Goal: Task Accomplishment & Management: Use online tool/utility

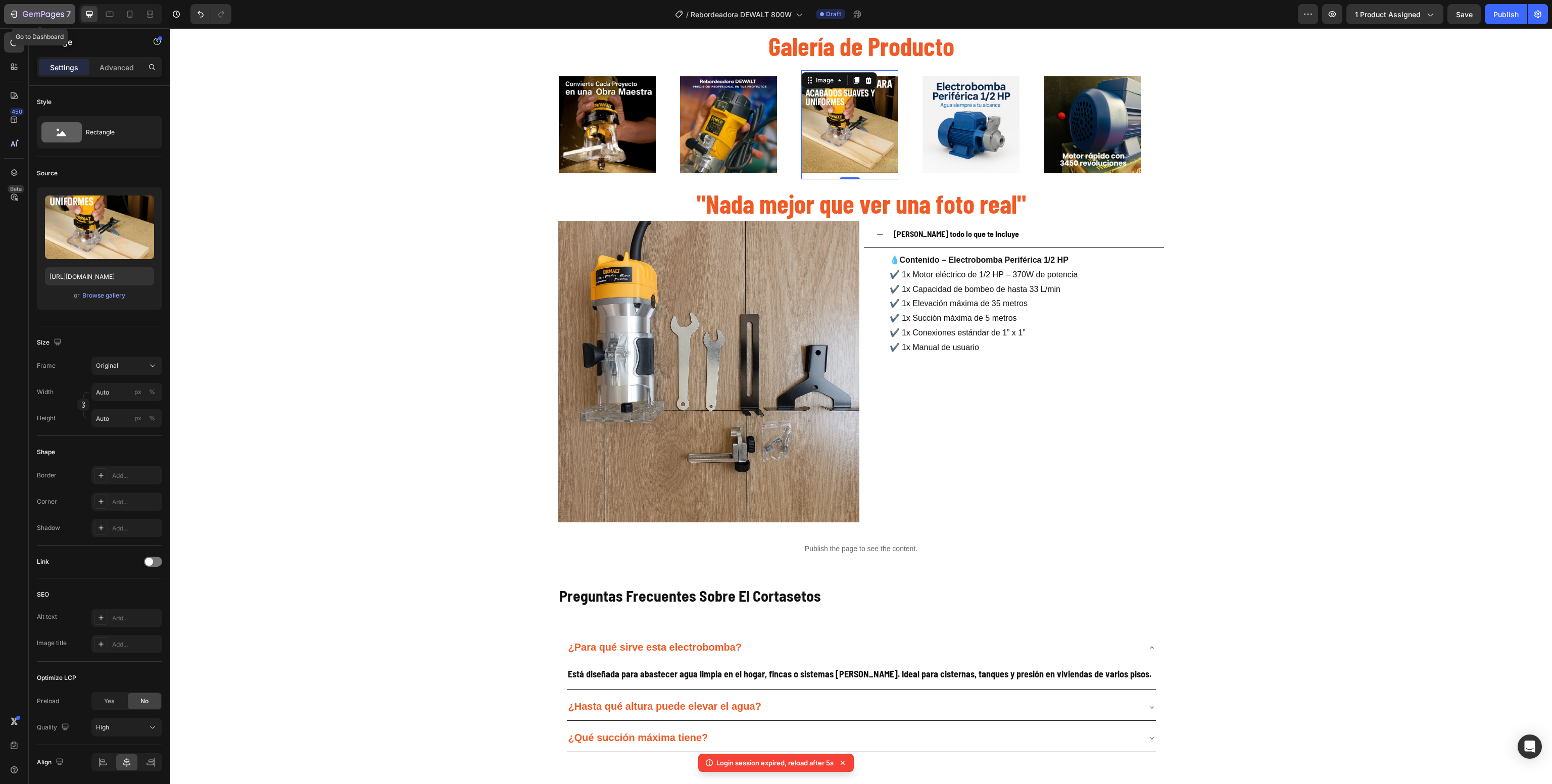
click at [4, 11] on button "7" at bounding box center [40, 15] width 71 height 21
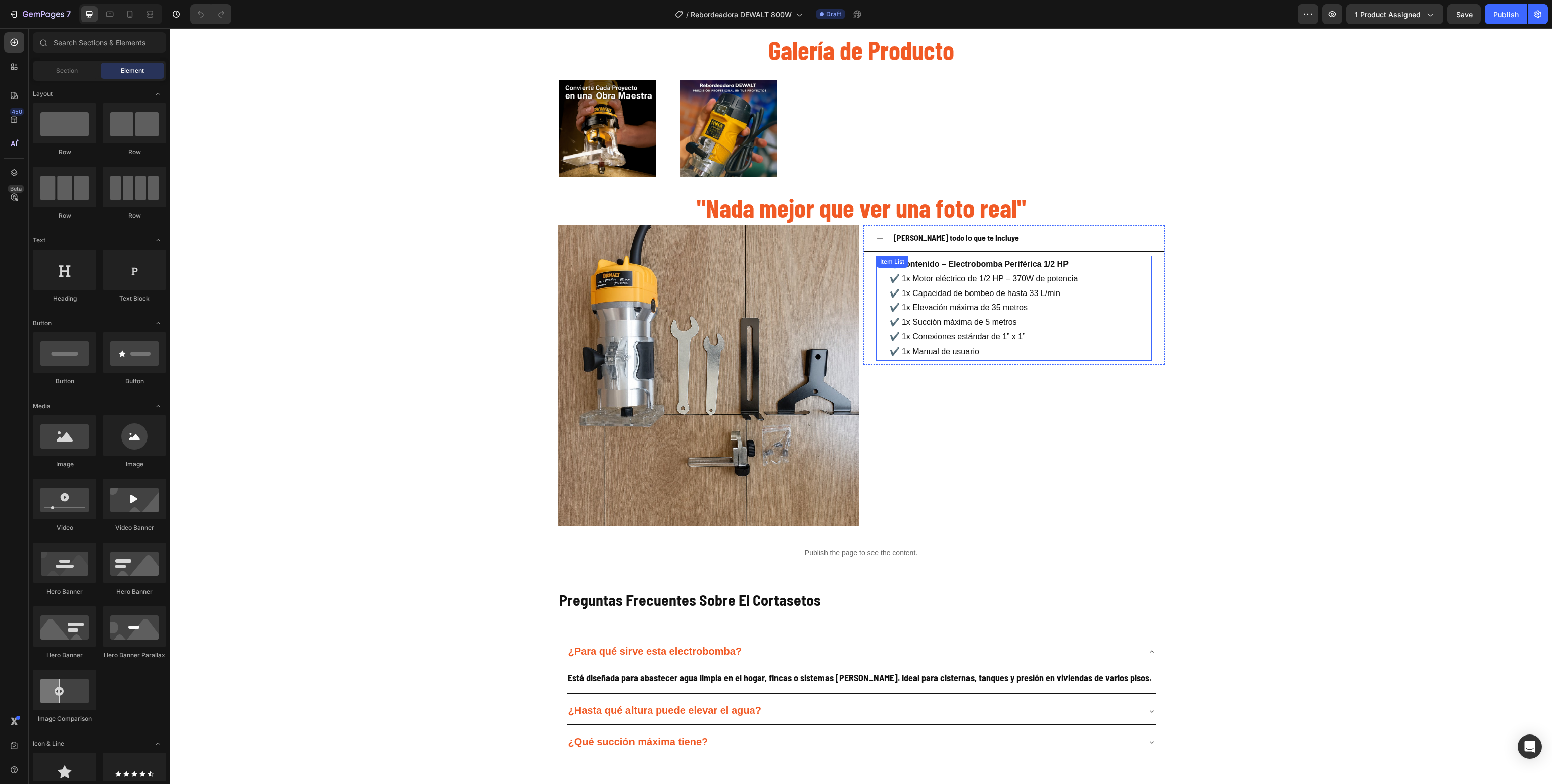
scroll to position [1301, 0]
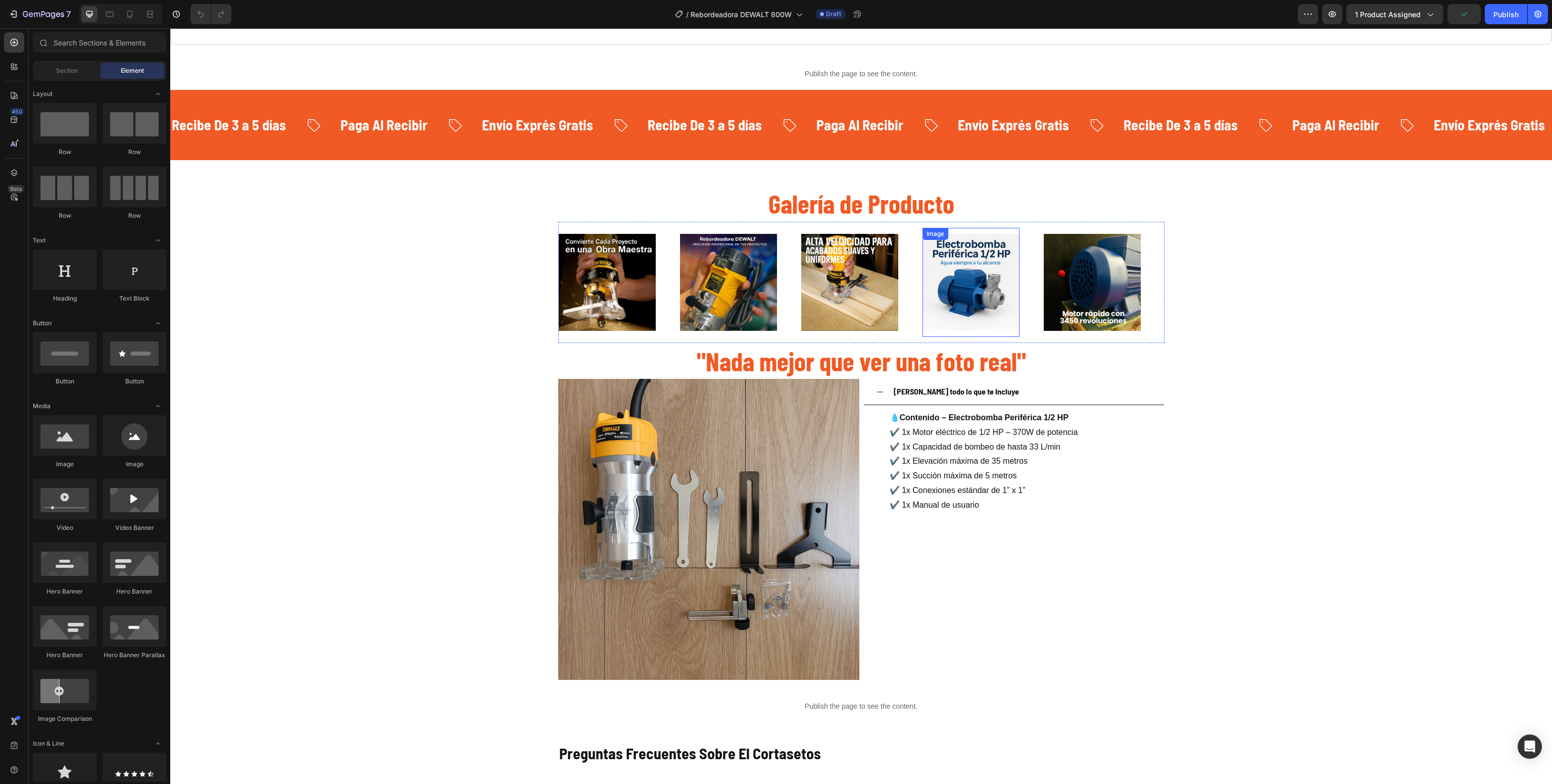
click at [964, 294] on img at bounding box center [971, 283] width 97 height 97
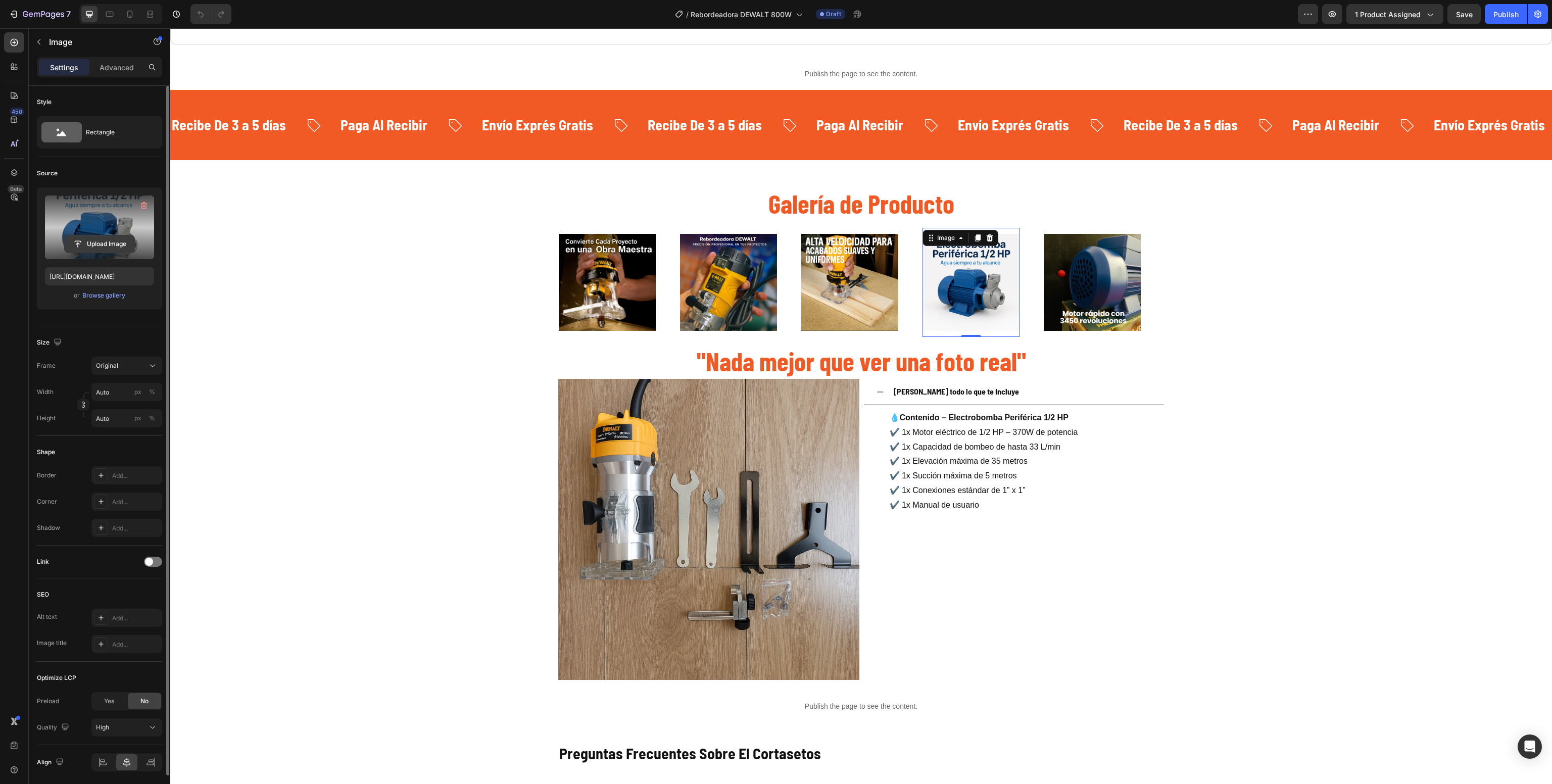
click at [90, 247] on input "file" at bounding box center [99, 244] width 70 height 17
type input "[URL][DOMAIN_NAME]"
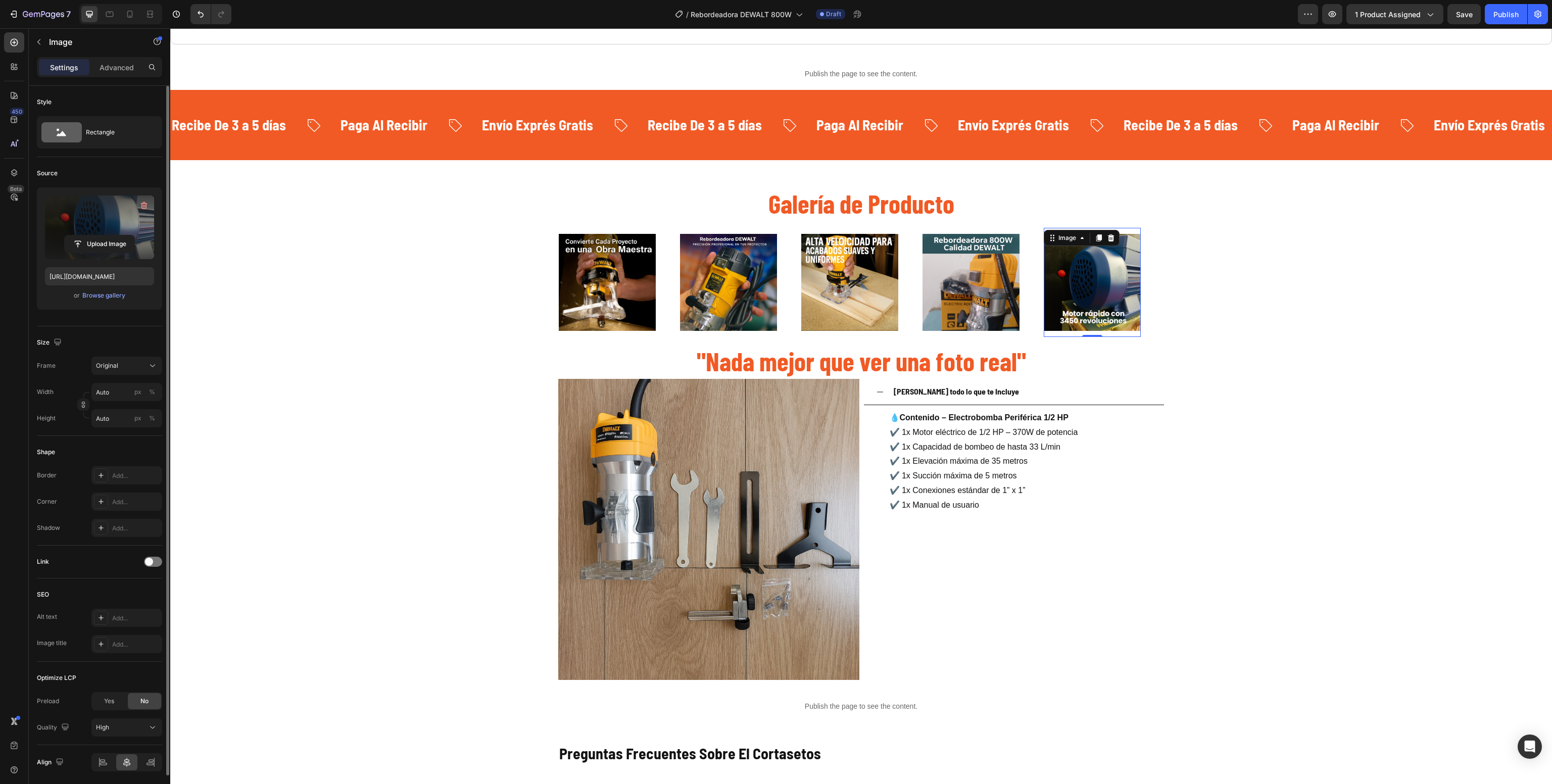
click at [70, 219] on label at bounding box center [99, 227] width 109 height 64
click at [70, 236] on input "file" at bounding box center [99, 244] width 70 height 17
type input "[URL][DOMAIN_NAME]"
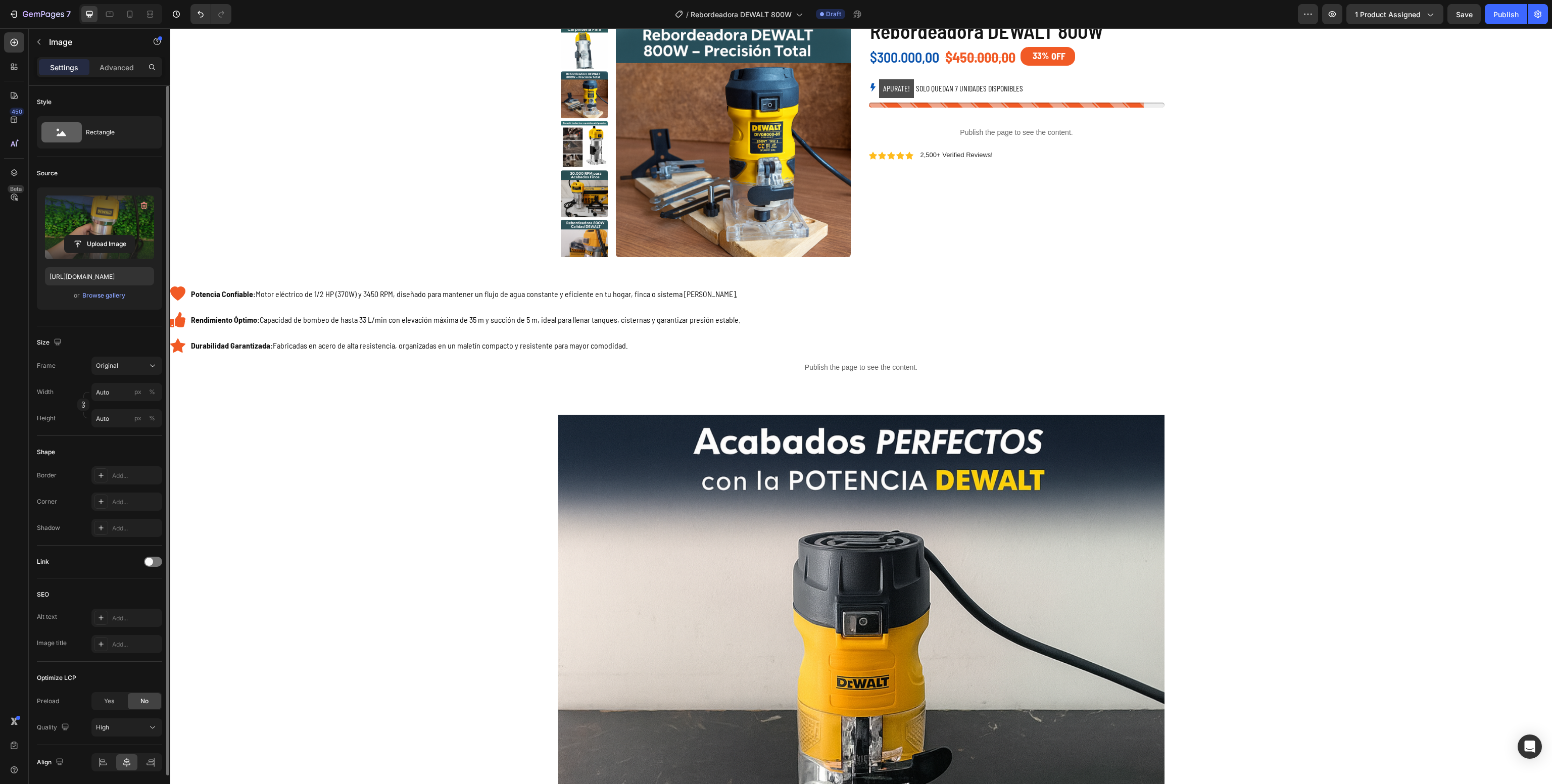
scroll to position [0, 0]
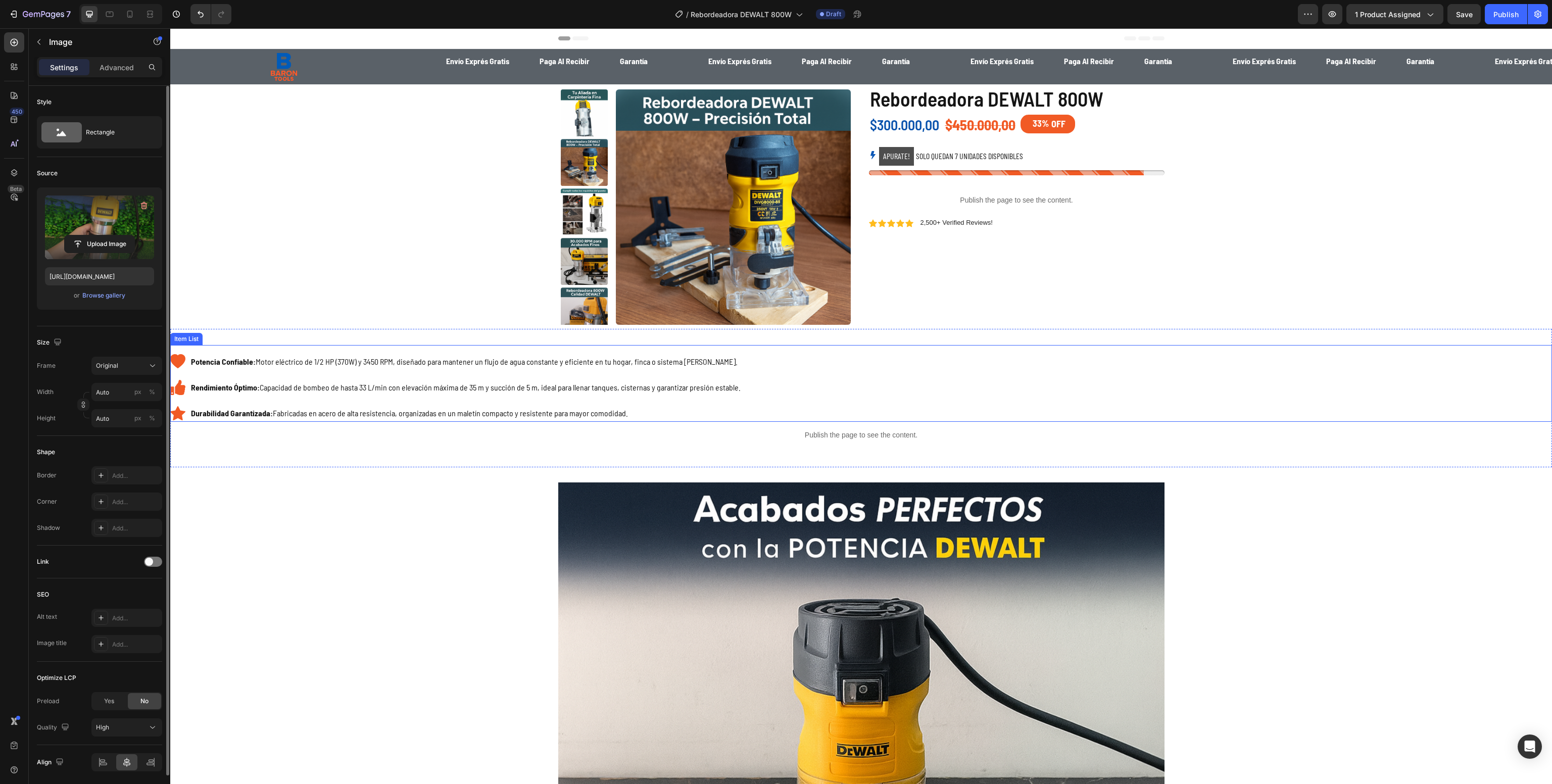
click at [661, 359] on p "Potencia Confiable: Motor eléctrico de 1/2 HP (370W) y 3450 RPM, diseñado para …" at bounding box center [465, 362] width 550 height 15
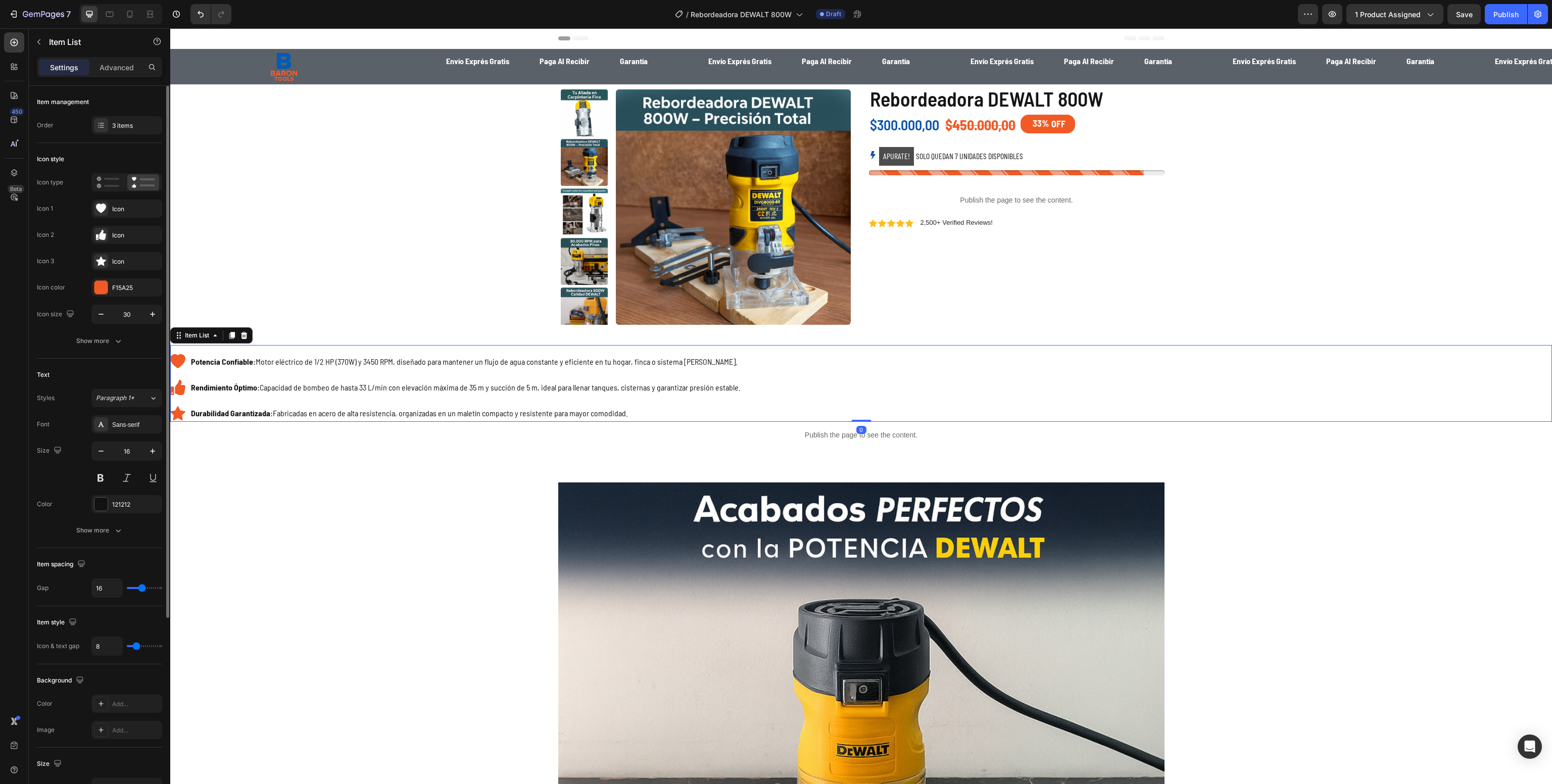
click at [661, 359] on p "Potencia Confiable: Motor eléctrico de 1/2 HP (370W) y 3450 RPM, diseñado para …" at bounding box center [465, 362] width 550 height 15
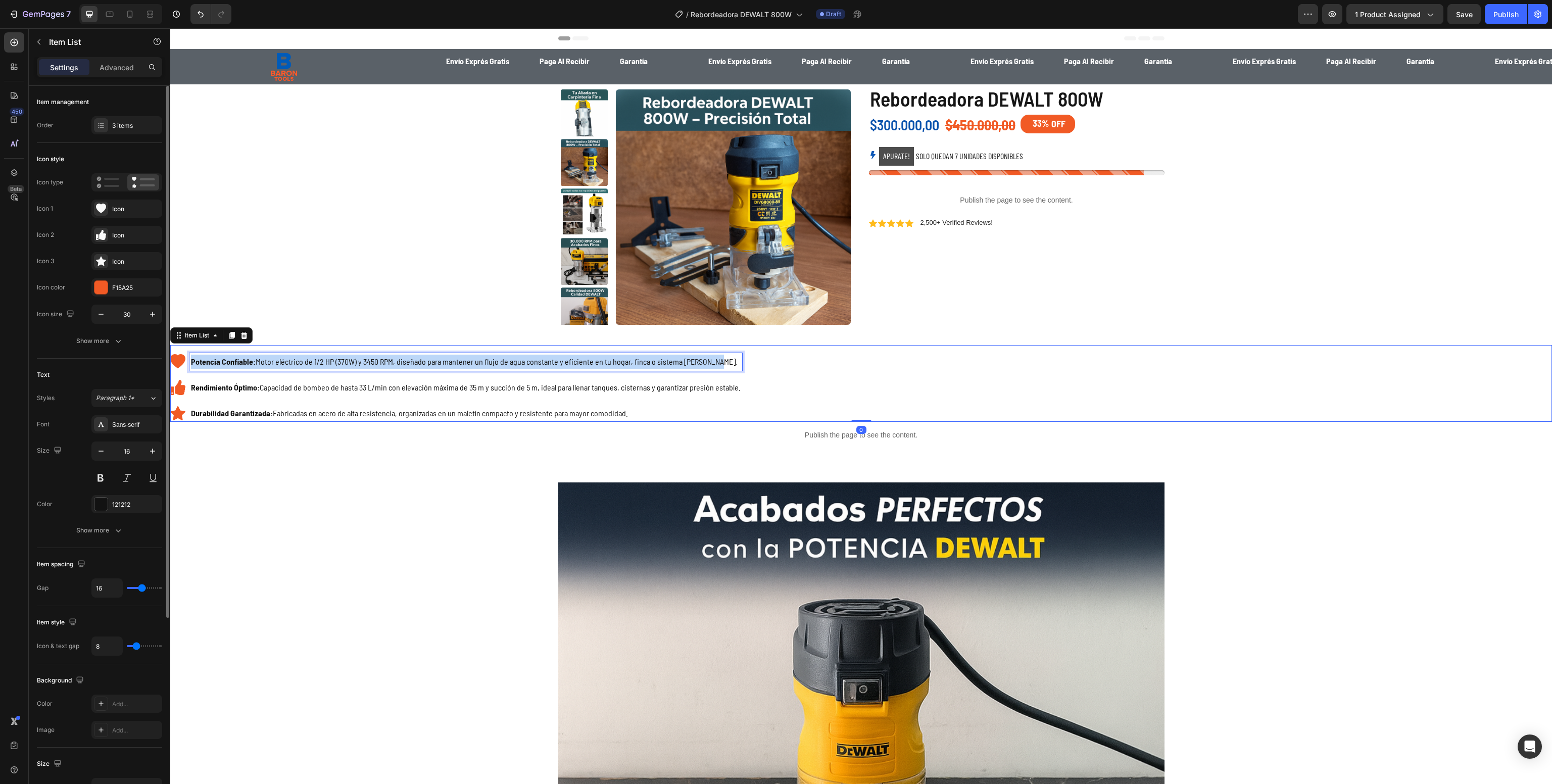
click at [661, 359] on p "Potencia Confiable: Motor eléctrico de 1/2 HP (370W) y 3450 RPM, diseñado para …" at bounding box center [465, 362] width 550 height 15
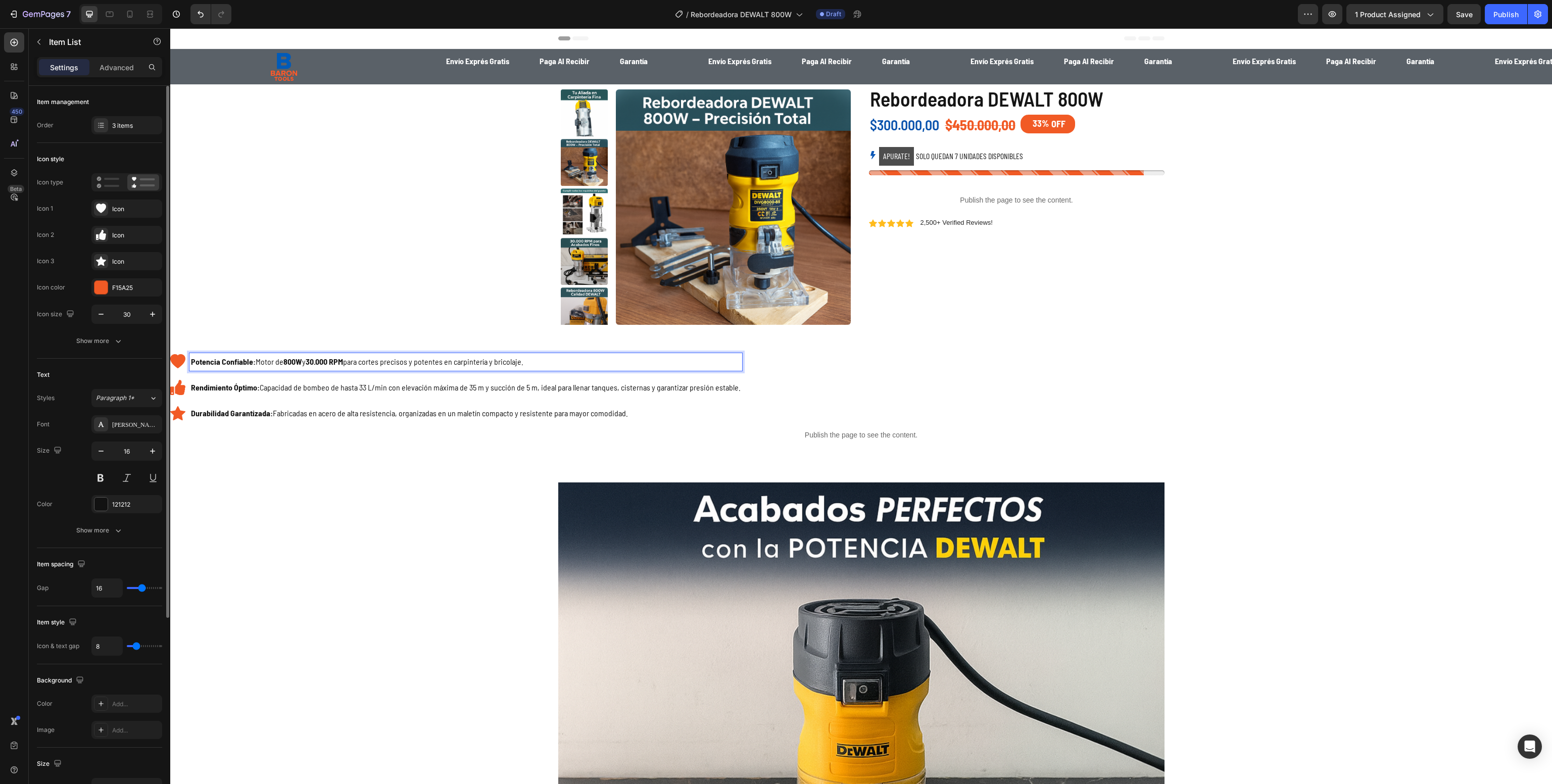
click at [515, 385] on p "Rendimiento Óptimo: Capacidad de bombeo de hasta 33 L/min con elevación máxima …" at bounding box center [465, 388] width 550 height 15
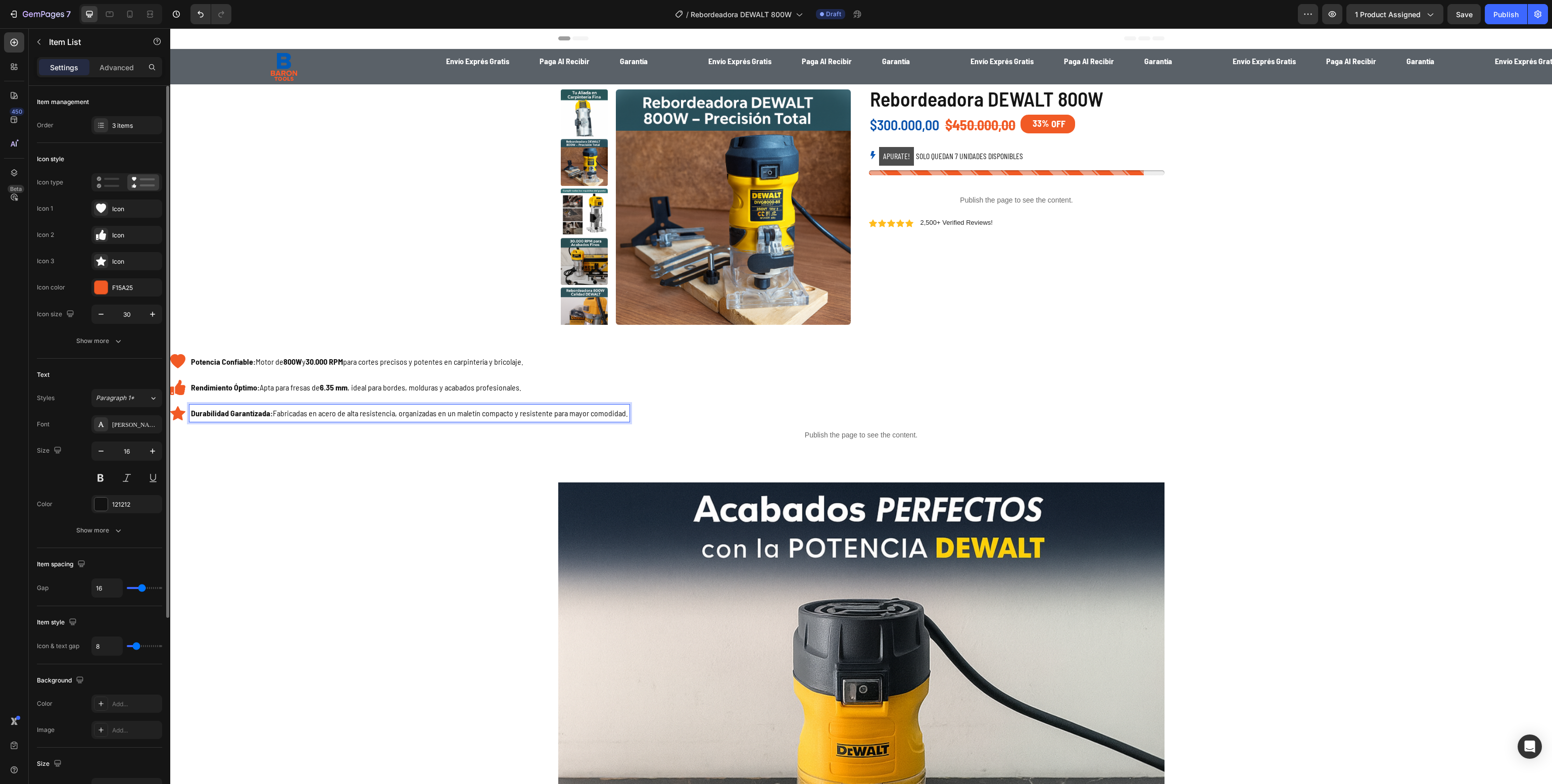
click at [463, 415] on p "Durabilidad Garantizada: Fabricadas en acero de alta resistencia, organizadas e…" at bounding box center [409, 413] width 437 height 15
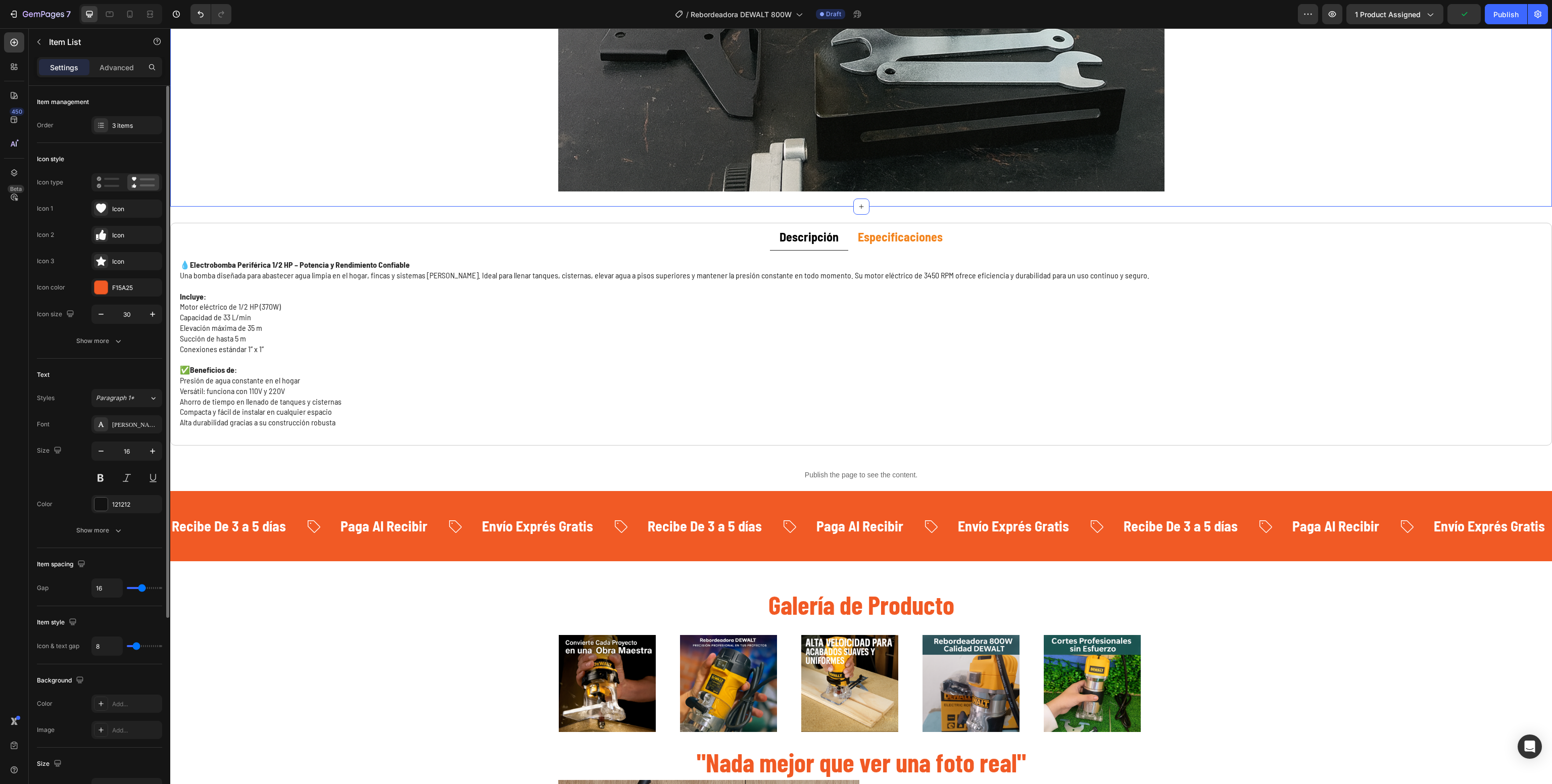
scroll to position [900, 0]
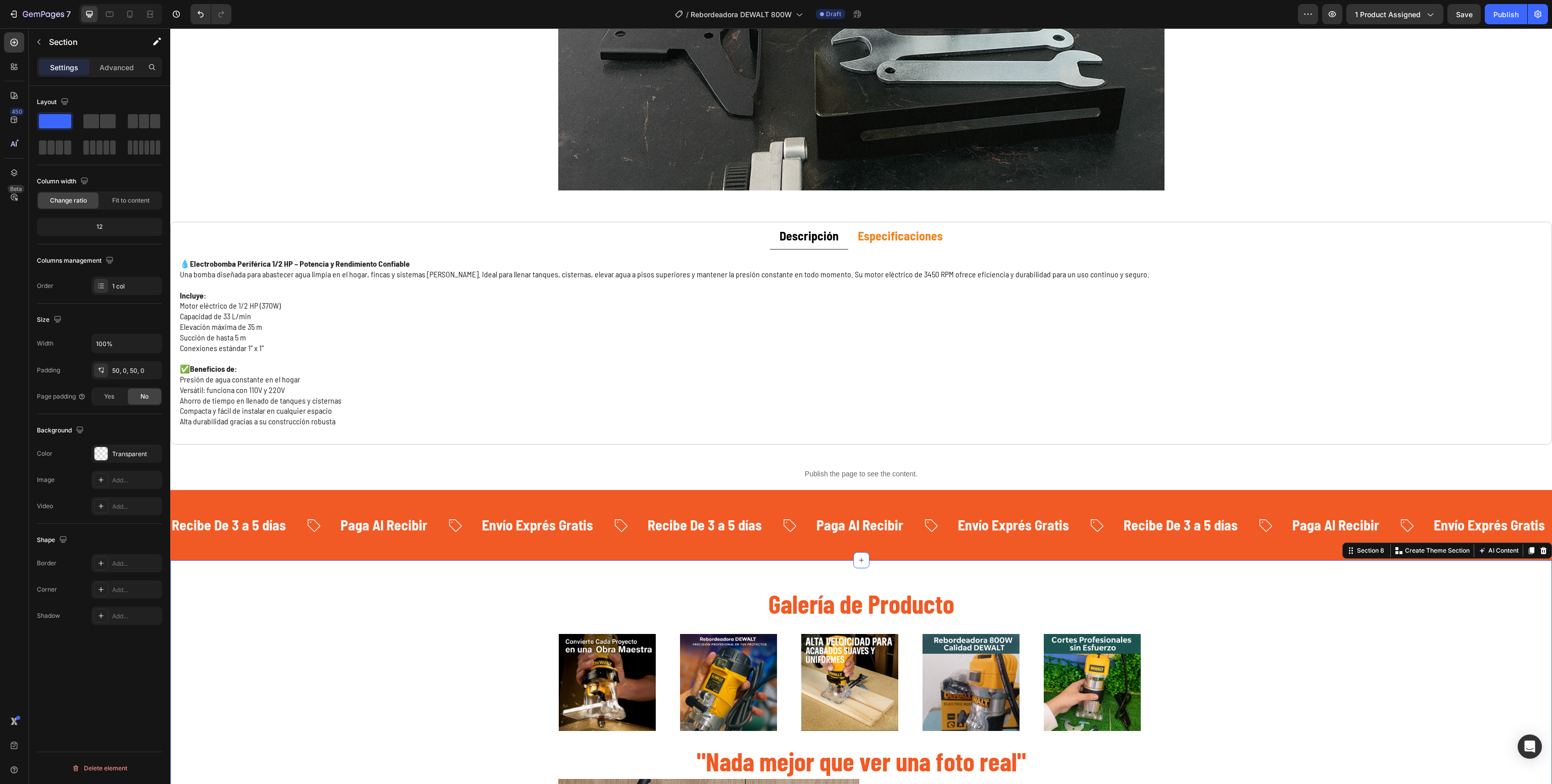
click at [329, 418] on p "Alta durabilidad gracias a su construcción robusta" at bounding box center [861, 421] width 1363 height 10
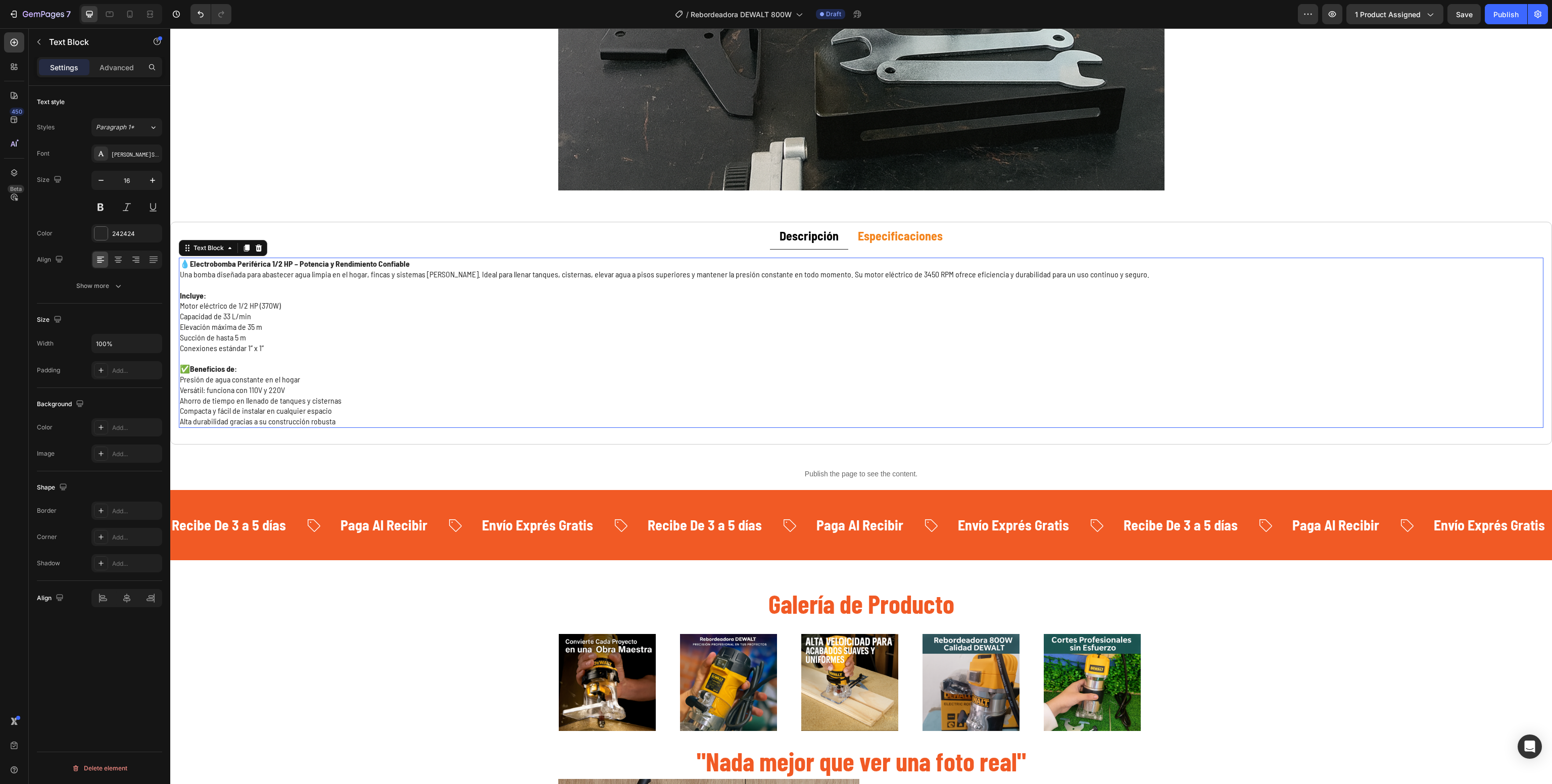
click at [324, 418] on div "💧 Electrobomba Periférica 1/2 HP – Potencia y Rendimiento Confiable Una bomba d…" at bounding box center [861, 343] width 1365 height 170
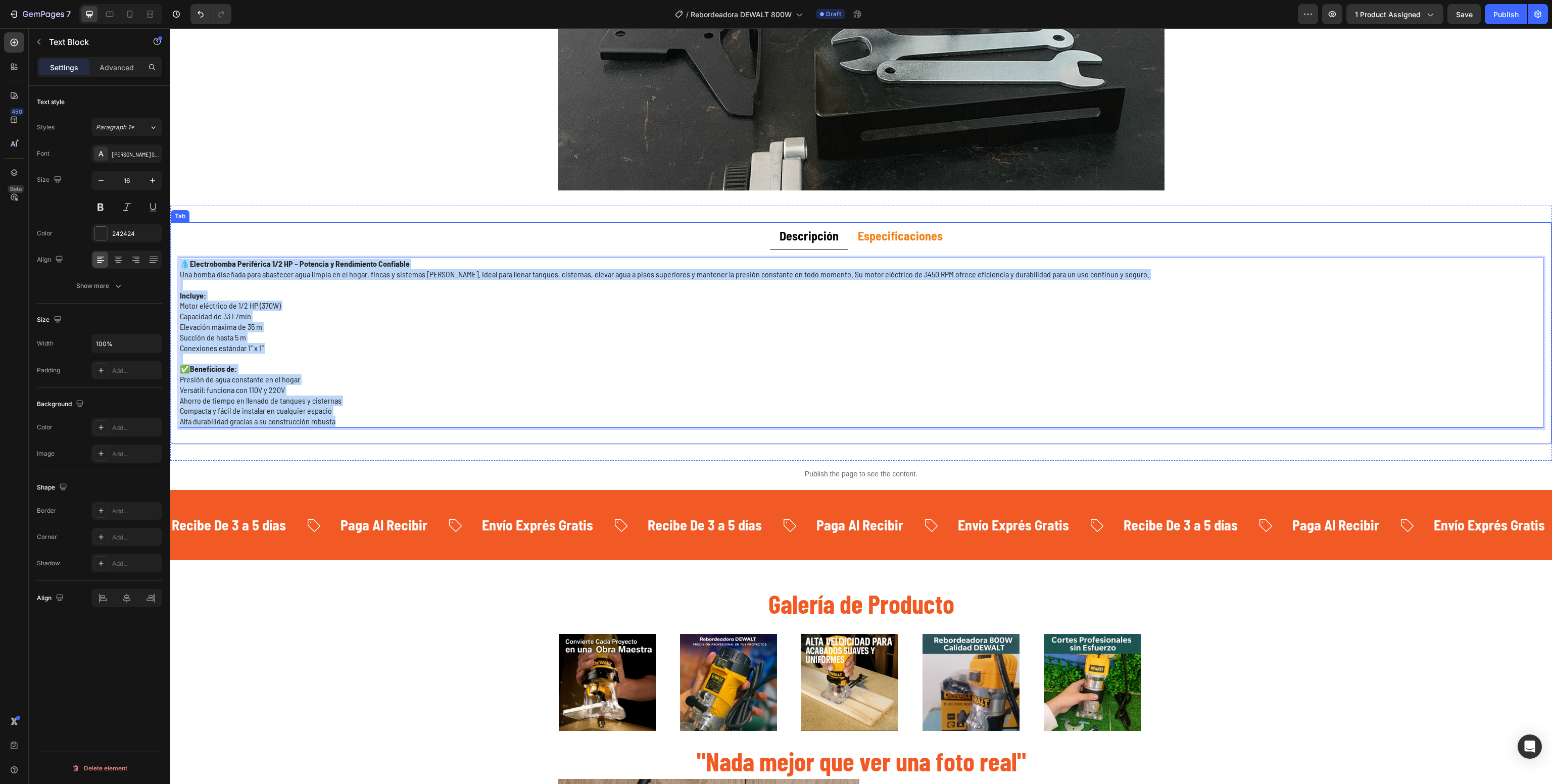
drag, startPoint x: 366, startPoint y: 421, endPoint x: 169, endPoint y: 252, distance: 259.6
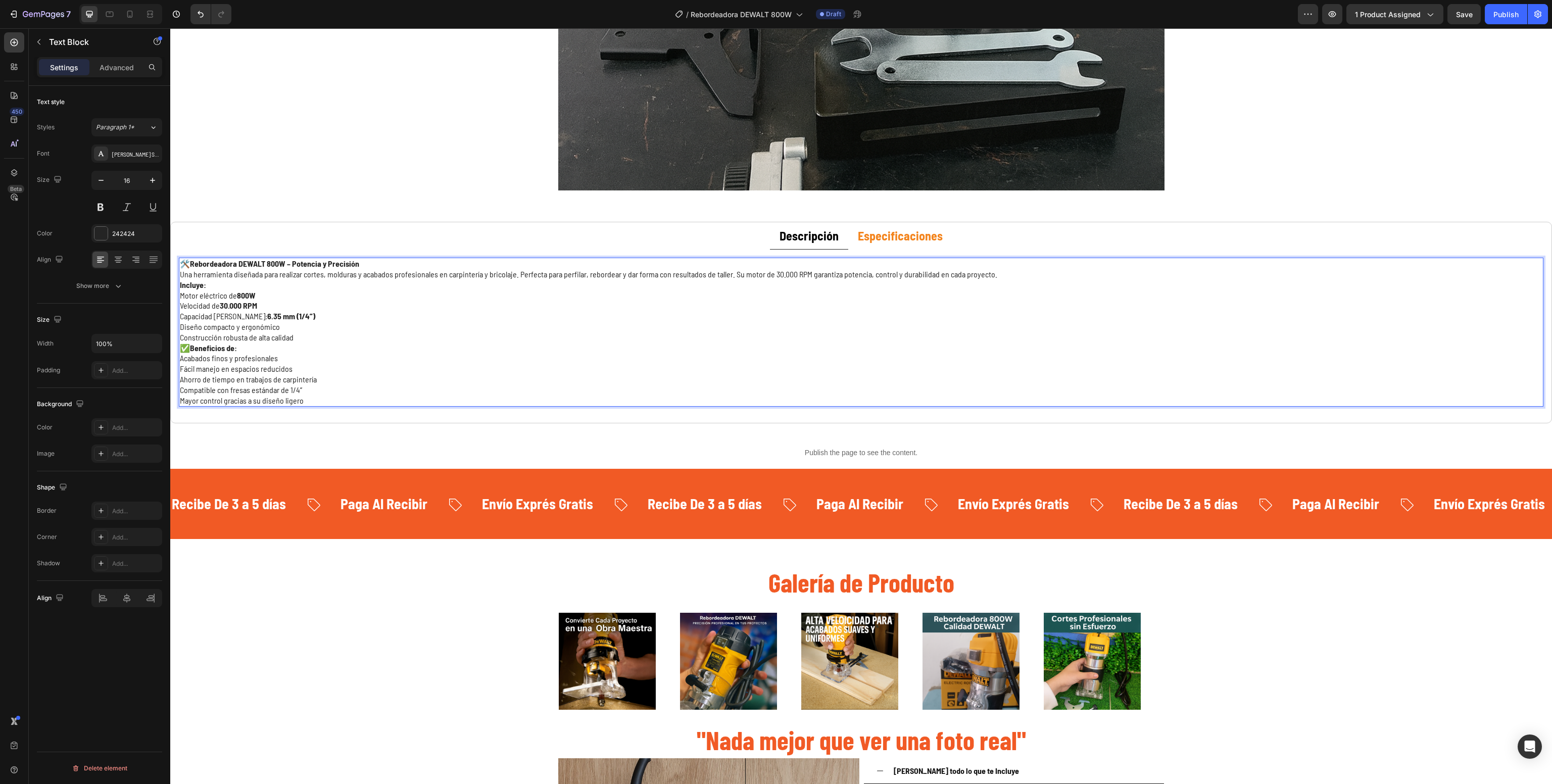
drag, startPoint x: 1037, startPoint y: 268, endPoint x: 1032, endPoint y: 264, distance: 6.4
click at [1032, 264] on p "🛠️ Rebordeadora DEWALT 800W – Potencia y Precisión Una herramienta diseñada par…" at bounding box center [861, 269] width 1363 height 21
click at [1018, 275] on p "🛠️ Rebordeadora DEWALT 800W – Potencia y Precisión Una herramienta diseñada par…" at bounding box center [861, 269] width 1363 height 21
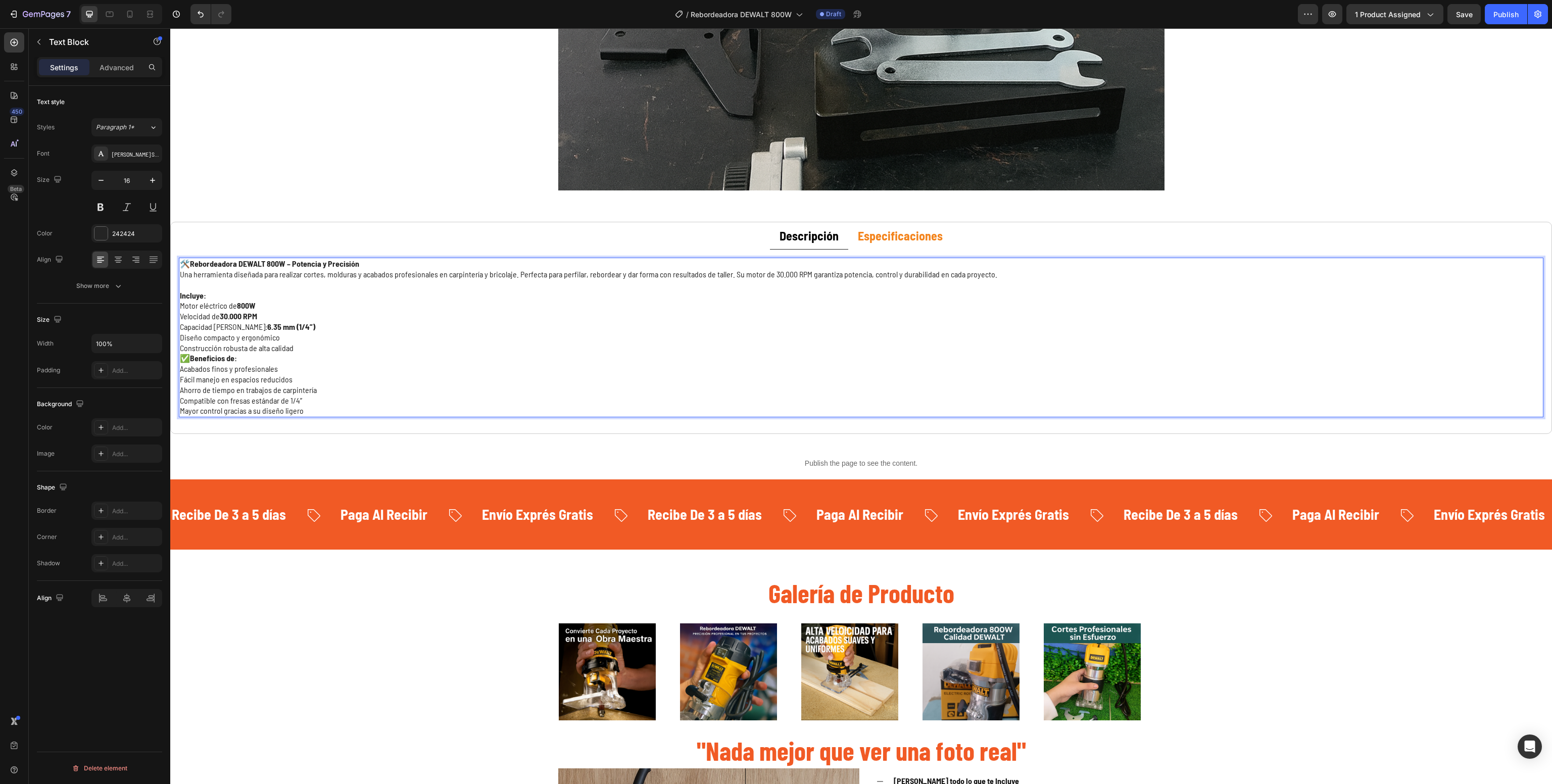
click at [327, 351] on p "Construcción robusta de alta calidad" at bounding box center [861, 348] width 1363 height 10
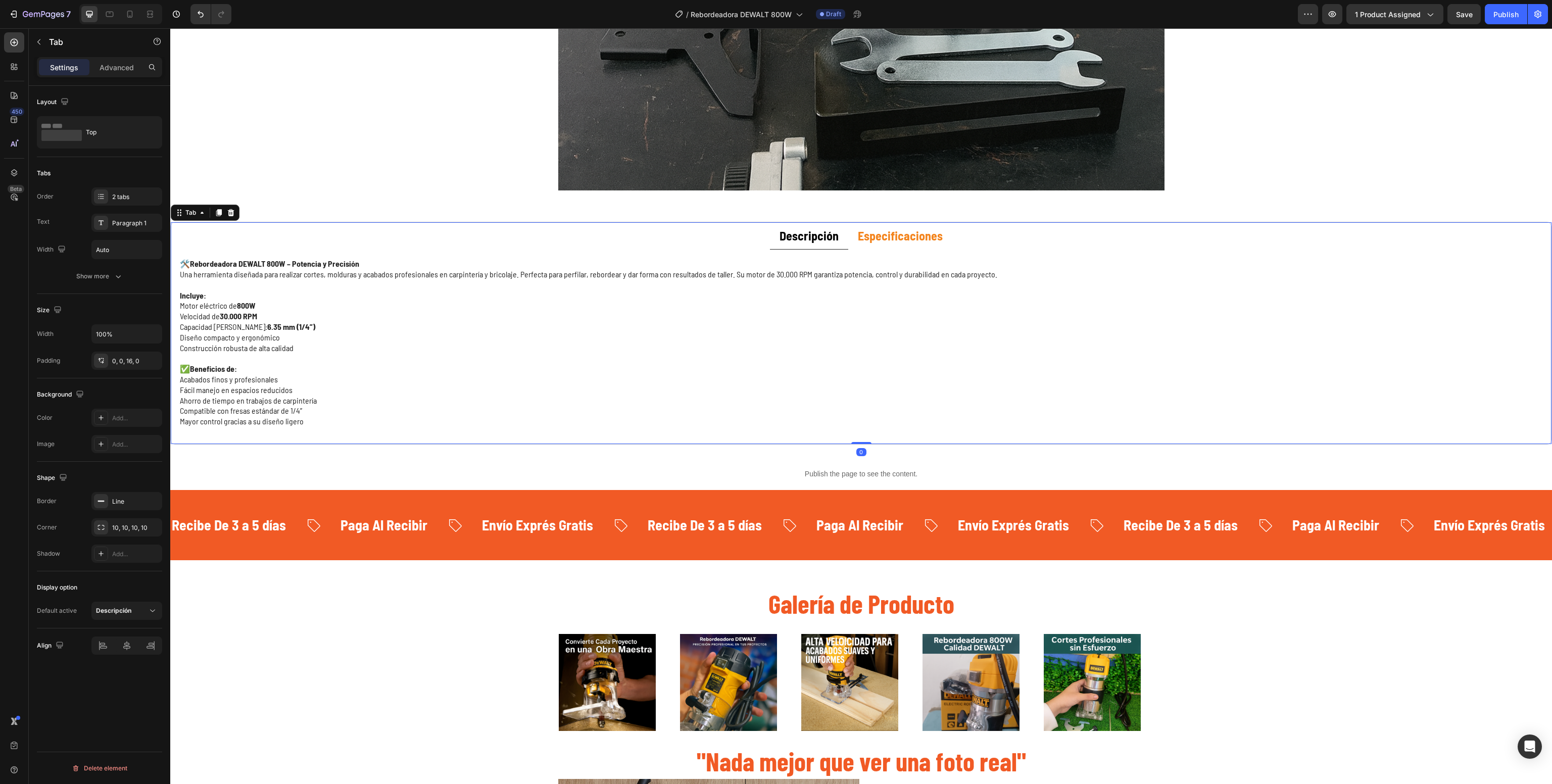
click at [909, 239] on strong "Especificaciones" at bounding box center [901, 236] width 85 height 15
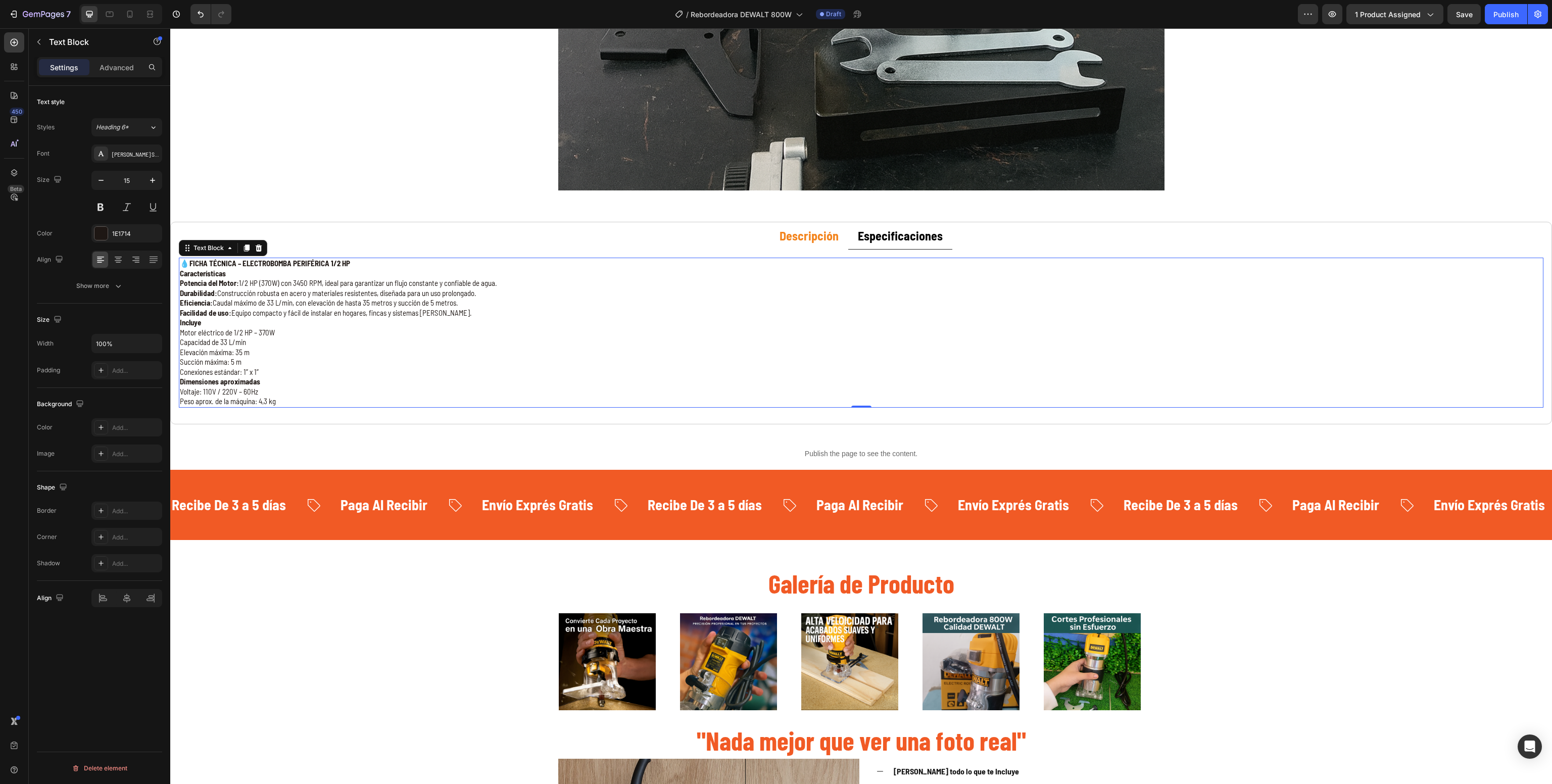
click at [304, 385] on p "Dimensiones aproximadas" at bounding box center [861, 382] width 1363 height 10
click at [304, 381] on p "Dimensiones aproximadas" at bounding box center [861, 382] width 1363 height 10
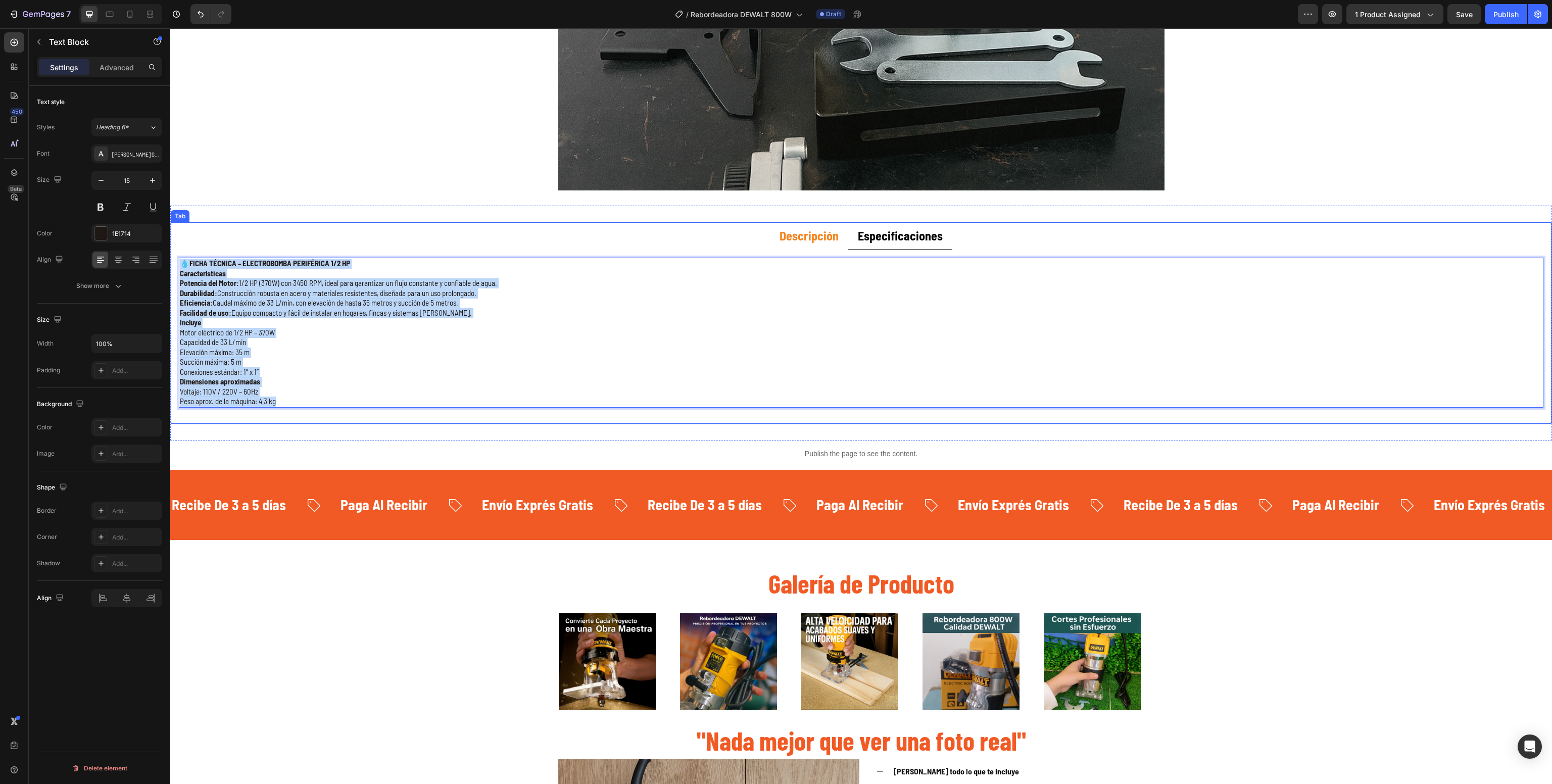
drag, startPoint x: 299, startPoint y: 403, endPoint x: 164, endPoint y: 260, distance: 196.7
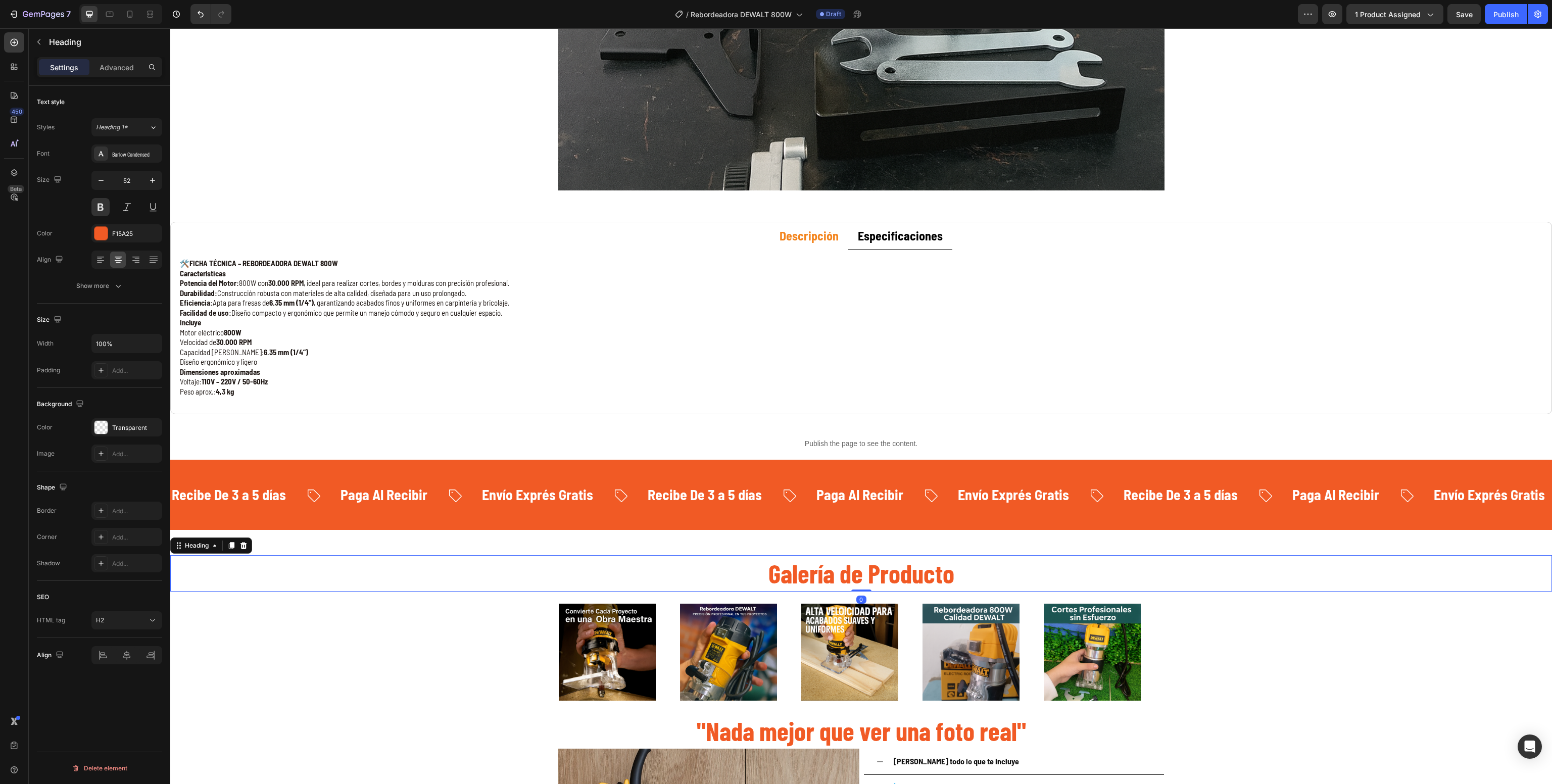
click at [378, 558] on h2 "Galería de Producto" at bounding box center [861, 573] width 1382 height 37
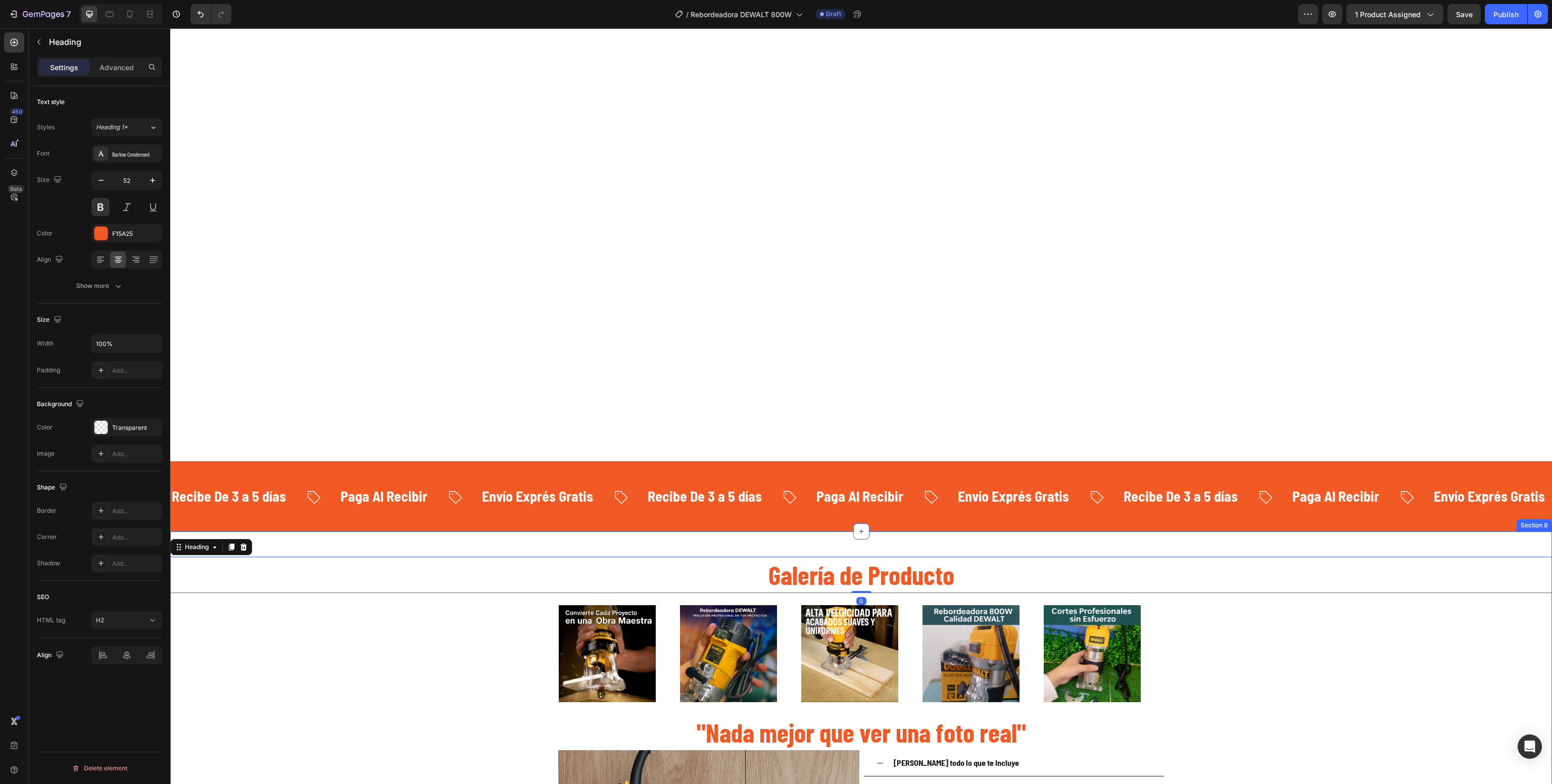
scroll to position [1476, 0]
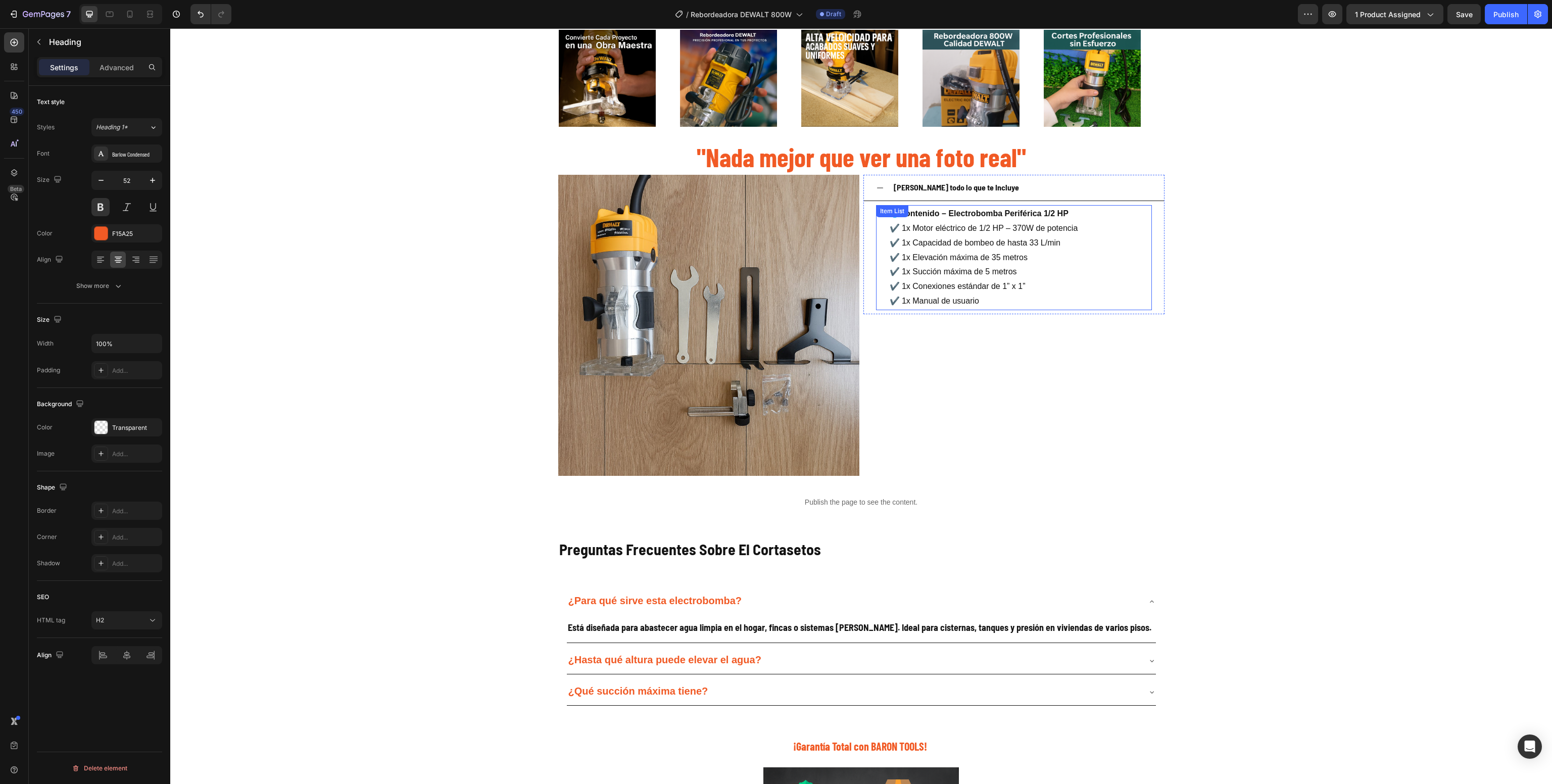
click at [948, 283] on p "✔️ 1x Motor eléctrico de 1/2 HP – 370W de potencia ✔️ 1x Capacidad de bombeo de…" at bounding box center [984, 264] width 189 height 87
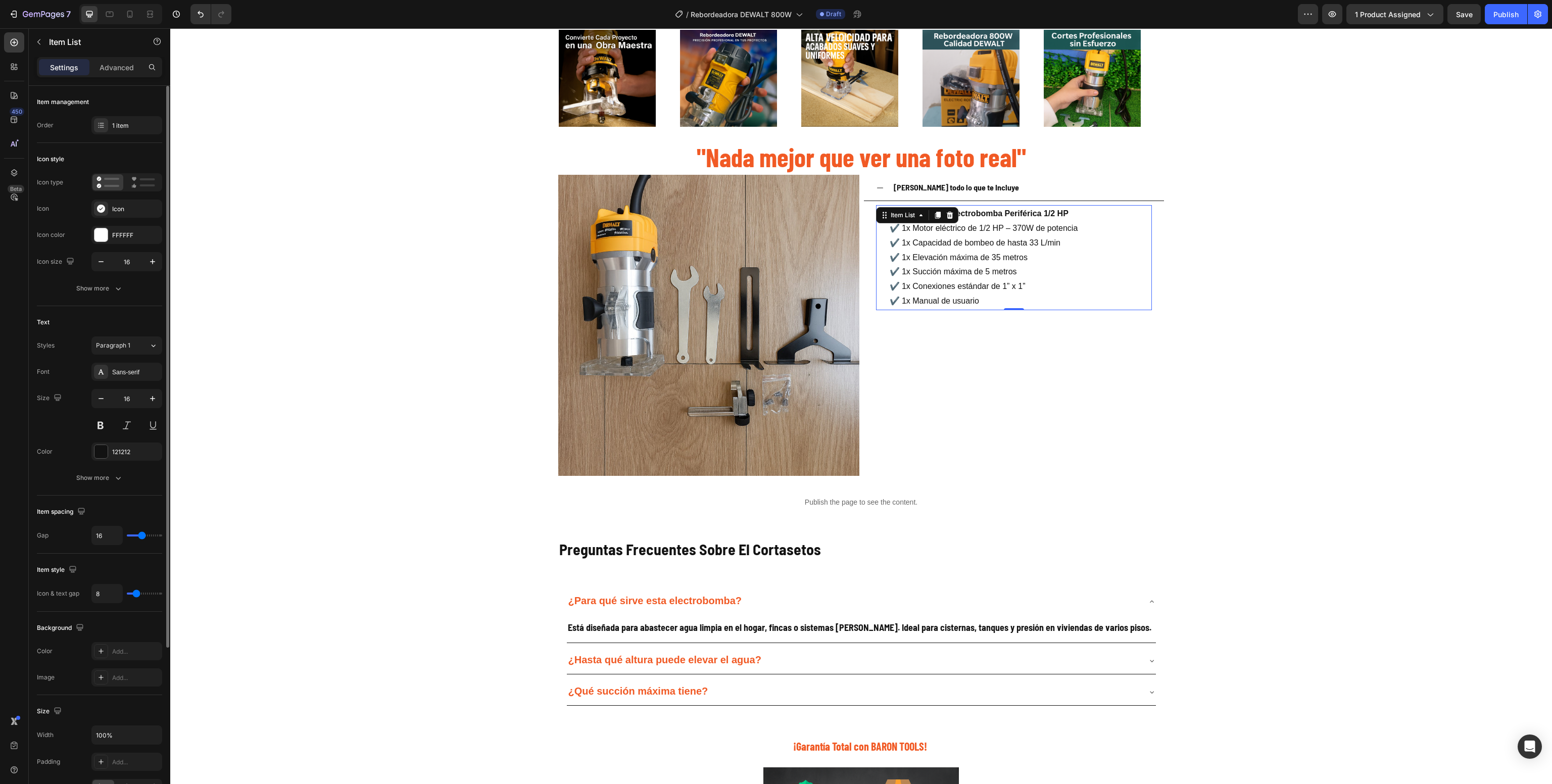
click at [948, 278] on p "✔️ 1x Motor eléctrico de 1/2 HP – 370W de potencia ✔️ 1x Capacidad de bombeo de…" at bounding box center [984, 264] width 189 height 87
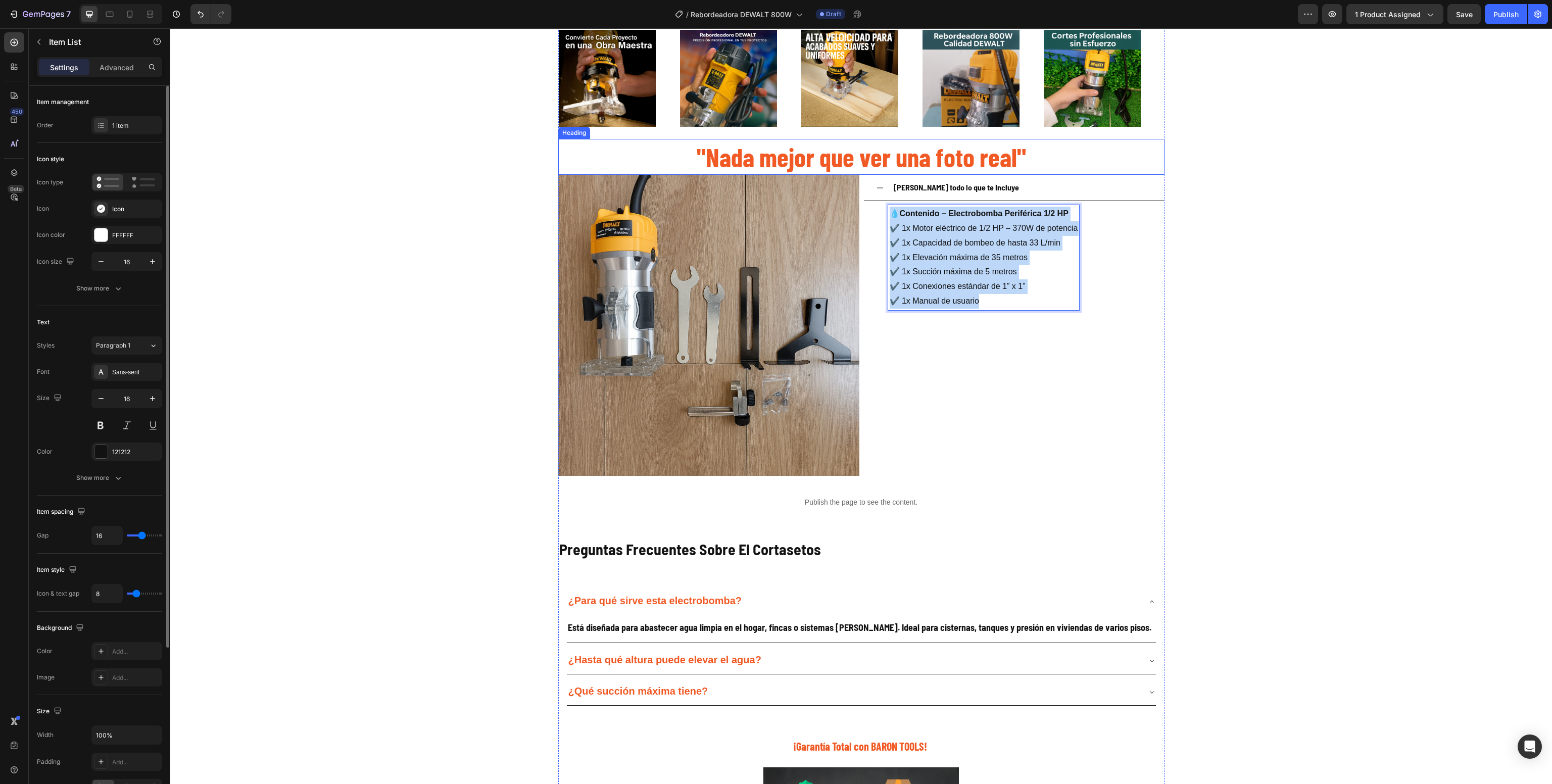
drag, startPoint x: 993, startPoint y: 302, endPoint x: 835, endPoint y: 153, distance: 217.2
click at [835, 153] on div "Image Image Image Image Image Image Image Image Image Image Marquee "Nada mejor…" at bounding box center [862, 493] width 606 height 951
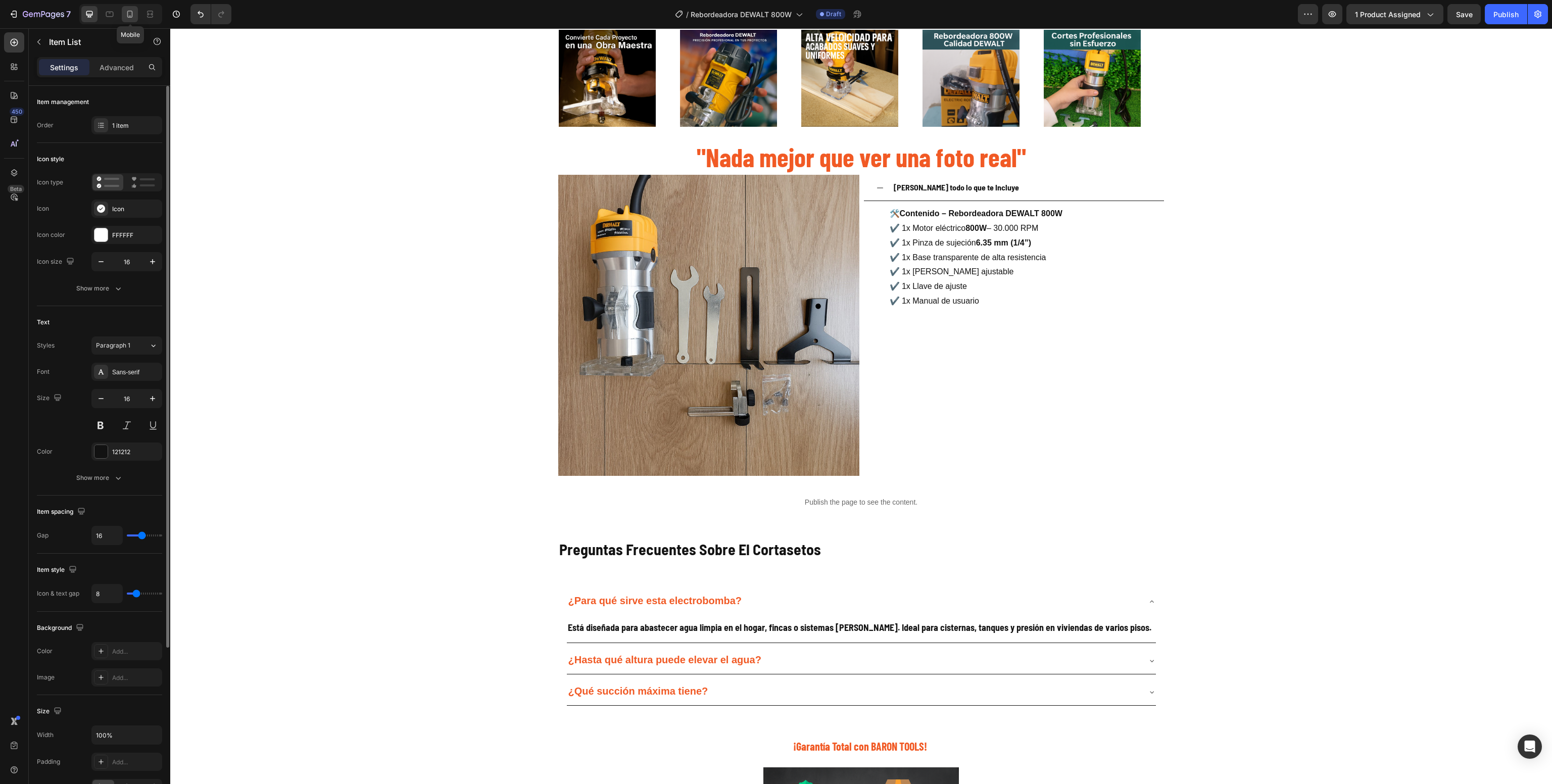
click at [130, 18] on icon at bounding box center [130, 14] width 10 height 10
type input "14"
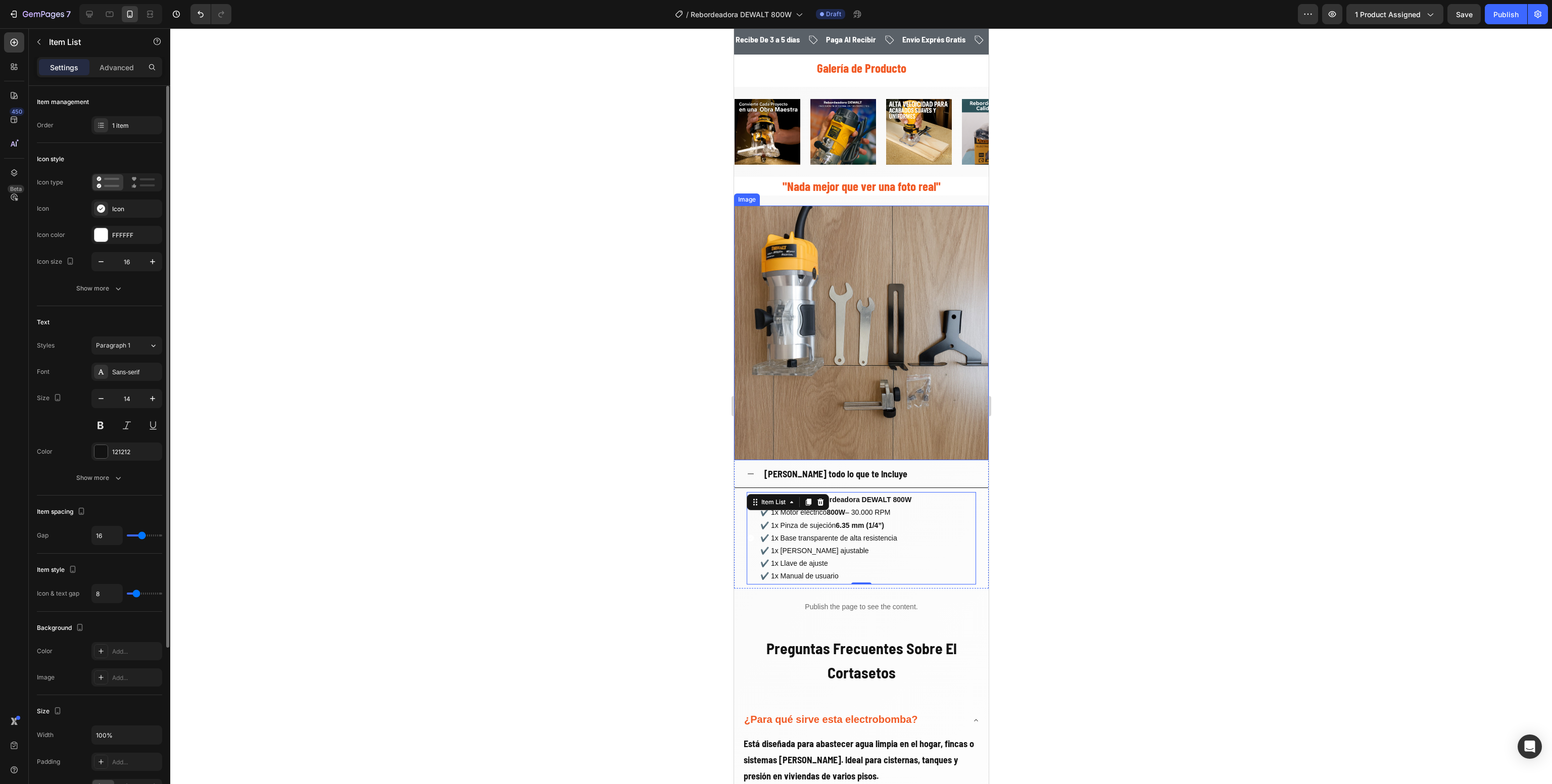
scroll to position [1297, 0]
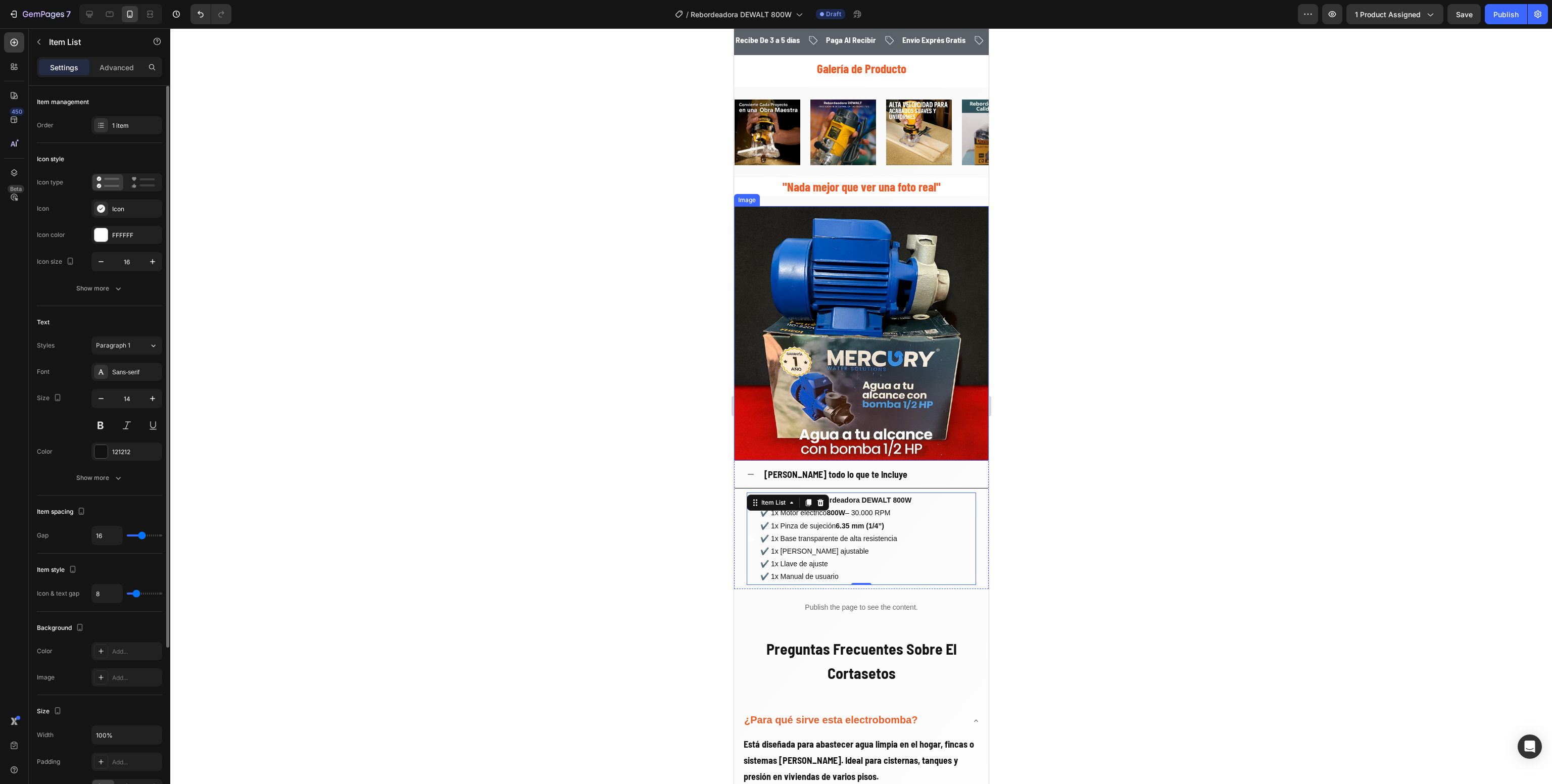
click at [850, 335] on img at bounding box center [860, 333] width 255 height 255
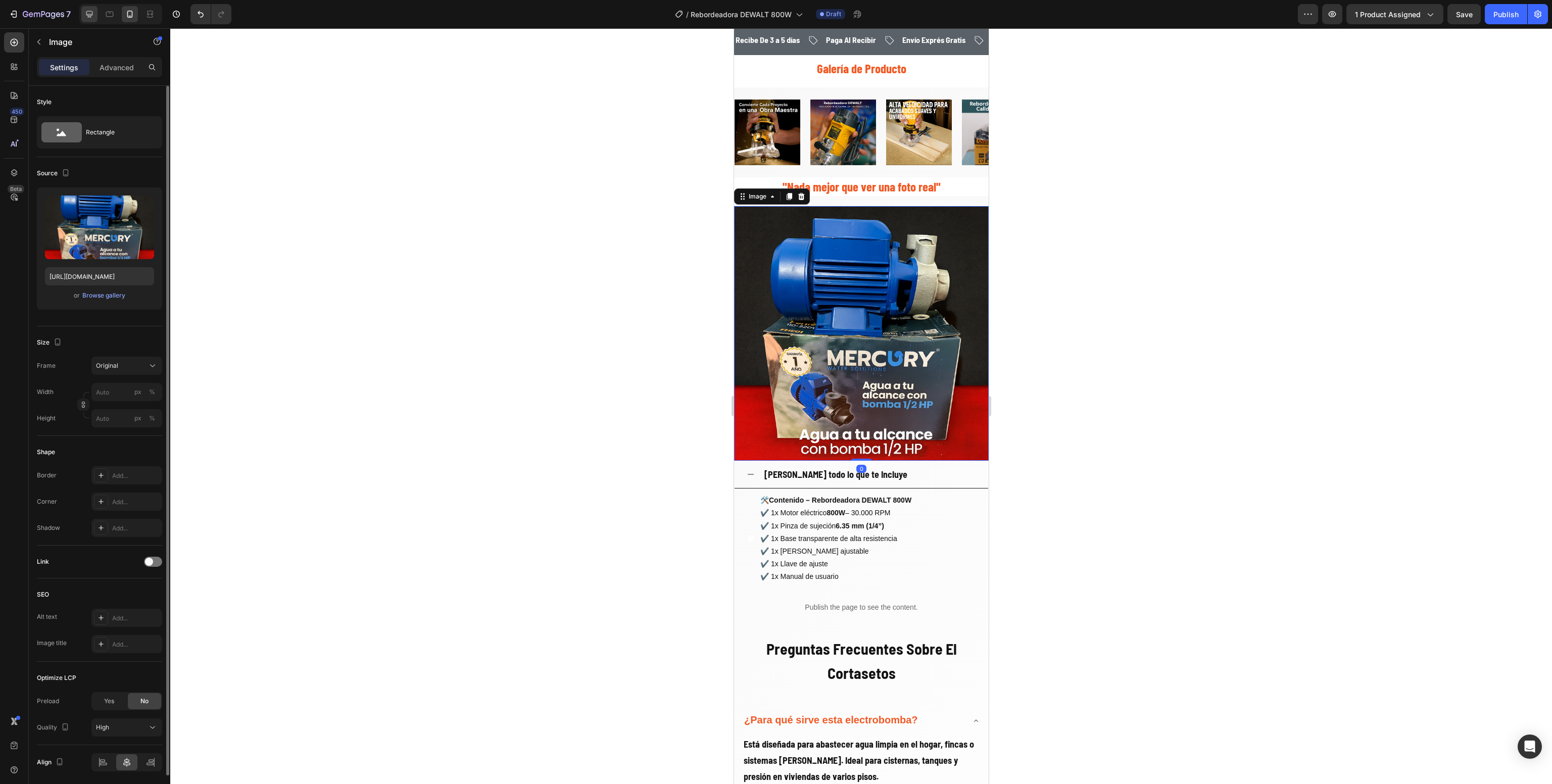
click at [88, 15] on icon at bounding box center [90, 14] width 10 height 10
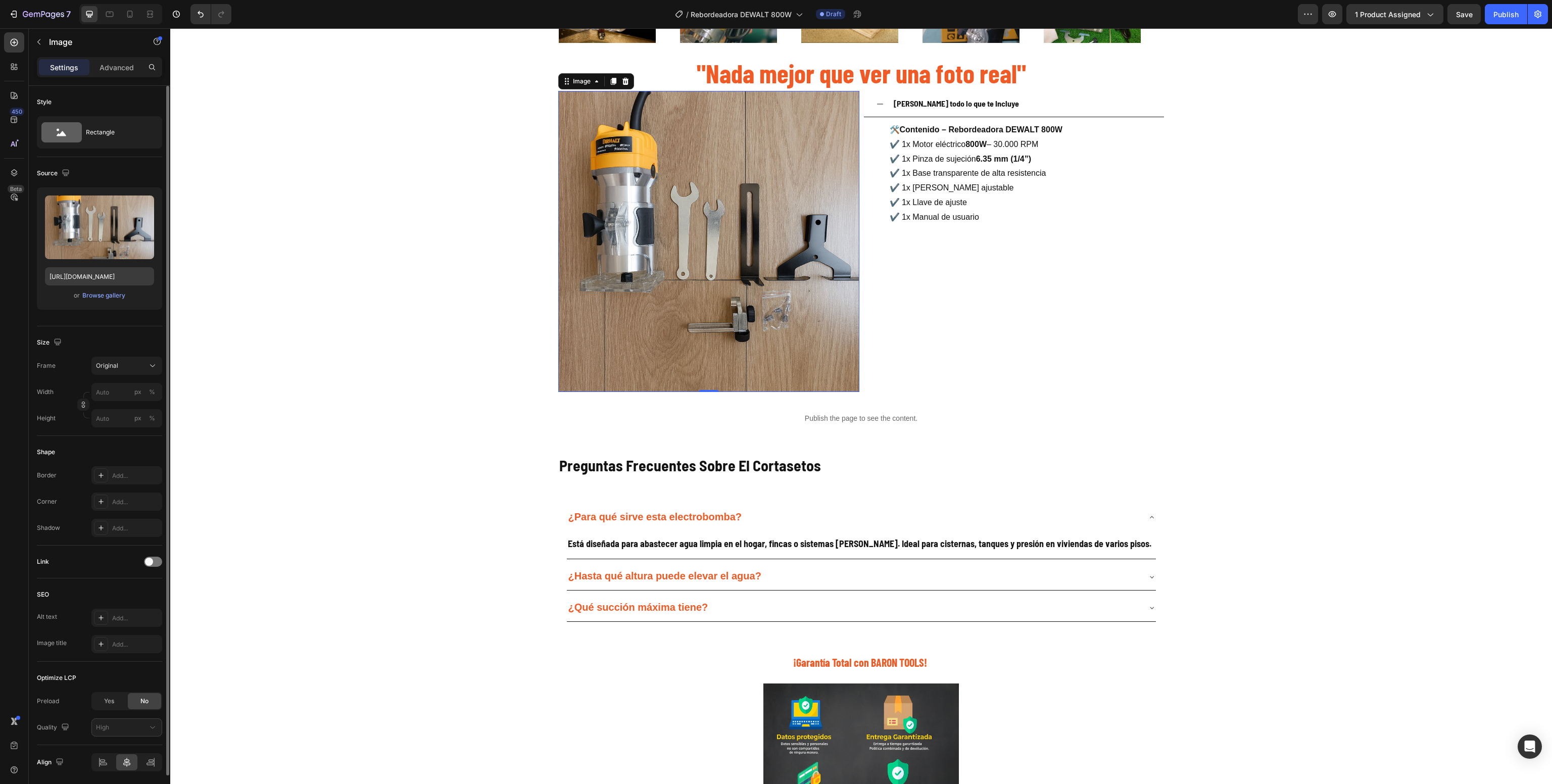
scroll to position [1617, 0]
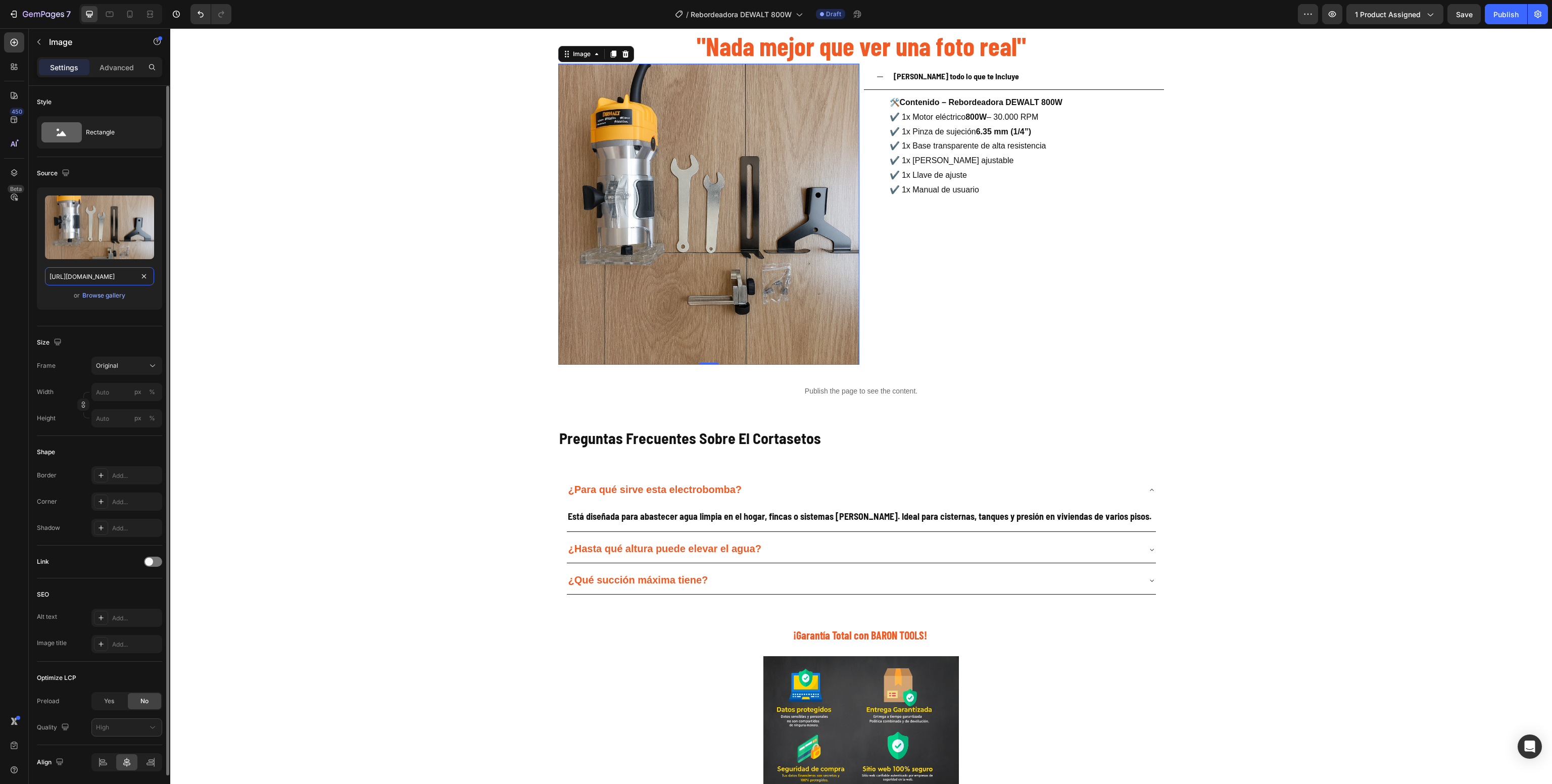
click at [99, 278] on input "[URL][DOMAIN_NAME]" at bounding box center [99, 276] width 109 height 18
drag, startPoint x: 99, startPoint y: 278, endPoint x: 104, endPoint y: 273, distance: 7.1
click at [104, 273] on input "[URL][DOMAIN_NAME]" at bounding box center [99, 276] width 109 height 18
click at [108, 276] on input "[URL][DOMAIN_NAME]" at bounding box center [99, 276] width 109 height 18
click at [103, 276] on input "[URL][DOMAIN_NAME]" at bounding box center [99, 276] width 109 height 18
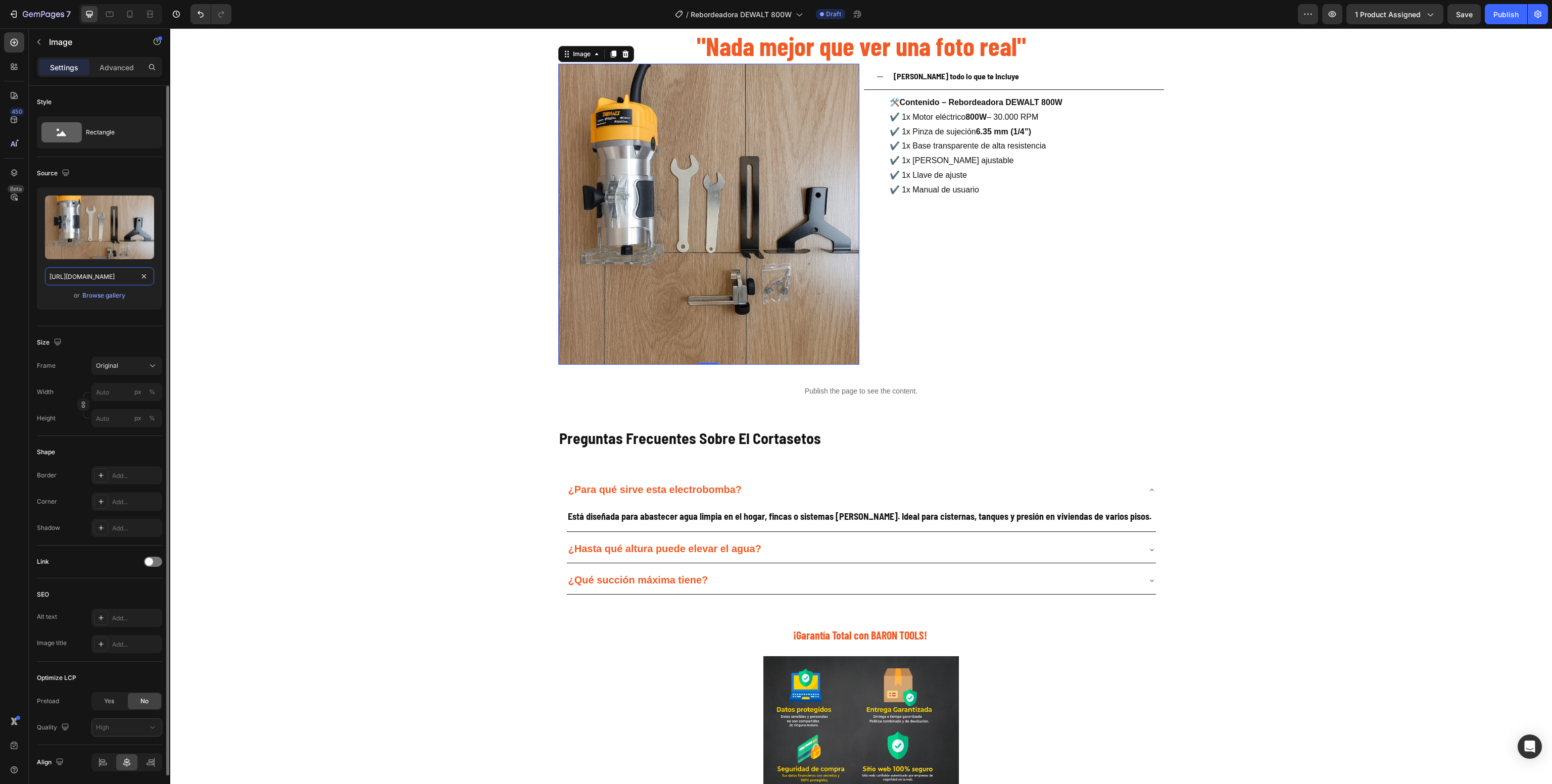
click at [108, 276] on input "[URL][DOMAIN_NAME]" at bounding box center [99, 276] width 109 height 18
click at [106, 281] on input "[URL][DOMAIN_NAME]" at bounding box center [99, 276] width 109 height 18
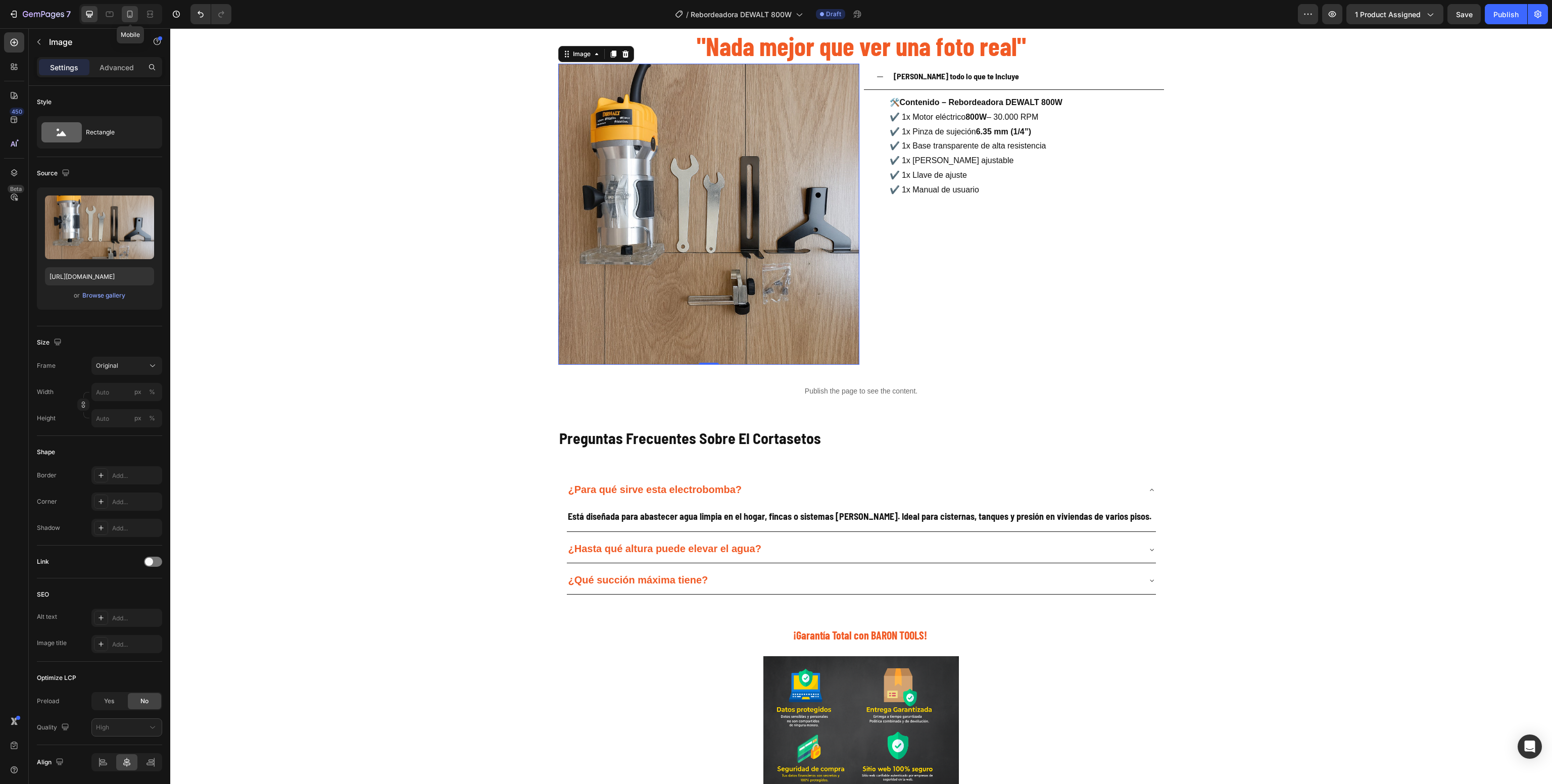
click at [127, 15] on icon at bounding box center [130, 14] width 10 height 10
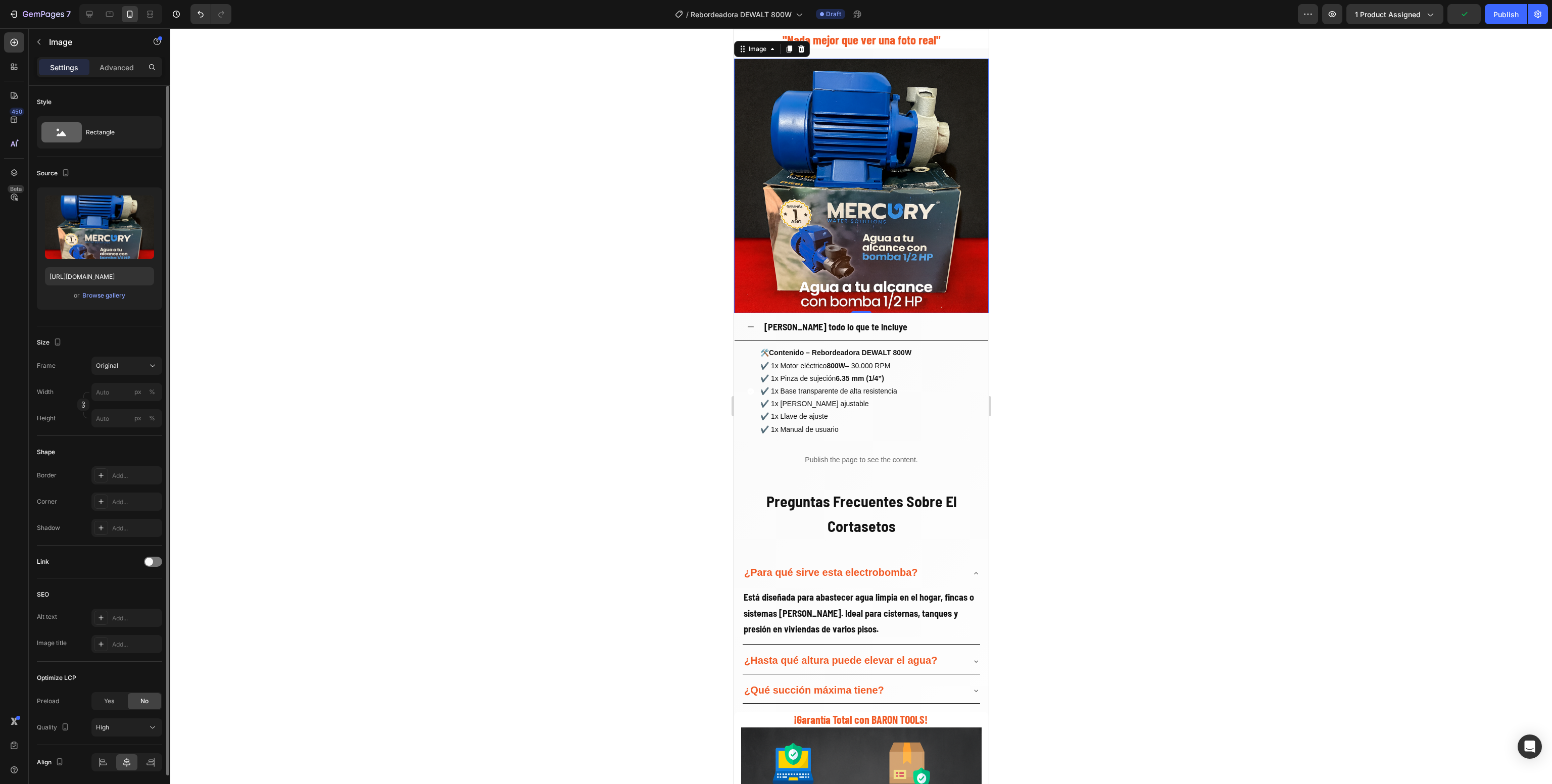
scroll to position [1479, 0]
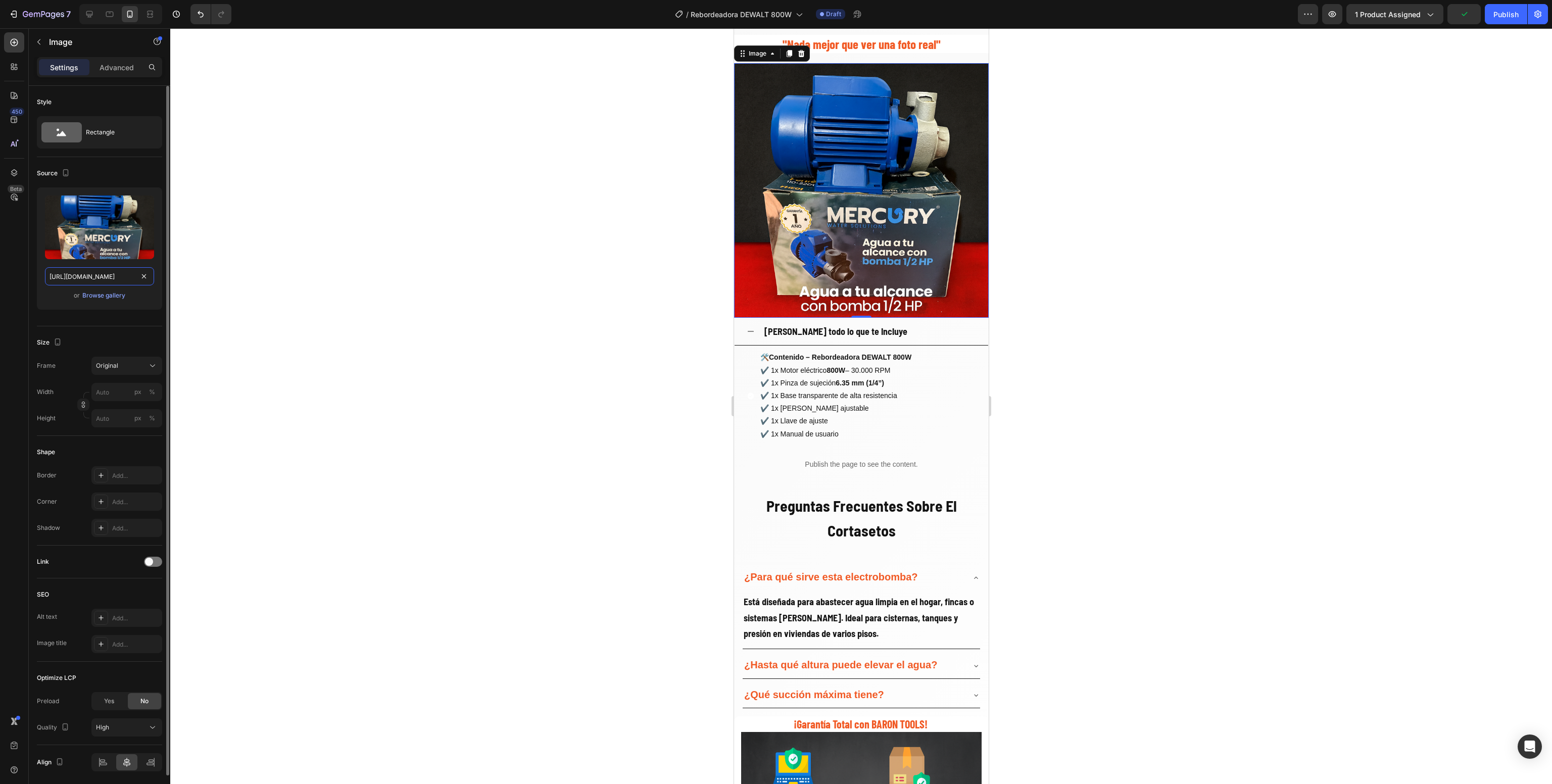
click at [106, 276] on input "[URL][DOMAIN_NAME]" at bounding box center [99, 276] width 109 height 18
paste input "[DOMAIN_NAME][URL]"
type input "[URL][DOMAIN_NAME]"
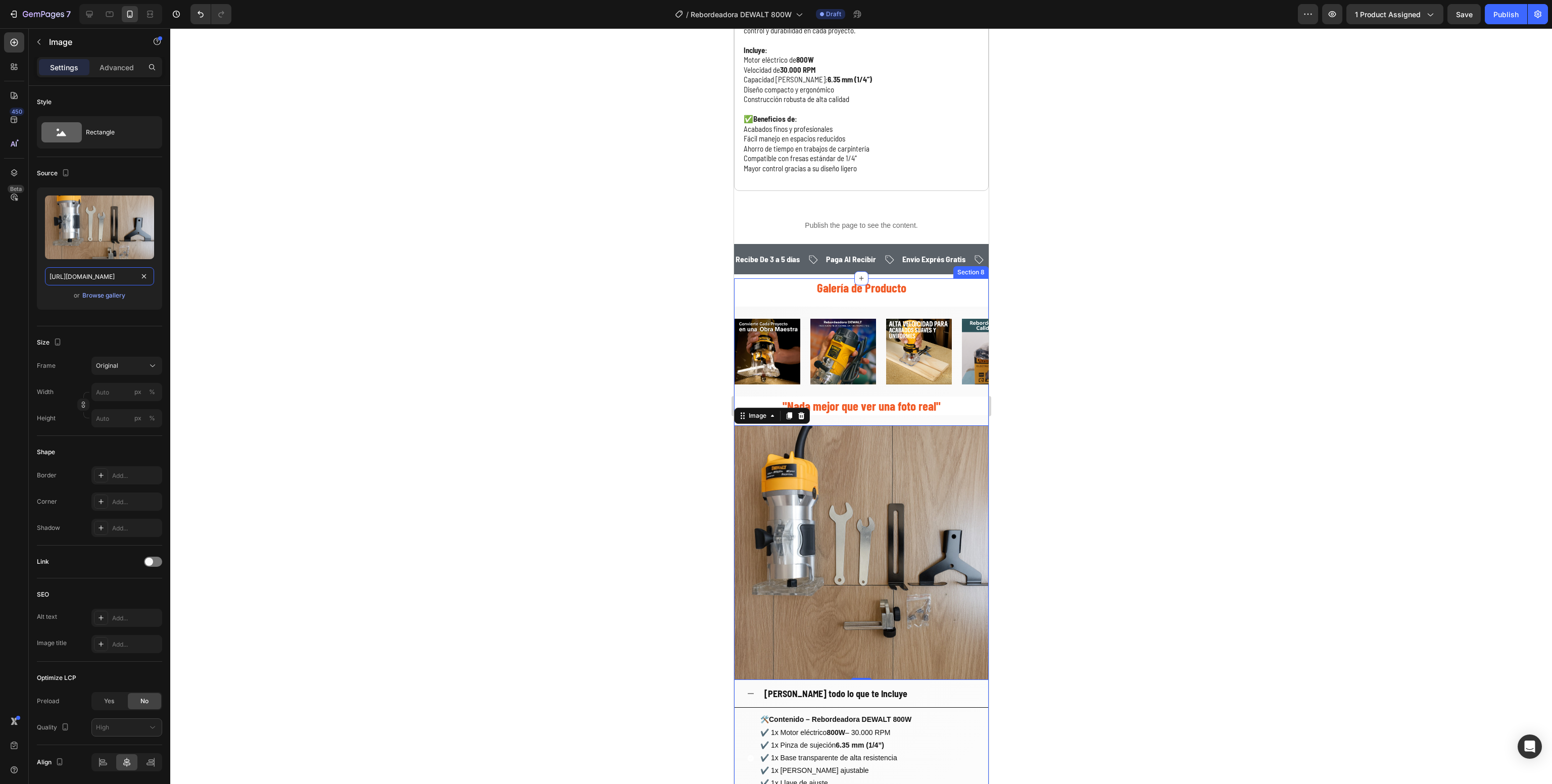
scroll to position [0, 0]
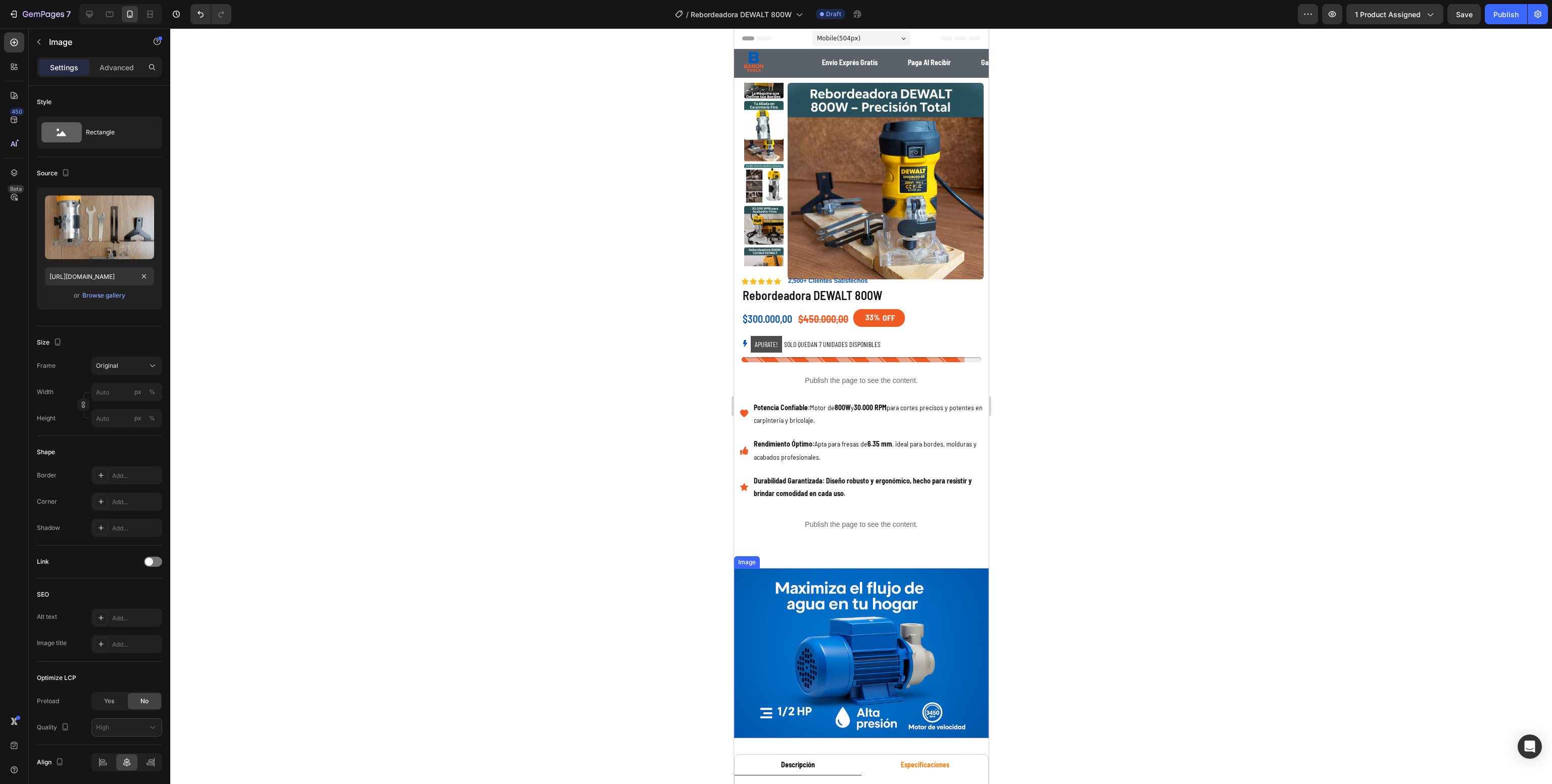
click at [849, 656] on img at bounding box center [860, 653] width 255 height 170
click at [88, 4] on div "Desktop" at bounding box center [120, 15] width 83 height 21
click at [85, 25] on div "7 Version history / Rebordeadora DEWALT 800W Draft Preview 1 product assigned S…" at bounding box center [776, 14] width 1552 height 29
click at [87, 15] on icon at bounding box center [90, 14] width 10 height 10
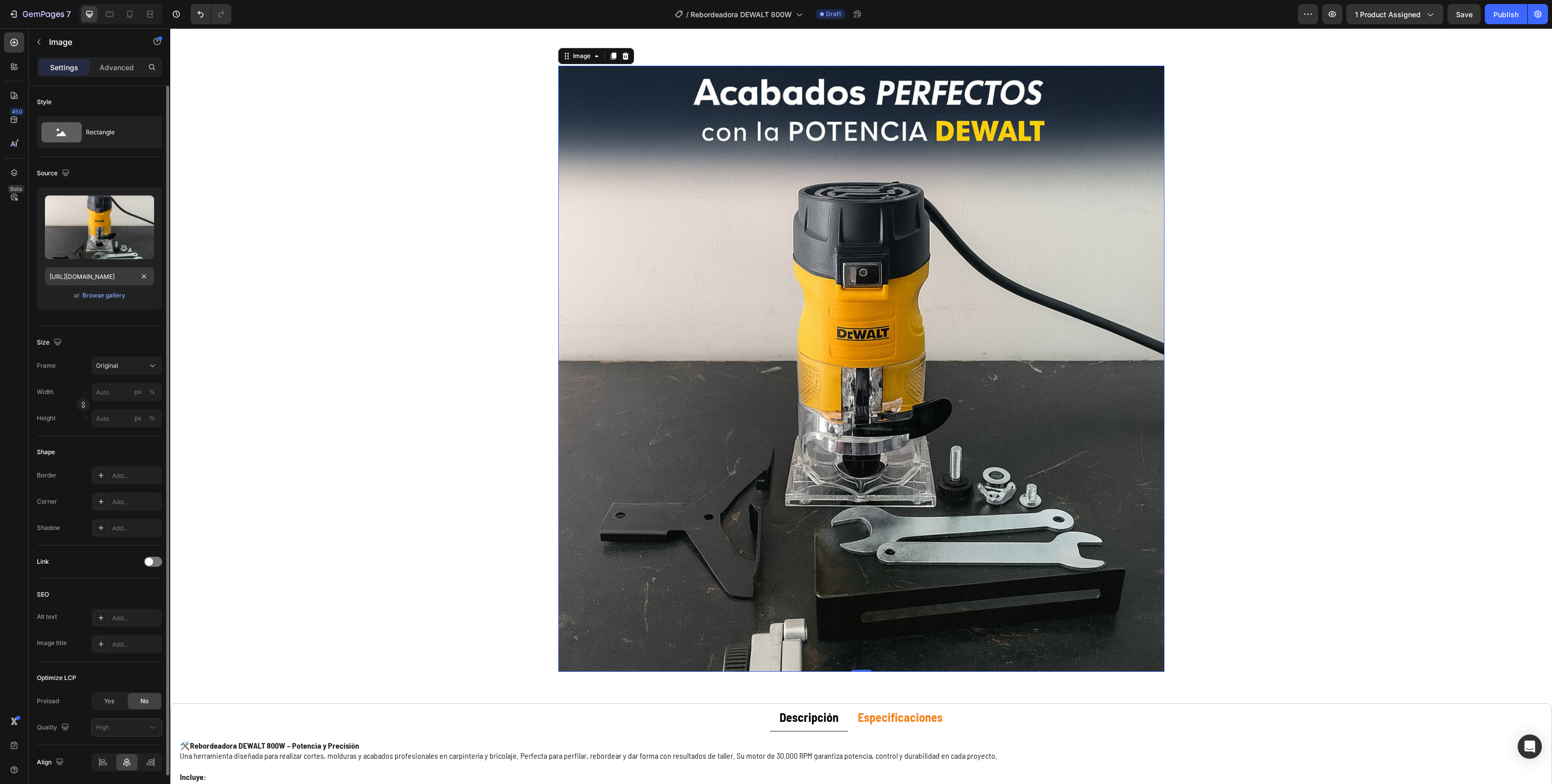
scroll to position [421, 0]
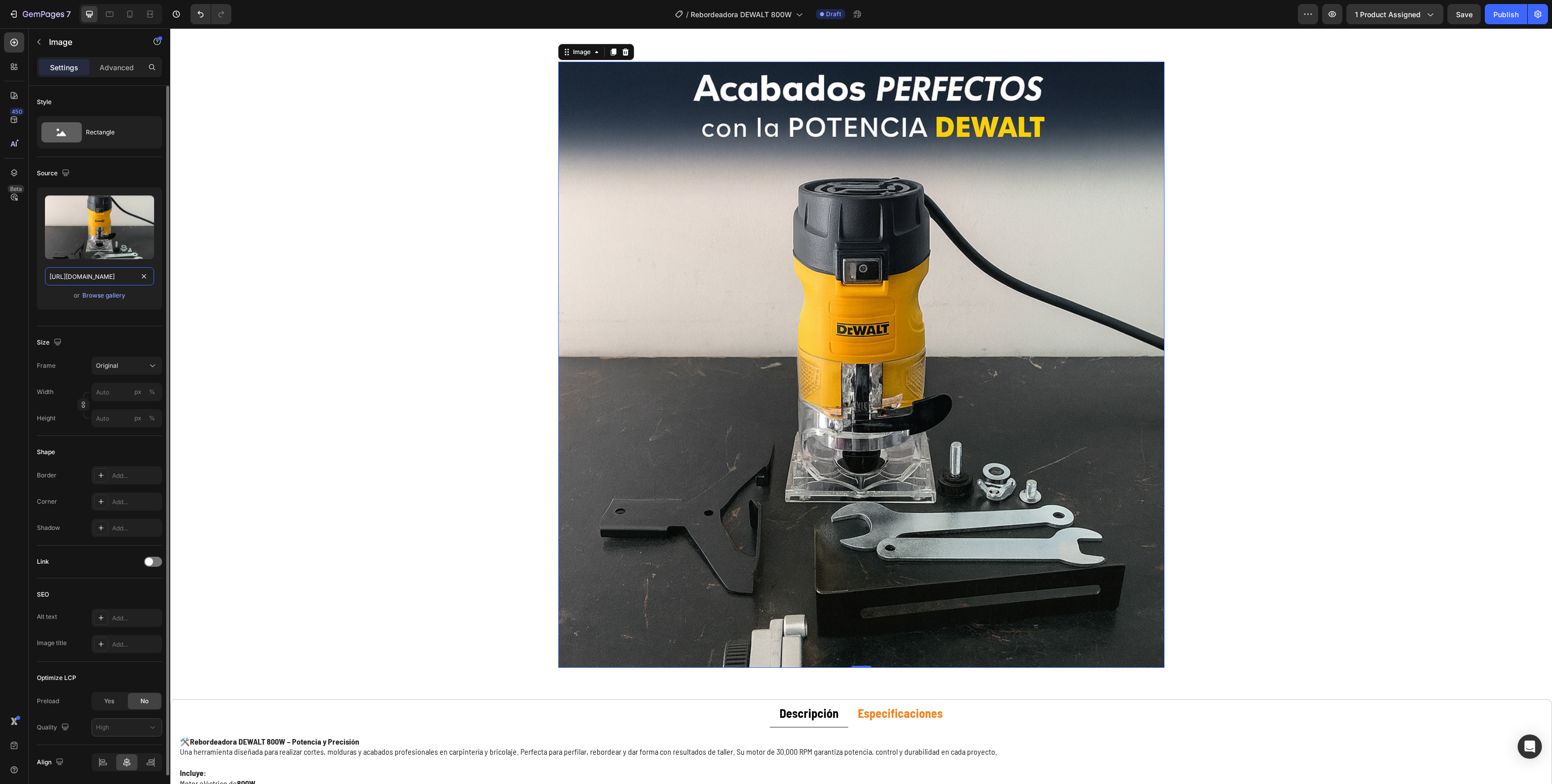
click at [109, 279] on input "[URL][DOMAIN_NAME]" at bounding box center [99, 276] width 109 height 18
click at [105, 279] on input "[URL][DOMAIN_NAME]" at bounding box center [99, 276] width 109 height 18
click at [109, 279] on input "[URL][DOMAIN_NAME]" at bounding box center [99, 276] width 109 height 18
click at [105, 279] on input "[URL][DOMAIN_NAME]" at bounding box center [99, 276] width 109 height 18
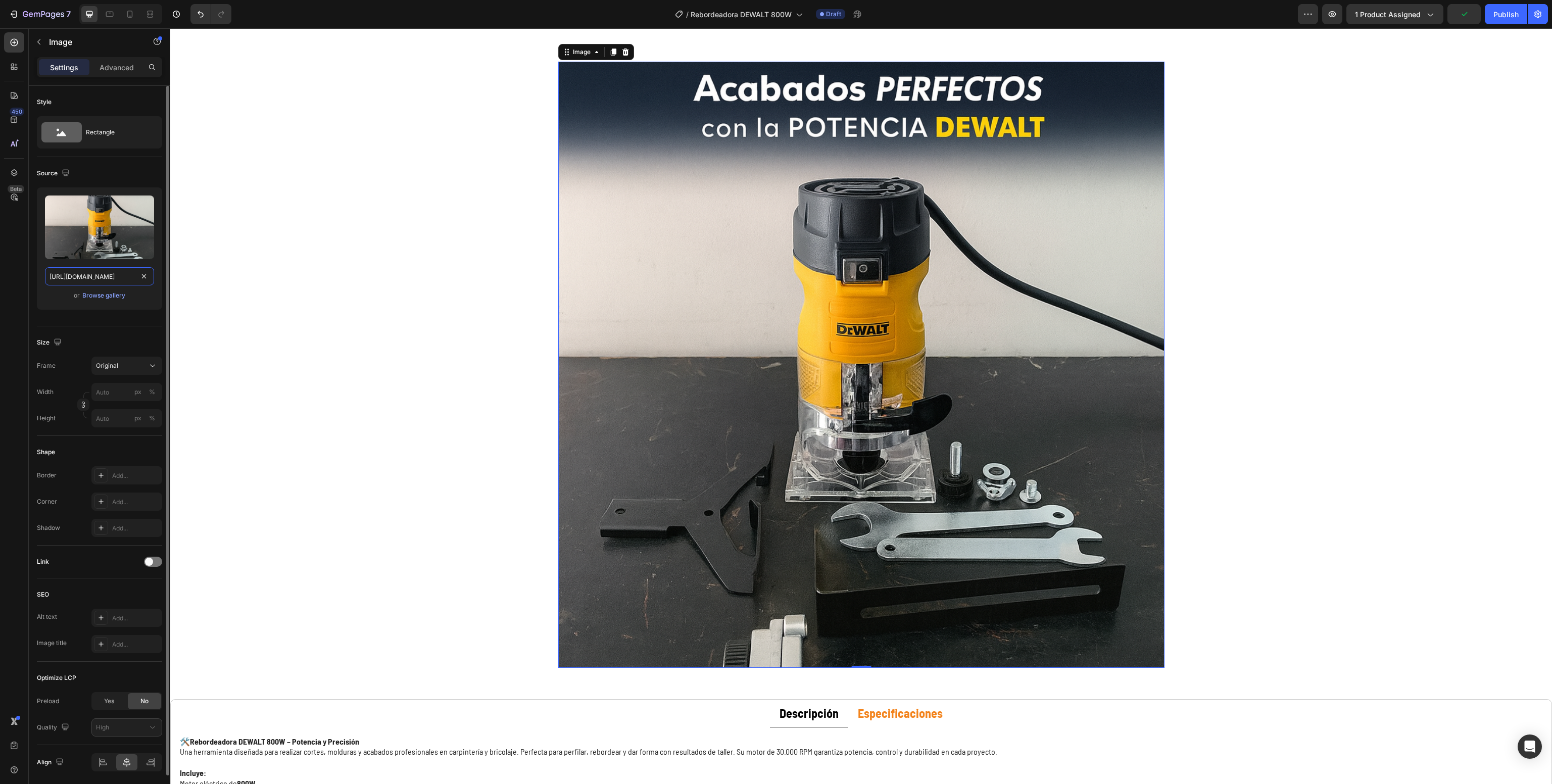
click at [105, 279] on input "[URL][DOMAIN_NAME]" at bounding box center [99, 276] width 109 height 18
drag, startPoint x: 105, startPoint y: 279, endPoint x: 109, endPoint y: 284, distance: 6.4
click at [109, 279] on input "[URL][DOMAIN_NAME]" at bounding box center [99, 276] width 109 height 18
click at [121, 18] on div at bounding box center [120, 15] width 83 height 21
click at [127, 14] on icon at bounding box center [130, 14] width 10 height 10
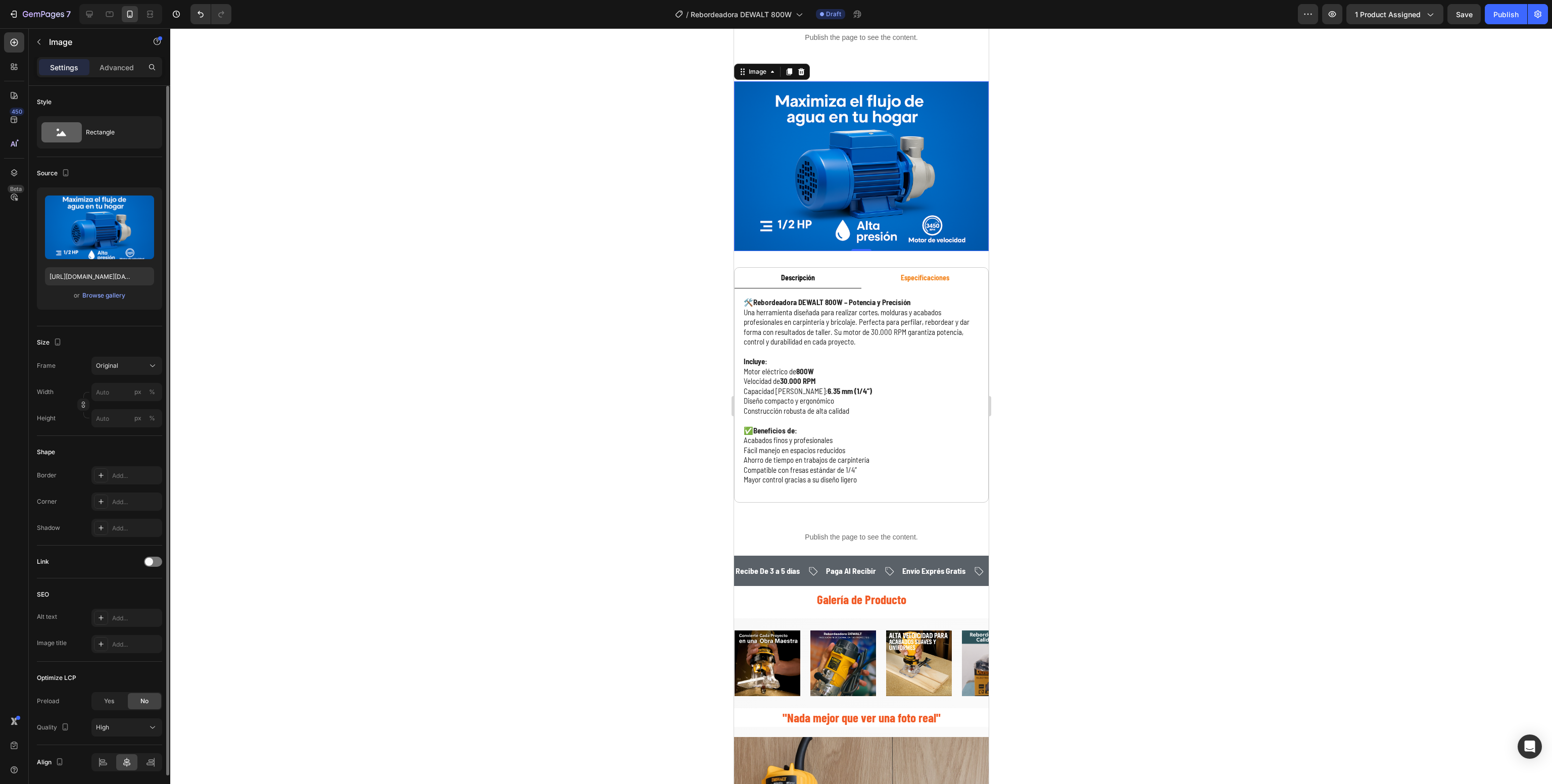
scroll to position [473, 0]
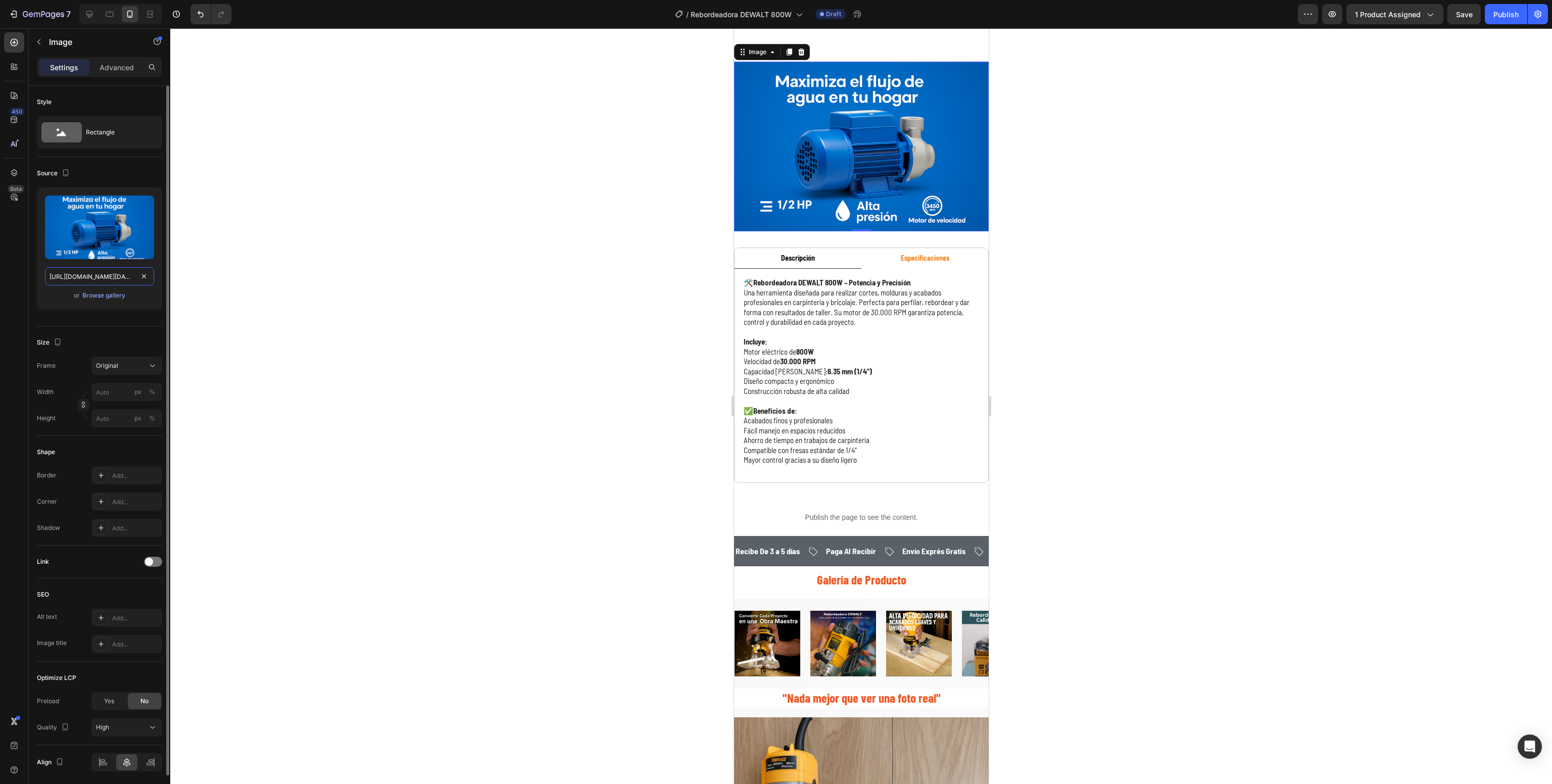
click at [143, 284] on input "[URL][DOMAIN_NAME][DATE]" at bounding box center [99, 276] width 109 height 18
paste input "[DOMAIN_NAME][URL]"
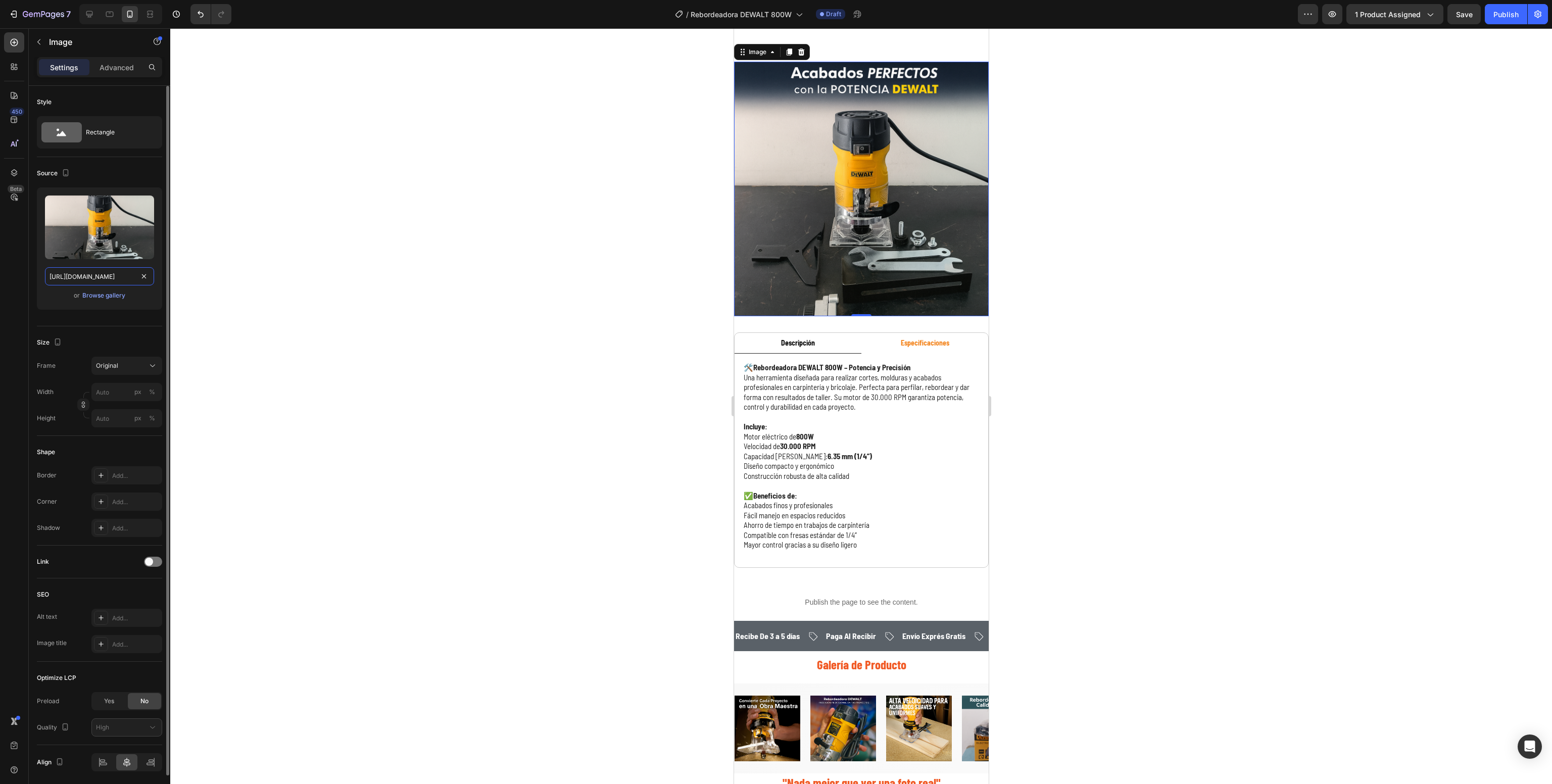
scroll to position [0, 379]
type input "[URL][DOMAIN_NAME]"
click at [1087, 431] on div at bounding box center [861, 407] width 1382 height 756
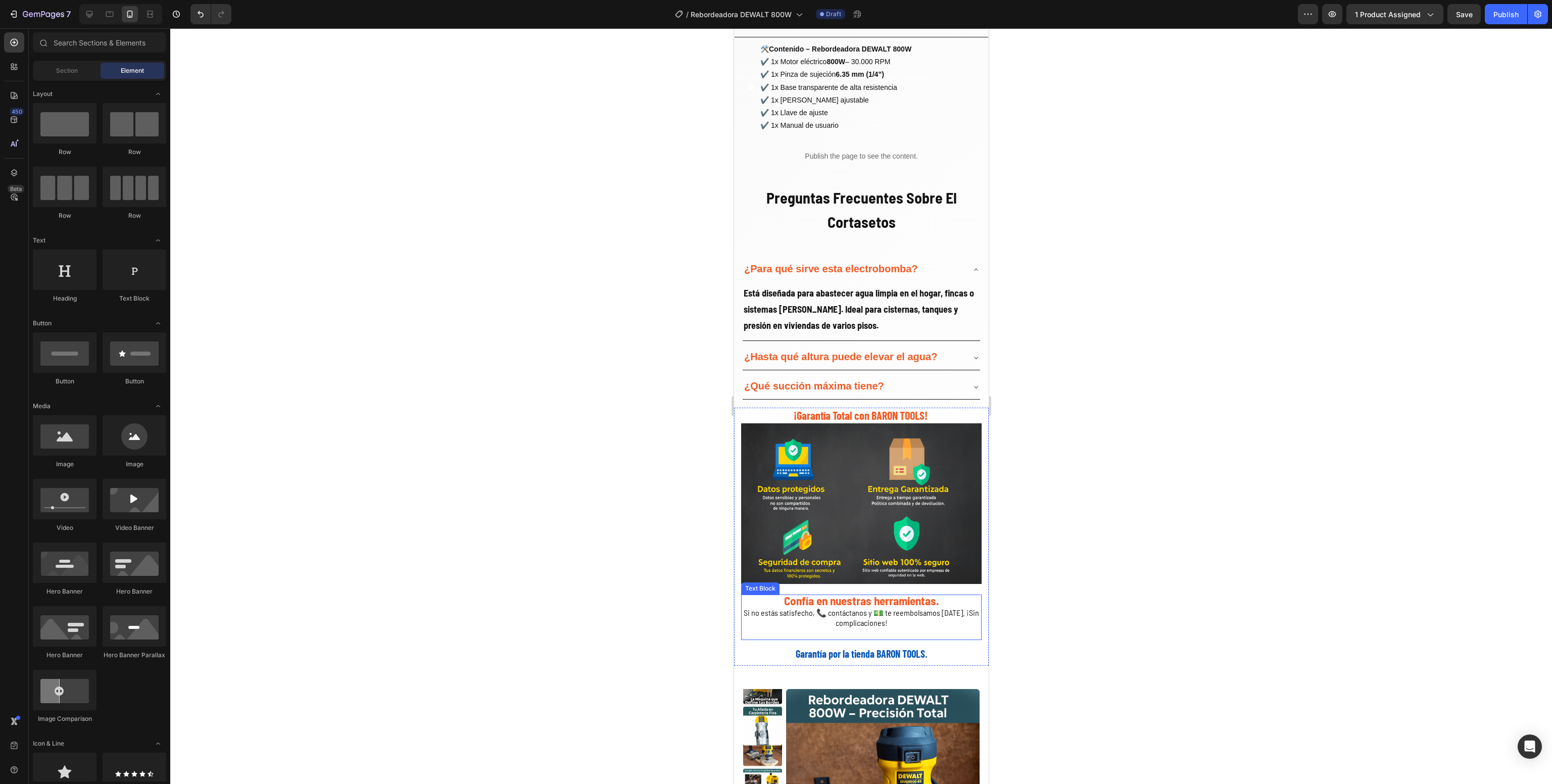
scroll to position [1506, 0]
click at [880, 213] on span "Preguntas Frecuentes Sobre El Cortasetos" at bounding box center [860, 211] width 190 height 43
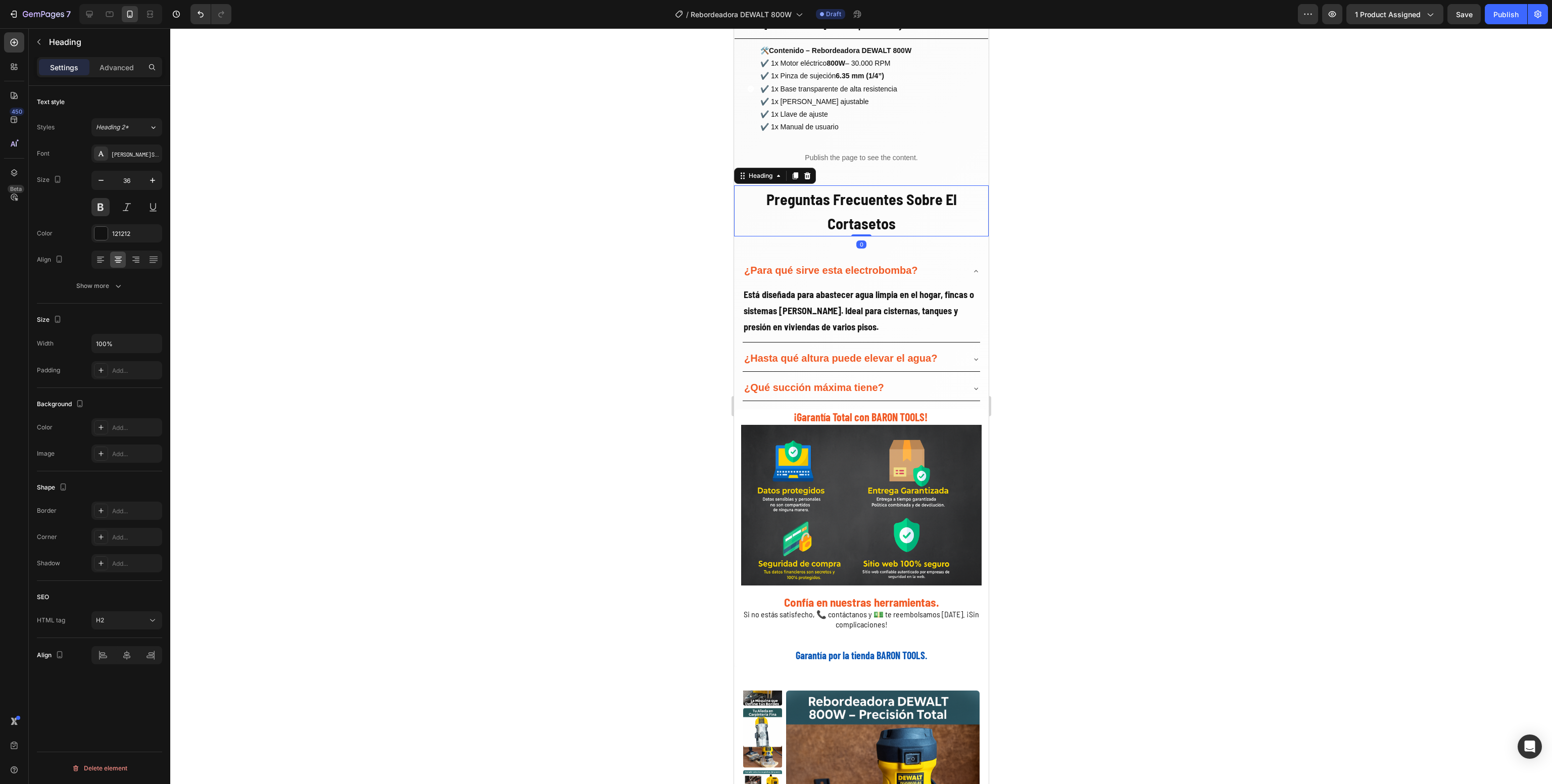
click at [912, 211] on h2 "Preguntas Frecuentes Sobre El Cortasetos" at bounding box center [860, 211] width 255 height 51
click at [844, 265] on strong "¿Para qué sirve esta electrobomba?" at bounding box center [830, 270] width 173 height 11
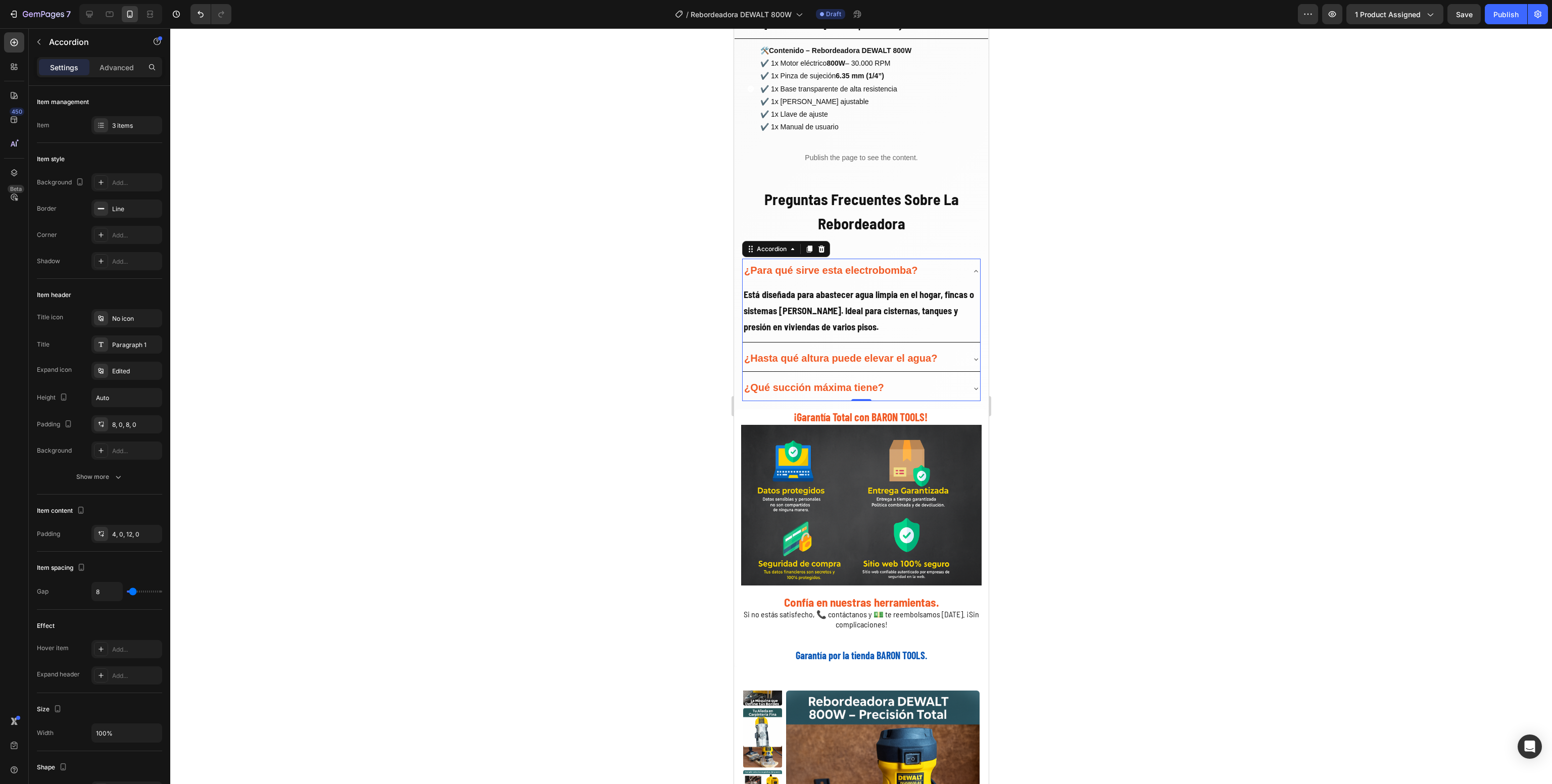
click at [844, 265] on strong "¿Para qué sirve esta electrobomba?" at bounding box center [830, 270] width 173 height 11
click at [849, 265] on strong "¿Para qué sirve esta electrobomba?" at bounding box center [830, 270] width 173 height 11
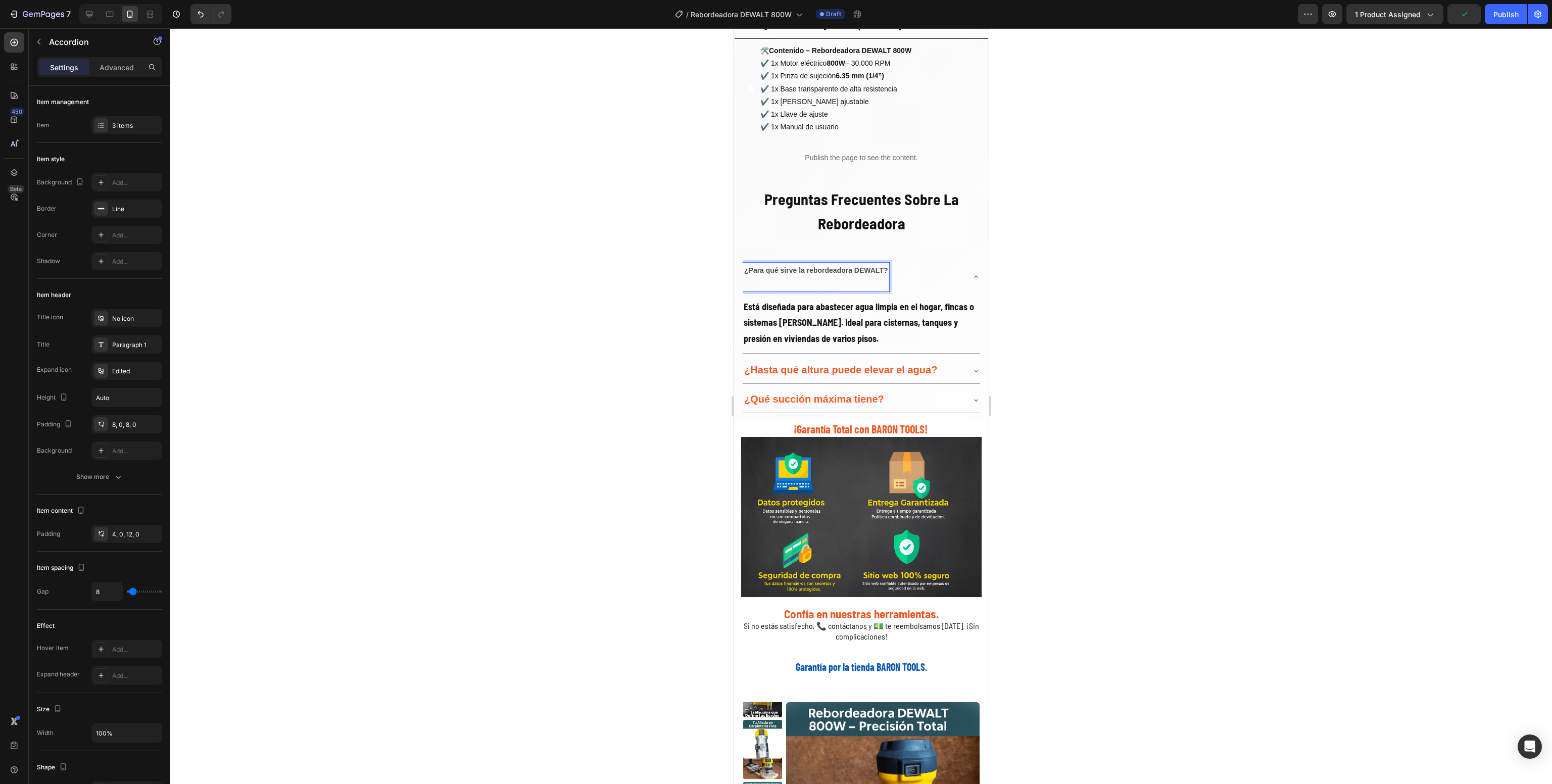
click at [651, 268] on div at bounding box center [861, 407] width 1382 height 756
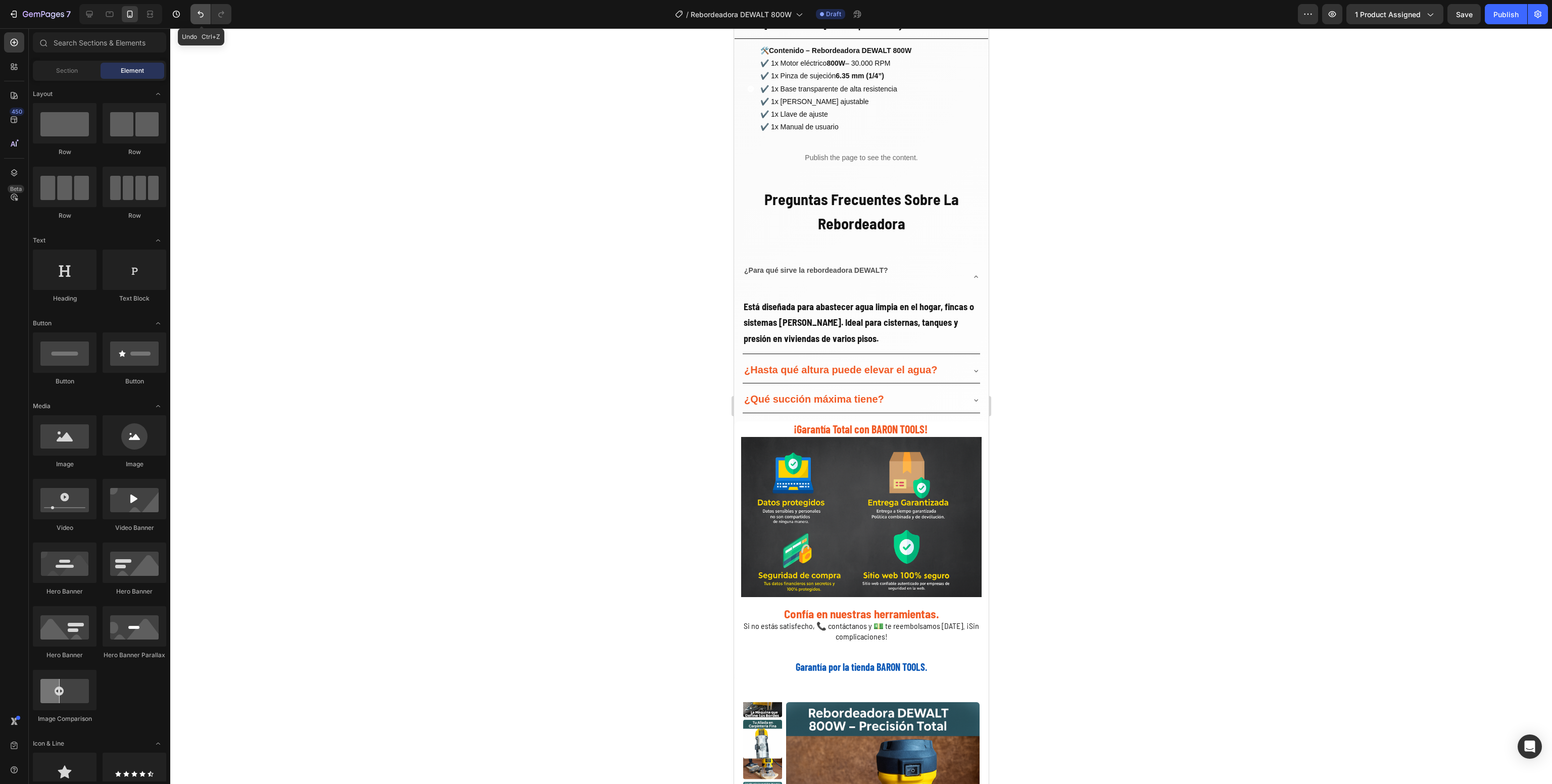
click at [195, 9] on icon "Undo/Redo" at bounding box center [200, 14] width 10 height 10
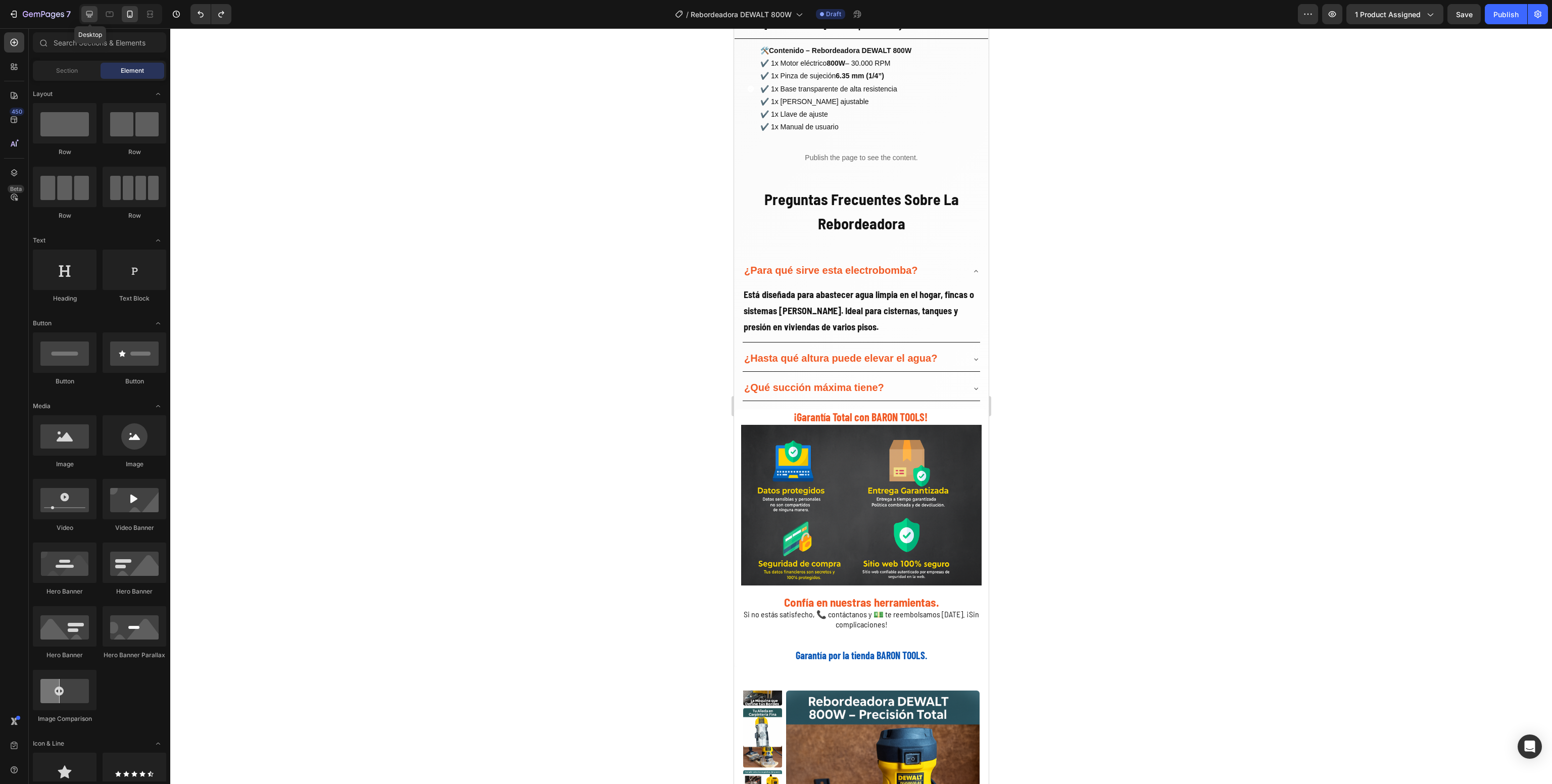
click at [87, 9] on icon at bounding box center [90, 14] width 10 height 10
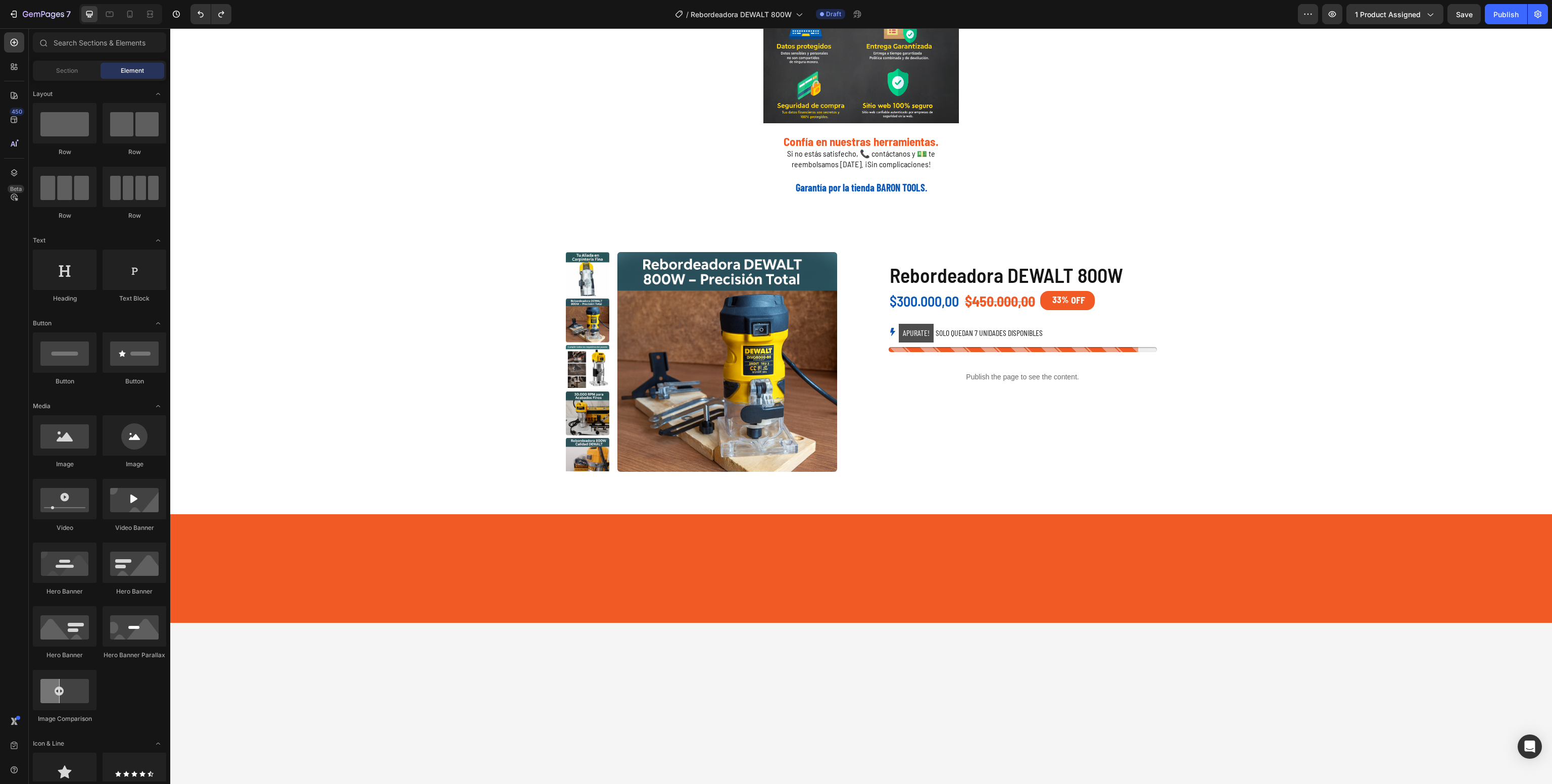
scroll to position [1580, 0]
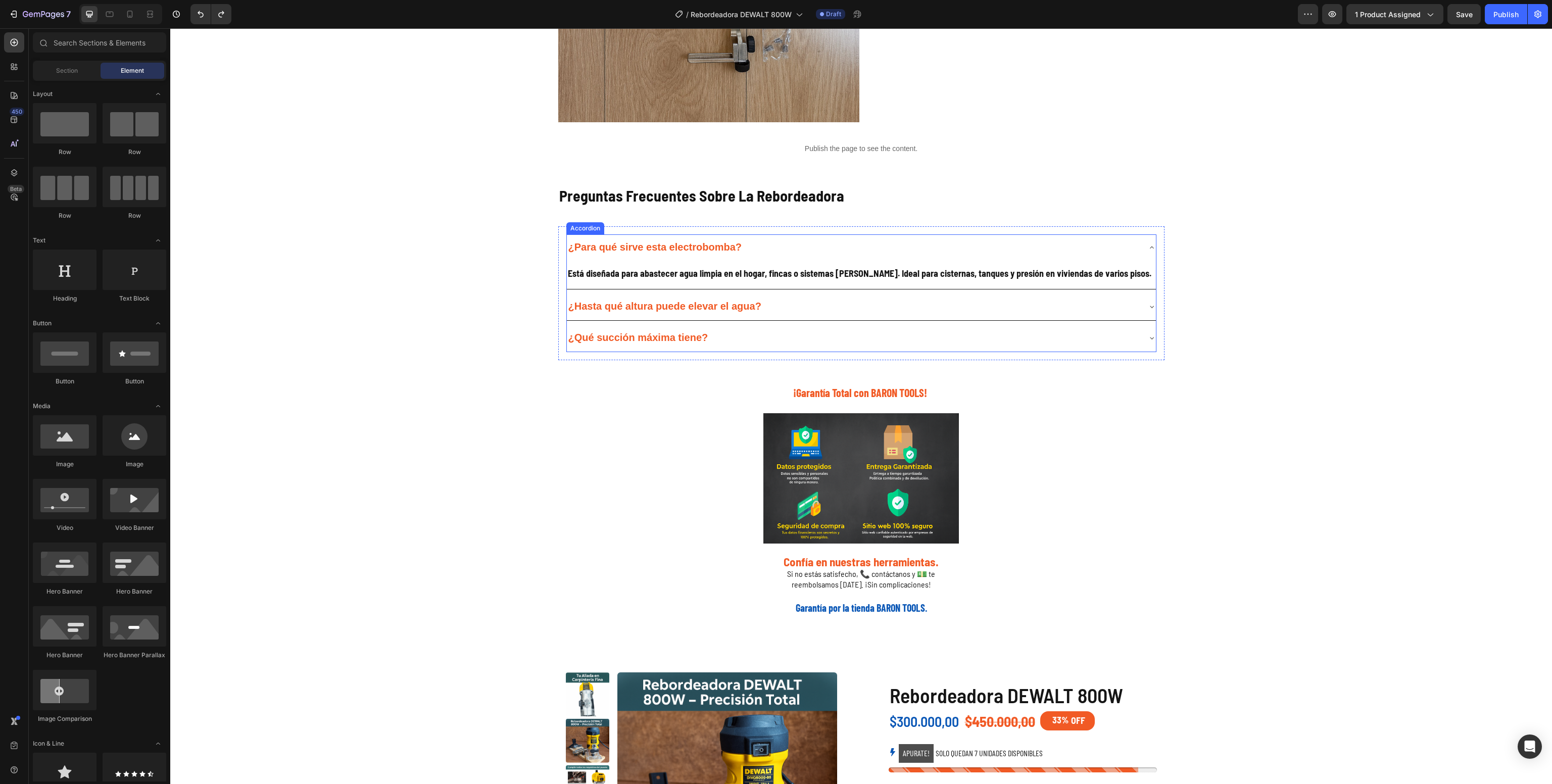
click at [673, 247] on strong "¿Para qué sirve esta electrobomba?" at bounding box center [655, 247] width 173 height 11
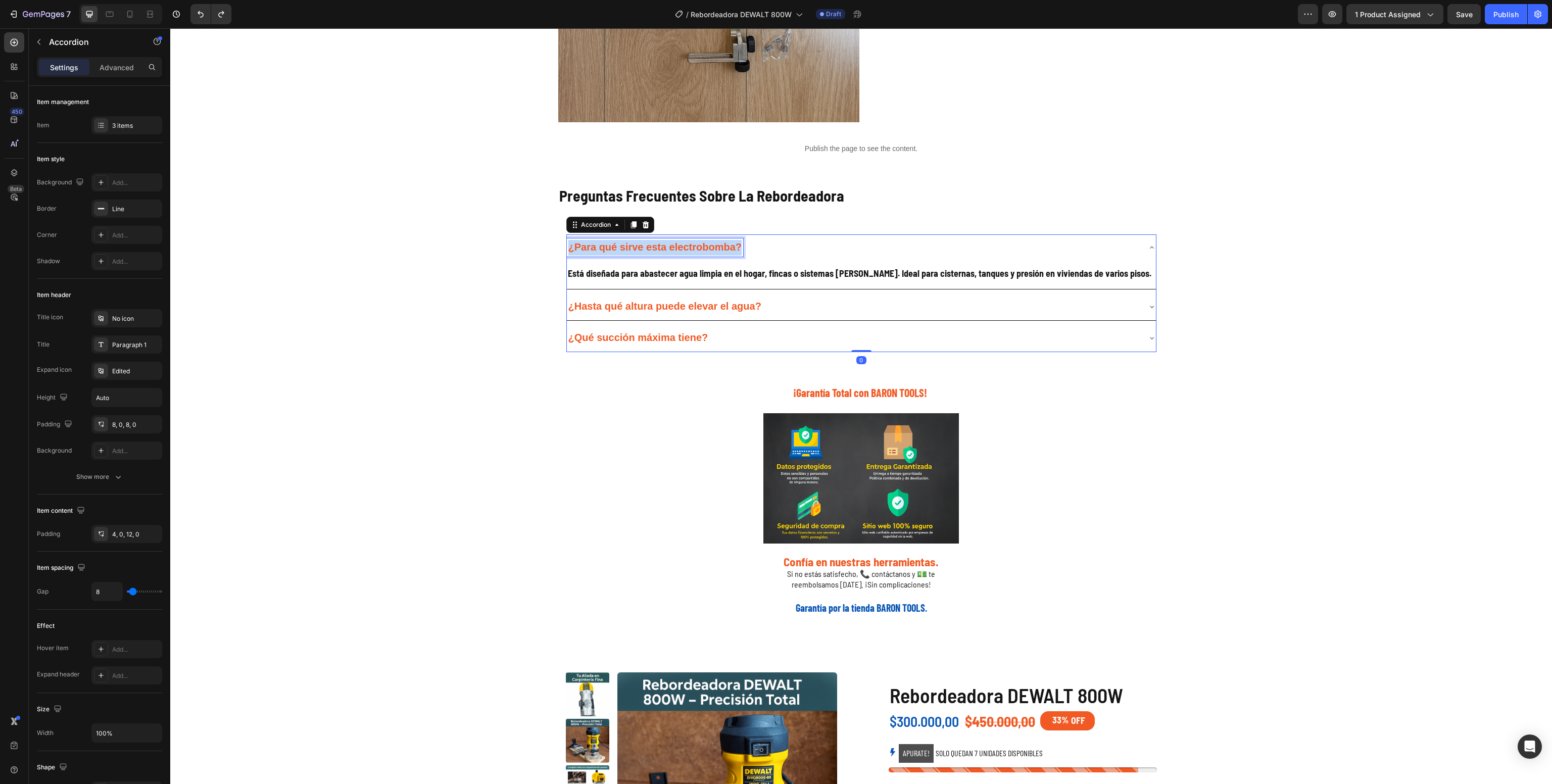
click at [673, 247] on strong "¿Para qué sirve esta electrobomba?" at bounding box center [655, 247] width 173 height 11
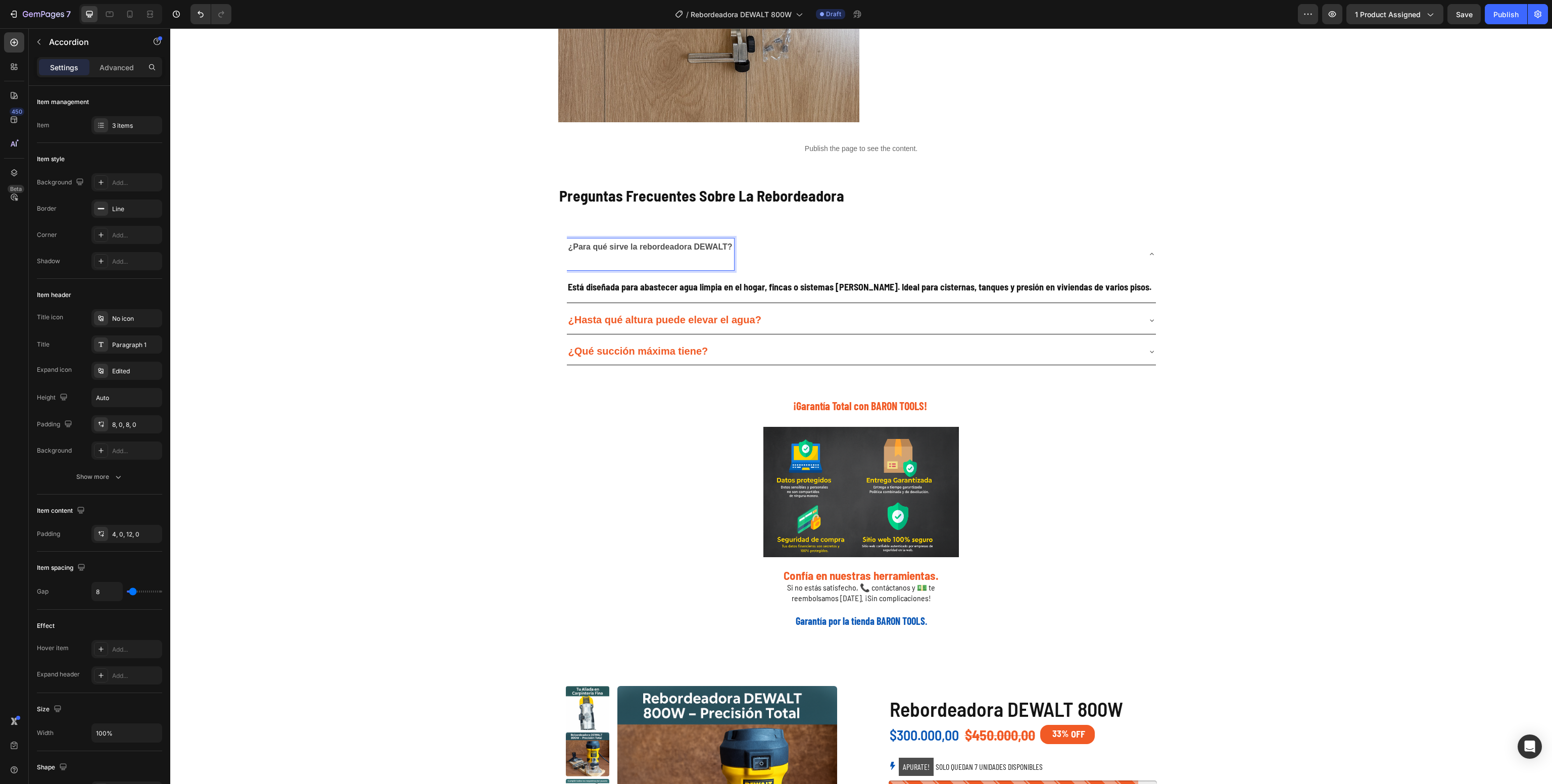
click at [438, 324] on div "Galería de Producto Heading Image Image Image Image Image Image Image Image Ima…" at bounding box center [861, 128] width 1382 height 1001
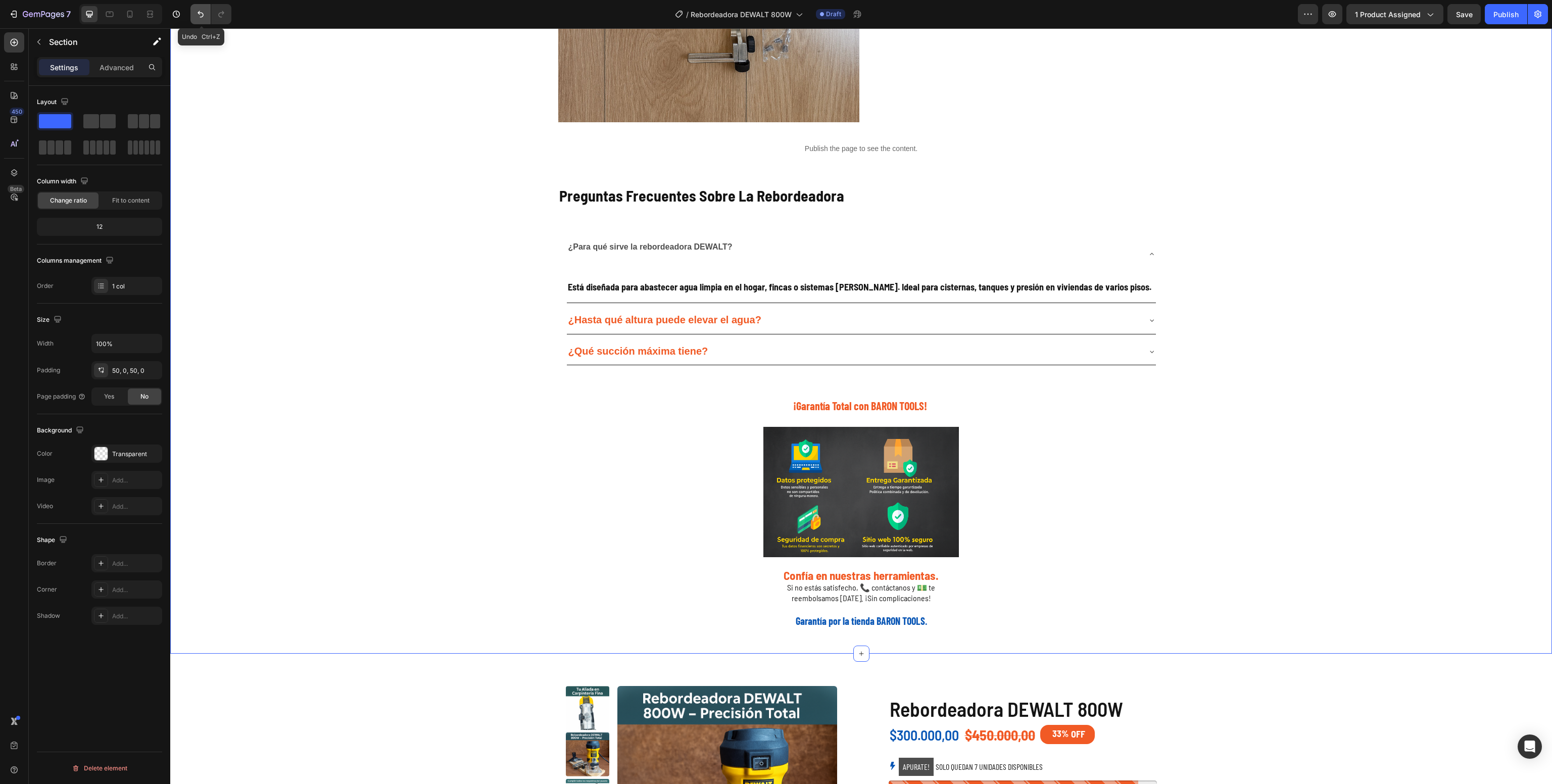
click at [206, 18] on icon "Undo/Redo" at bounding box center [200, 14] width 10 height 10
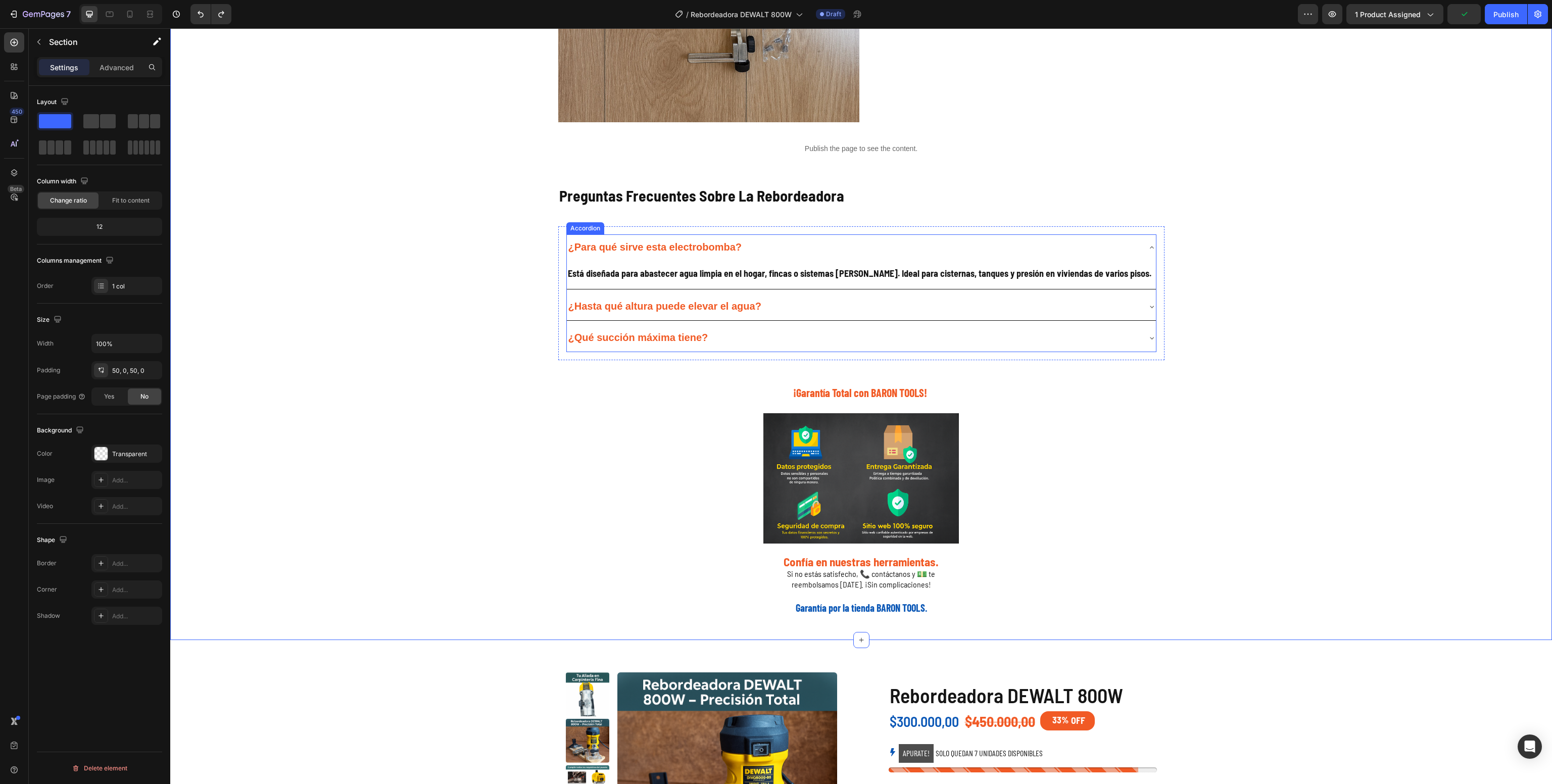
click at [631, 249] on strong "¿Para qué sirve esta electrobomba?" at bounding box center [655, 247] width 173 height 11
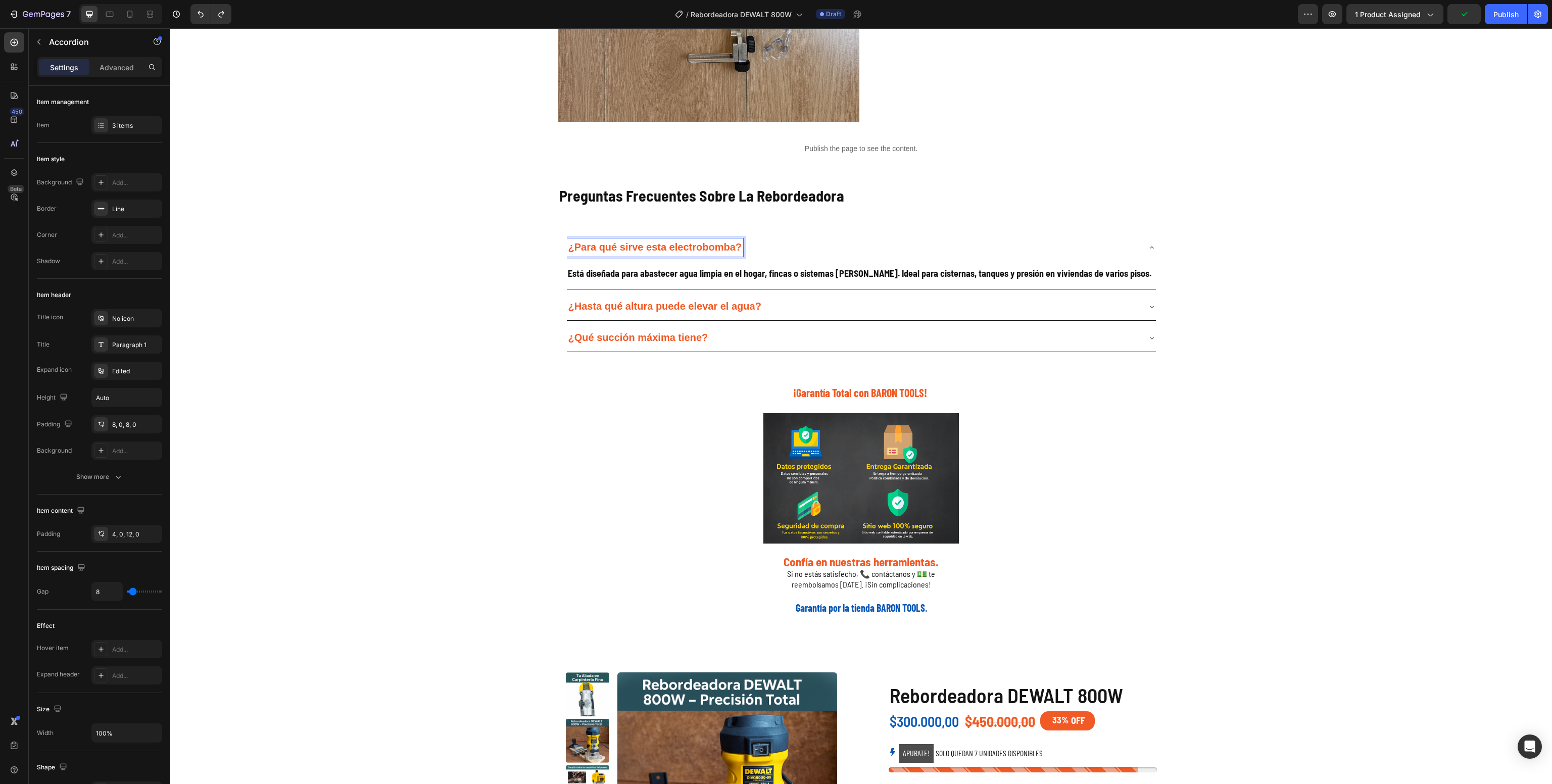
click at [631, 249] on strong "¿Para qué sirve esta electrobomba?" at bounding box center [655, 247] width 173 height 11
click at [637, 249] on strong "¿Para qué sirve esta electrobomba?" at bounding box center [655, 247] width 173 height 11
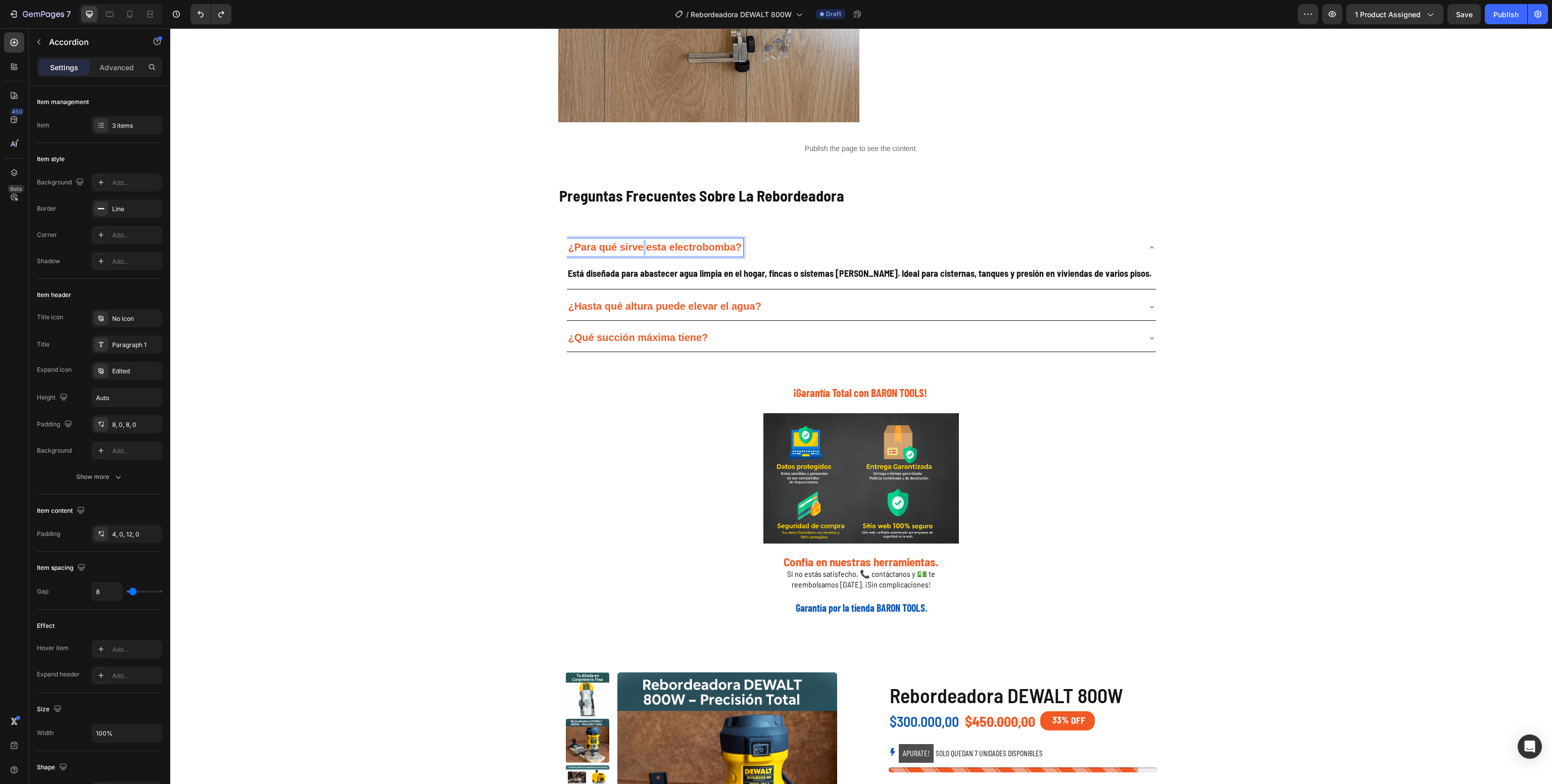
click at [637, 249] on strong "¿Para qué sirve esta electrobomba?" at bounding box center [655, 247] width 173 height 11
click at [631, 249] on strong "¿Para qué sirve esta electrobomba?" at bounding box center [655, 247] width 173 height 11
click at [581, 270] on strong "Está diseñada para abastecer agua limpia en el hogar, fincas o sistemas [PERSON…" at bounding box center [860, 273] width 584 height 11
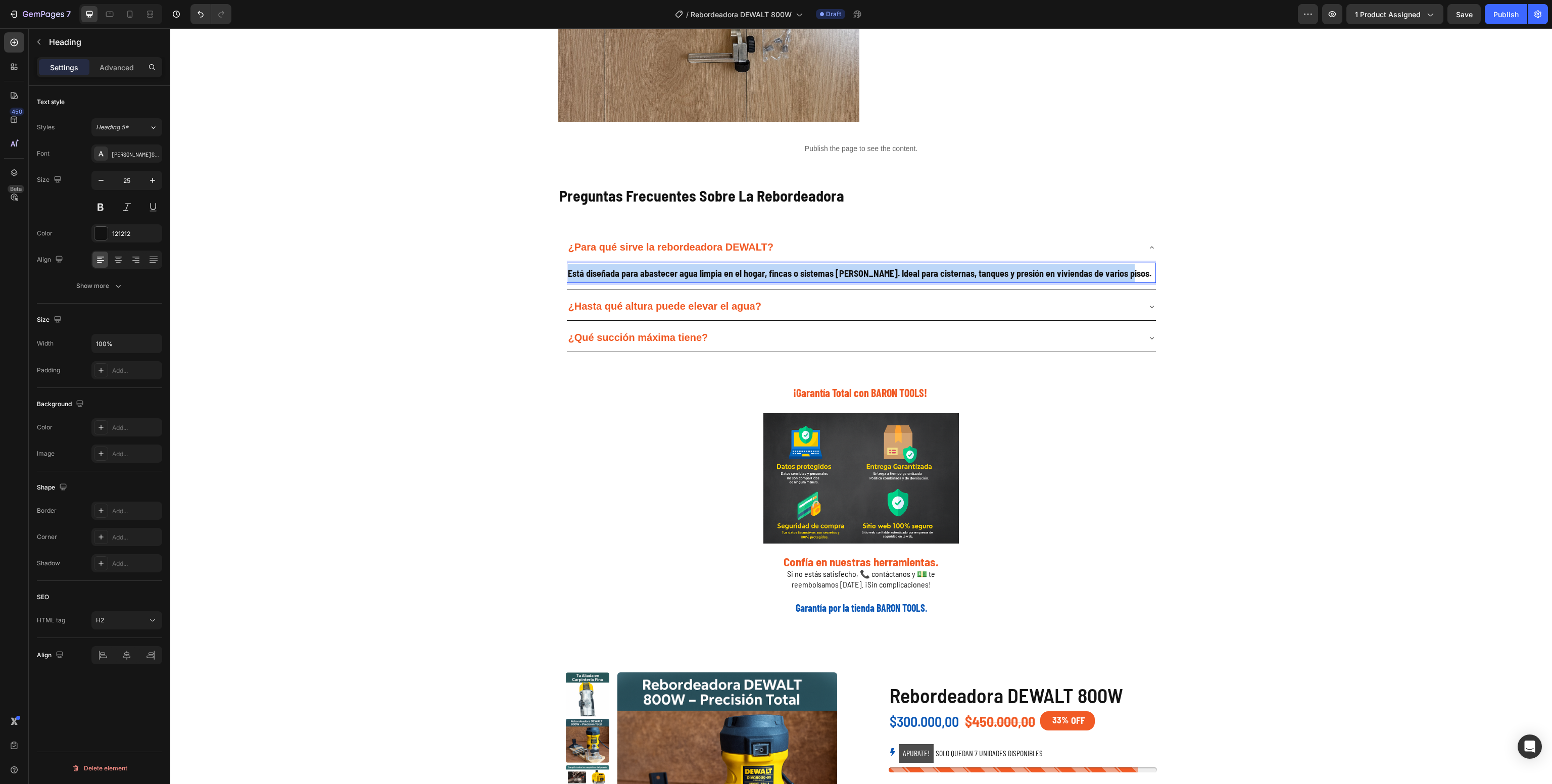
click at [581, 270] on strong "Está diseñada para abastecer agua limpia en el hogar, fincas o sistemas [PERSON…" at bounding box center [860, 273] width 584 height 11
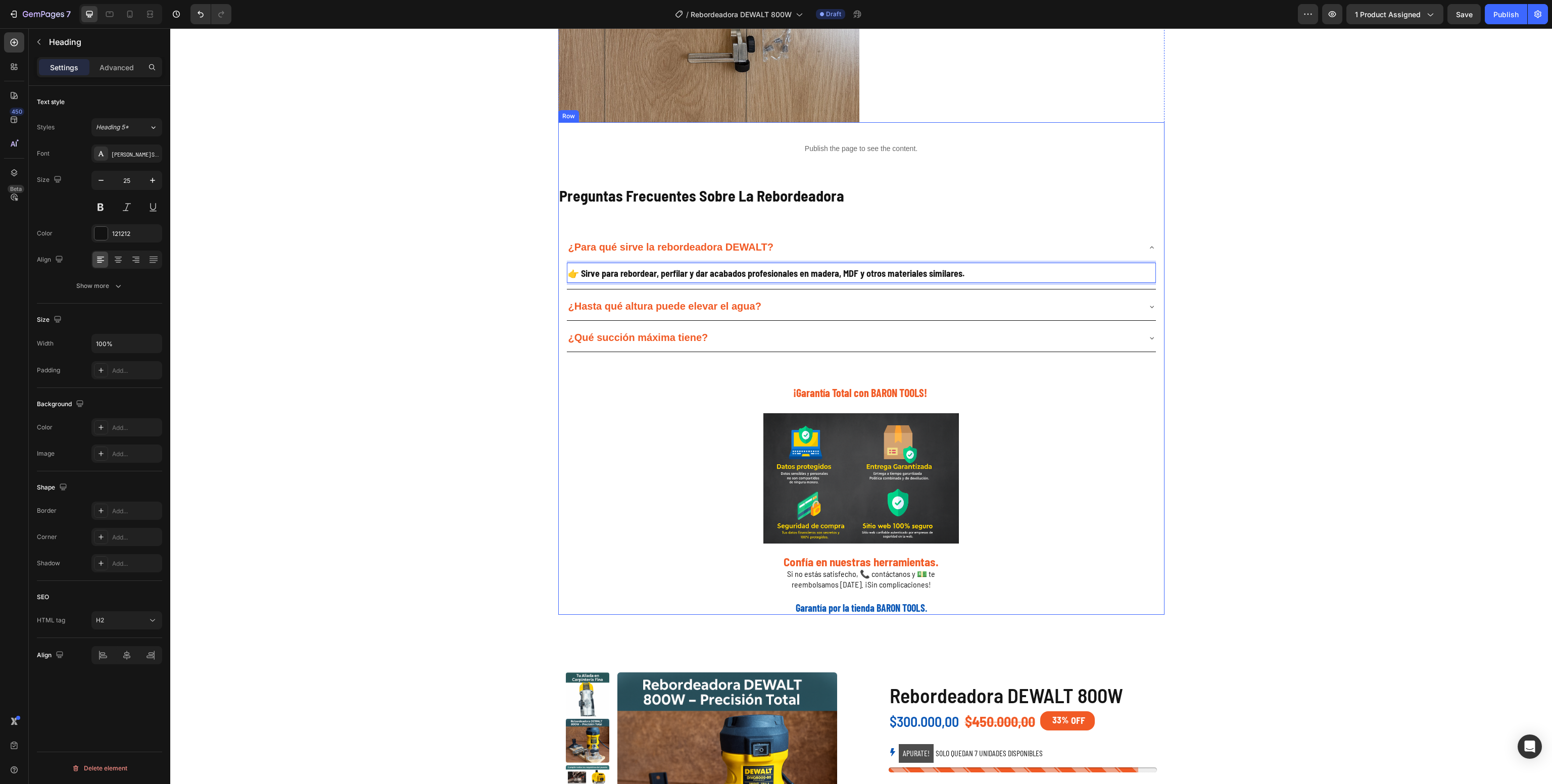
click at [449, 340] on div "Galería de Producto Heading Image Image Image Image Image Image Image Image Ima…" at bounding box center [861, 122] width 1382 height 988
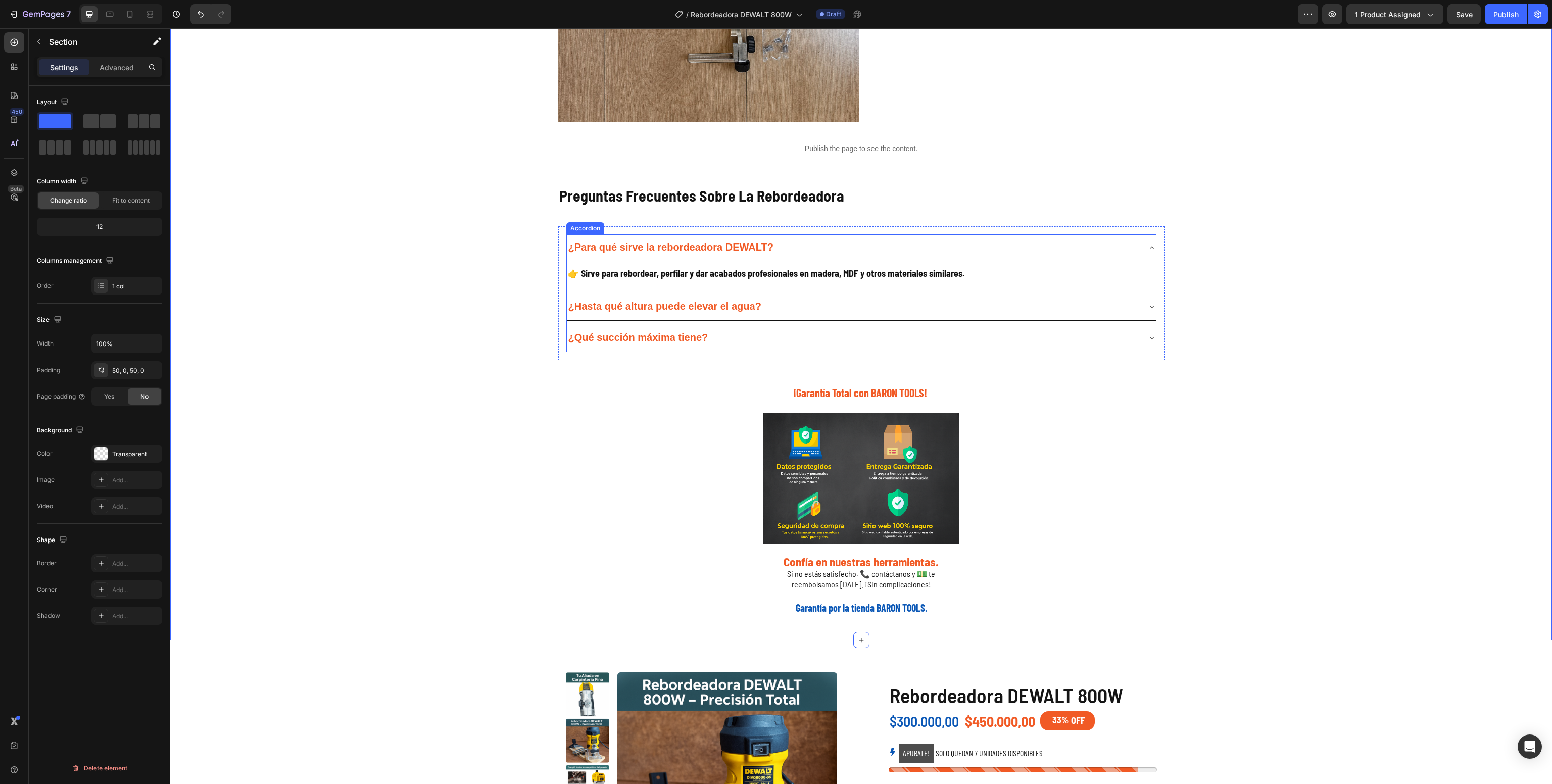
click at [714, 313] on p "¿Hasta qué altura puede elevar el agua?" at bounding box center [664, 306] width 193 height 15
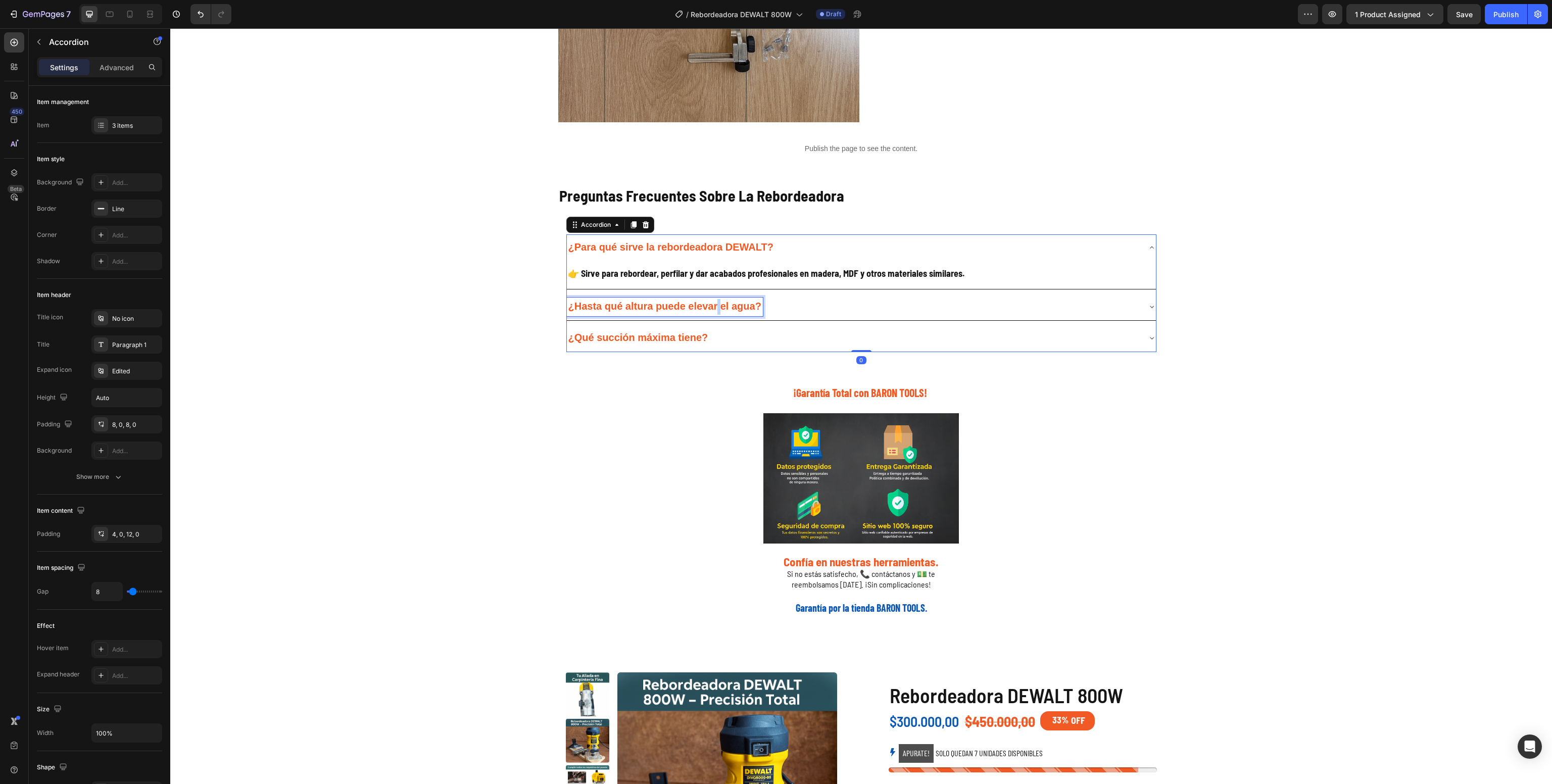
click at [714, 313] on p "¿Hasta qué altura puede elevar el agua?" at bounding box center [664, 306] width 193 height 15
click at [707, 313] on div at bounding box center [707, 313] width 0 height 0
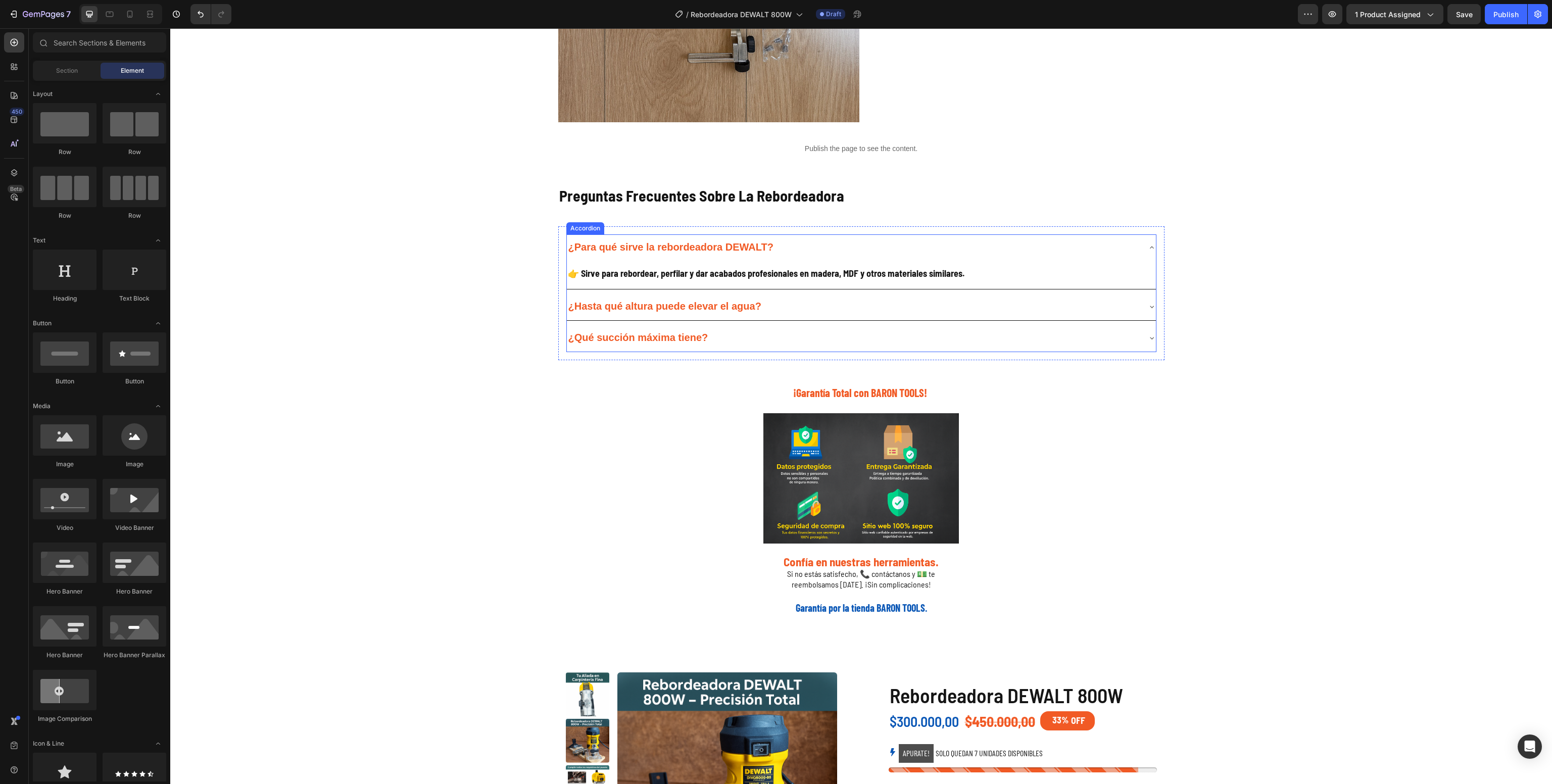
click at [695, 309] on strong "¿Hasta qué altura puede elevar el agua?" at bounding box center [664, 306] width 193 height 11
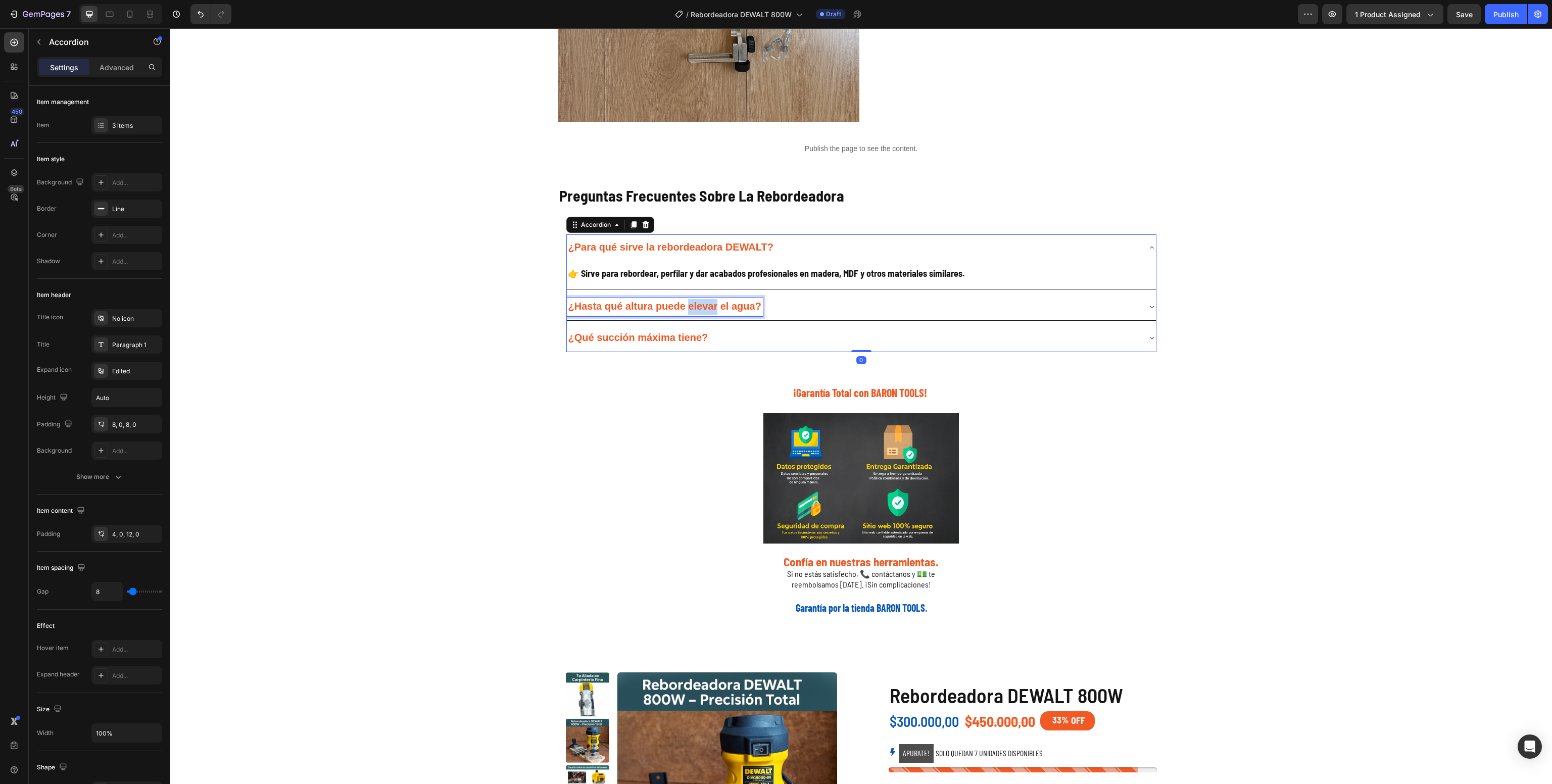
click at [695, 309] on strong "¿Hasta qué altura puede elevar el agua?" at bounding box center [664, 306] width 193 height 11
click at [700, 309] on strong "¿Hasta qué altura puede elevar el agua?" at bounding box center [664, 306] width 193 height 11
click at [695, 309] on strong "¿Hasta qué altura puede elevar el agua?" at bounding box center [664, 306] width 193 height 11
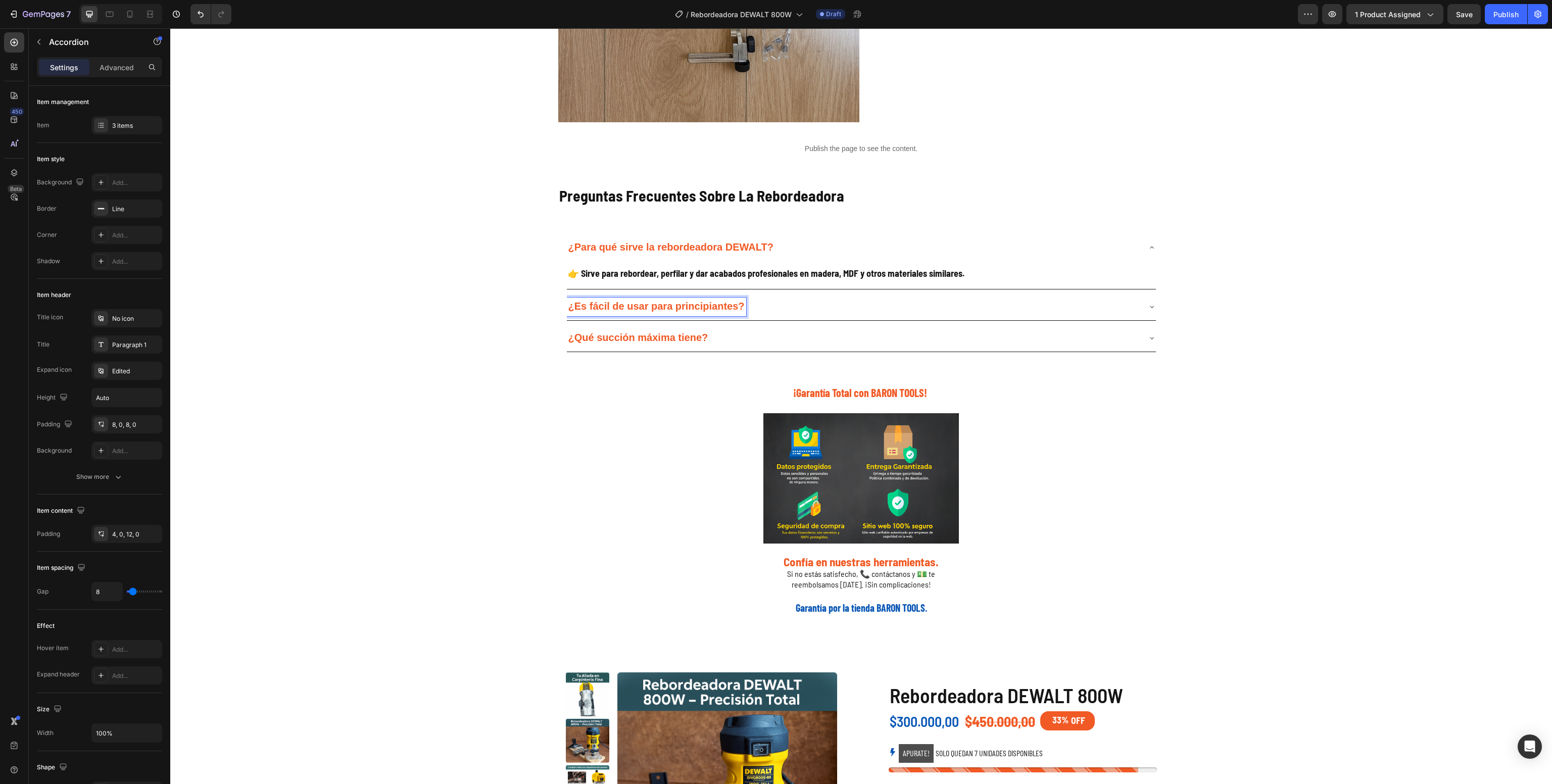
click at [856, 308] on div "¿Es fácil de usar para principiantes?" at bounding box center [853, 306] width 573 height 18
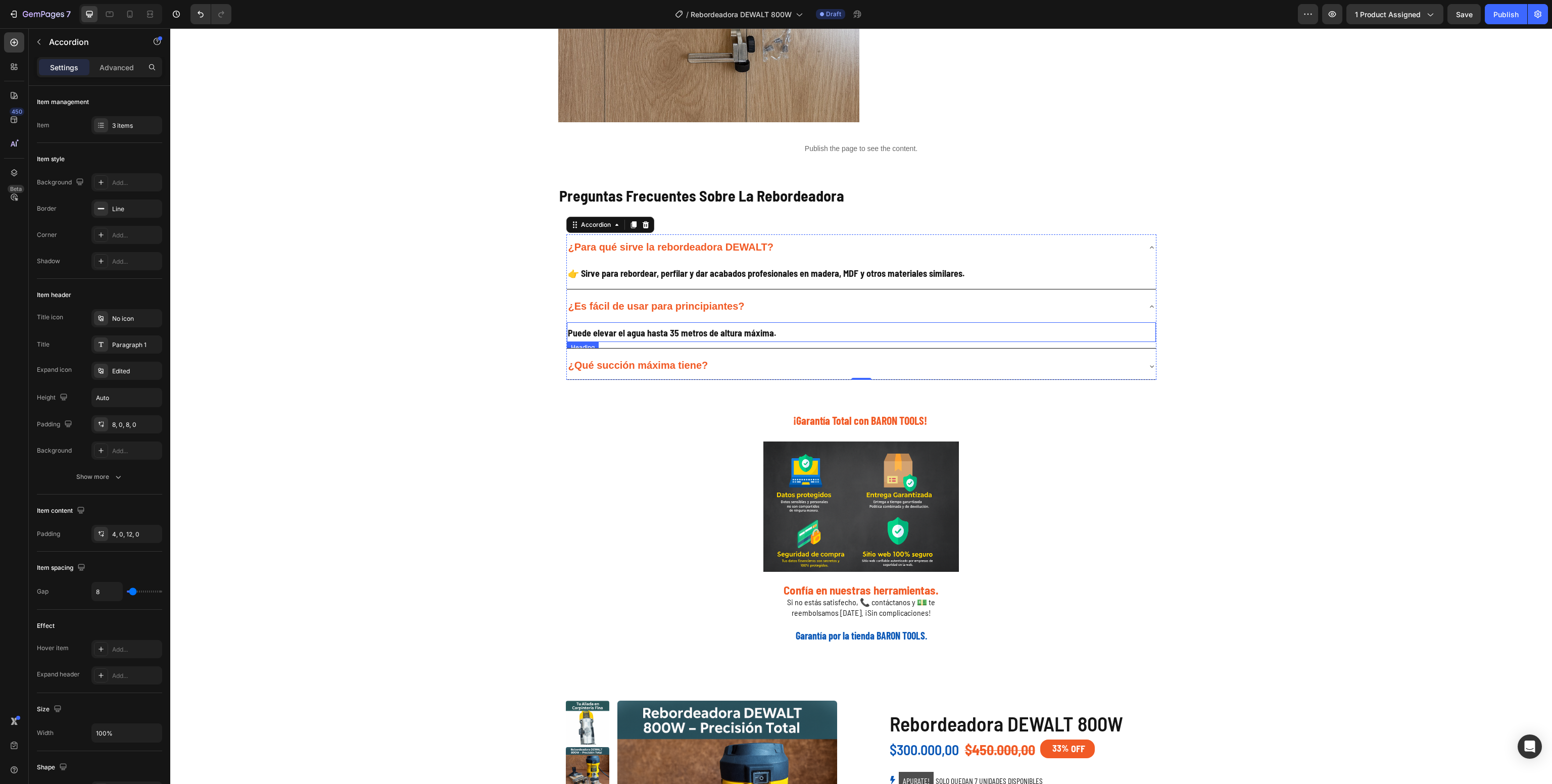
click at [675, 340] on h2 "Puede elevar el agua hasta 35 metros de altura máxima." at bounding box center [861, 333] width 590 height 21
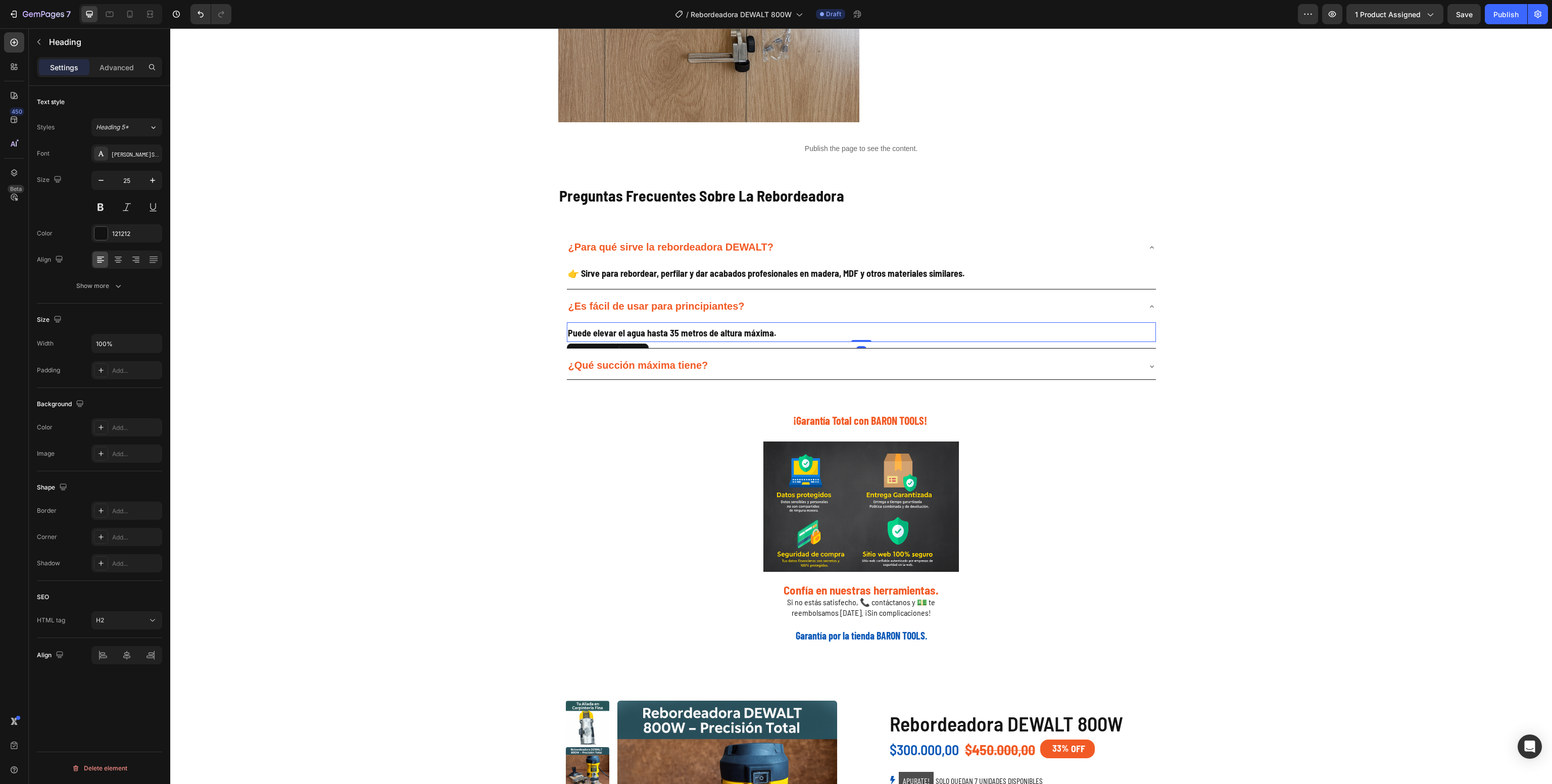
click at [671, 340] on h2 "Puede elevar el agua hasta 35 metros de altura máxima." at bounding box center [861, 333] width 590 height 21
click at [671, 340] on p "Puede elevar el agua hasta 35 metros de altura máxima." at bounding box center [862, 332] width 587 height 18
click at [659, 333] on strong "Puede elevar el agua hasta 35 metros de altura máxima." at bounding box center [672, 333] width 208 height 11
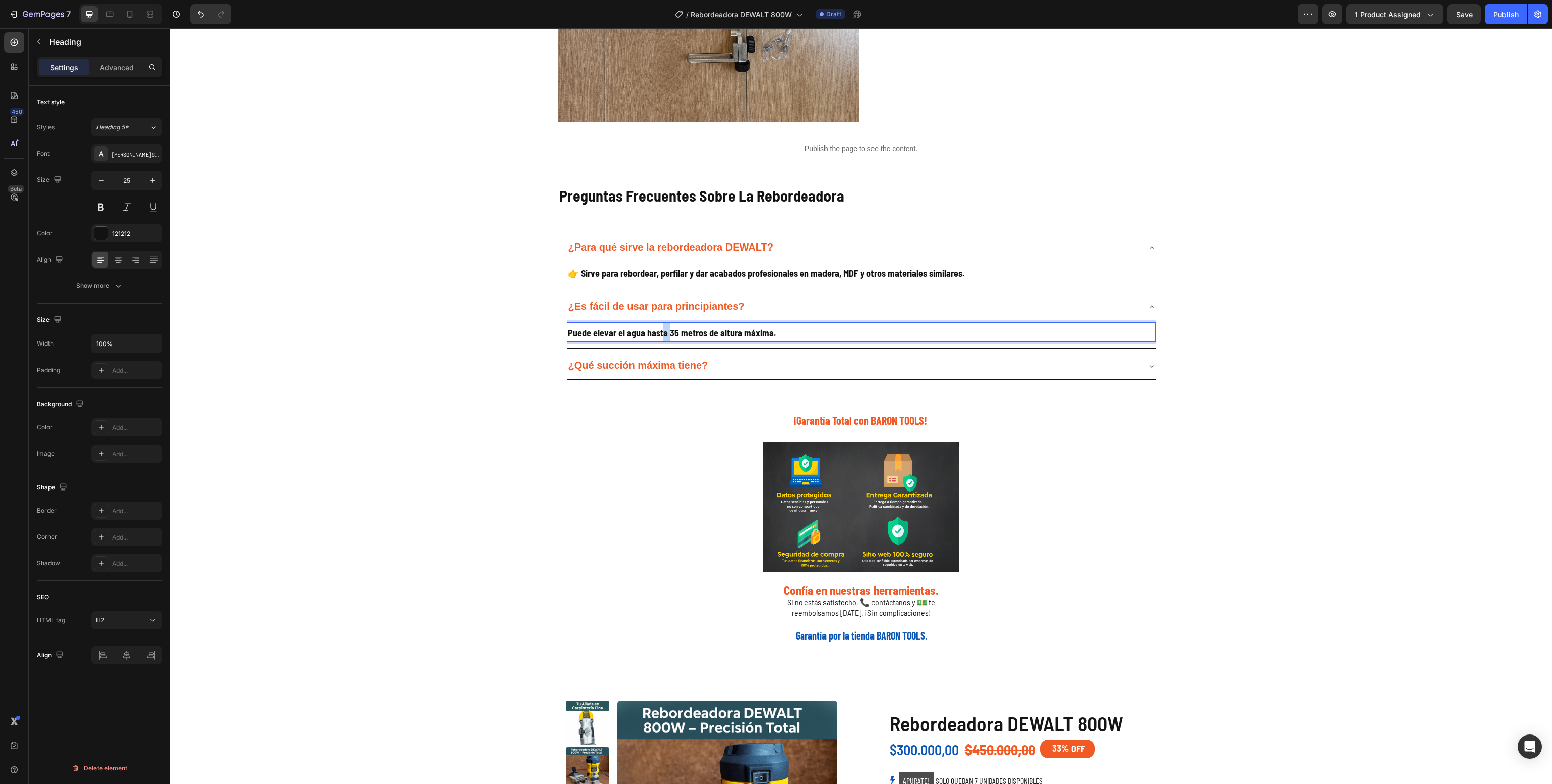
click at [655, 333] on strong "Puede elevar el agua hasta 35 metros de altura máxima." at bounding box center [672, 333] width 208 height 11
click at [659, 333] on strong "Puede elevar el agua hasta 35 metros de altura máxima." at bounding box center [672, 333] width 208 height 11
click at [655, 333] on strong "Puede elevar el agua hasta 35 metros de altura máxima." at bounding box center [672, 333] width 208 height 11
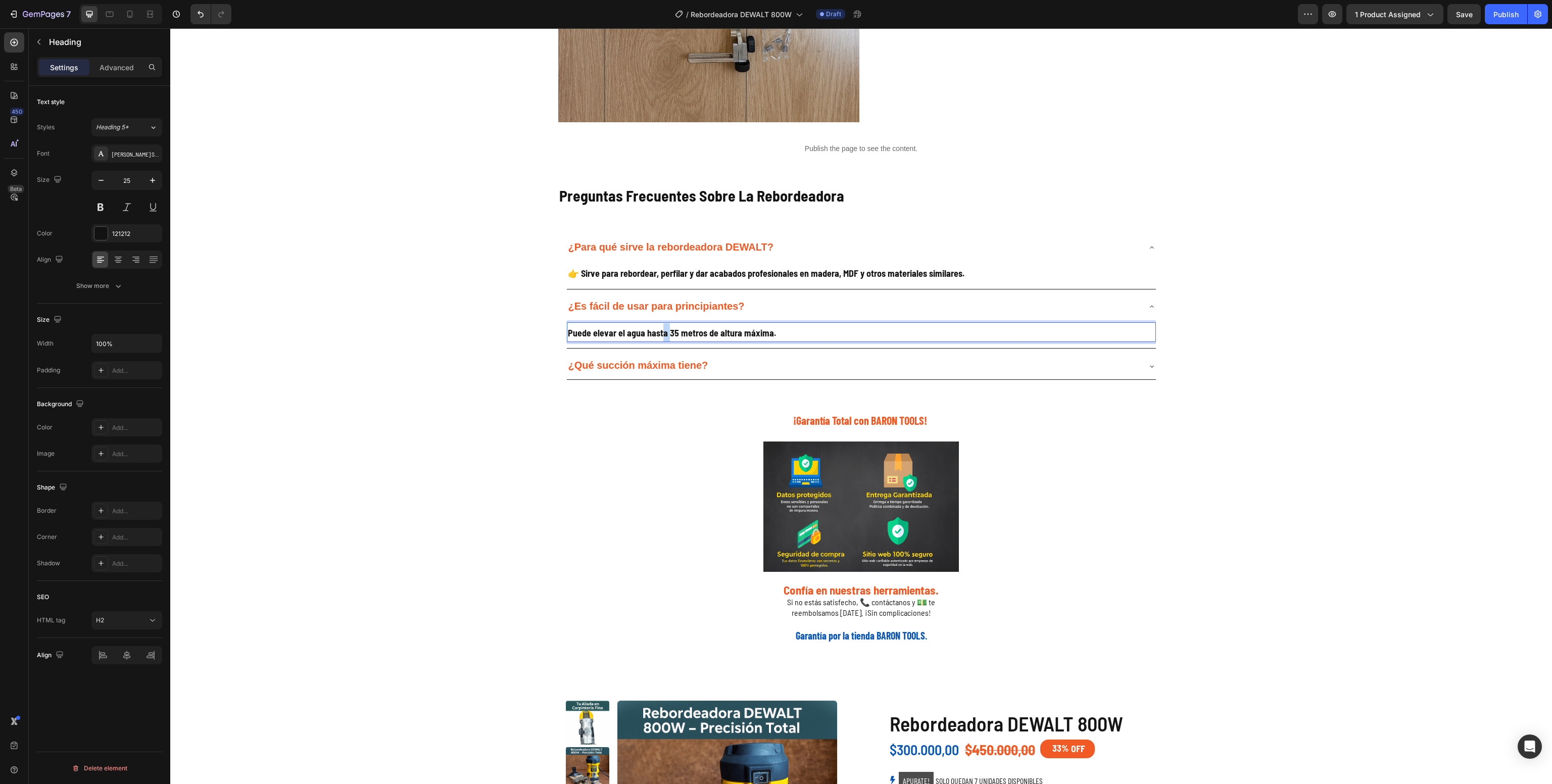
click at [655, 333] on strong "Puede elevar el agua hasta 35 metros de altura máxima." at bounding box center [672, 333] width 208 height 11
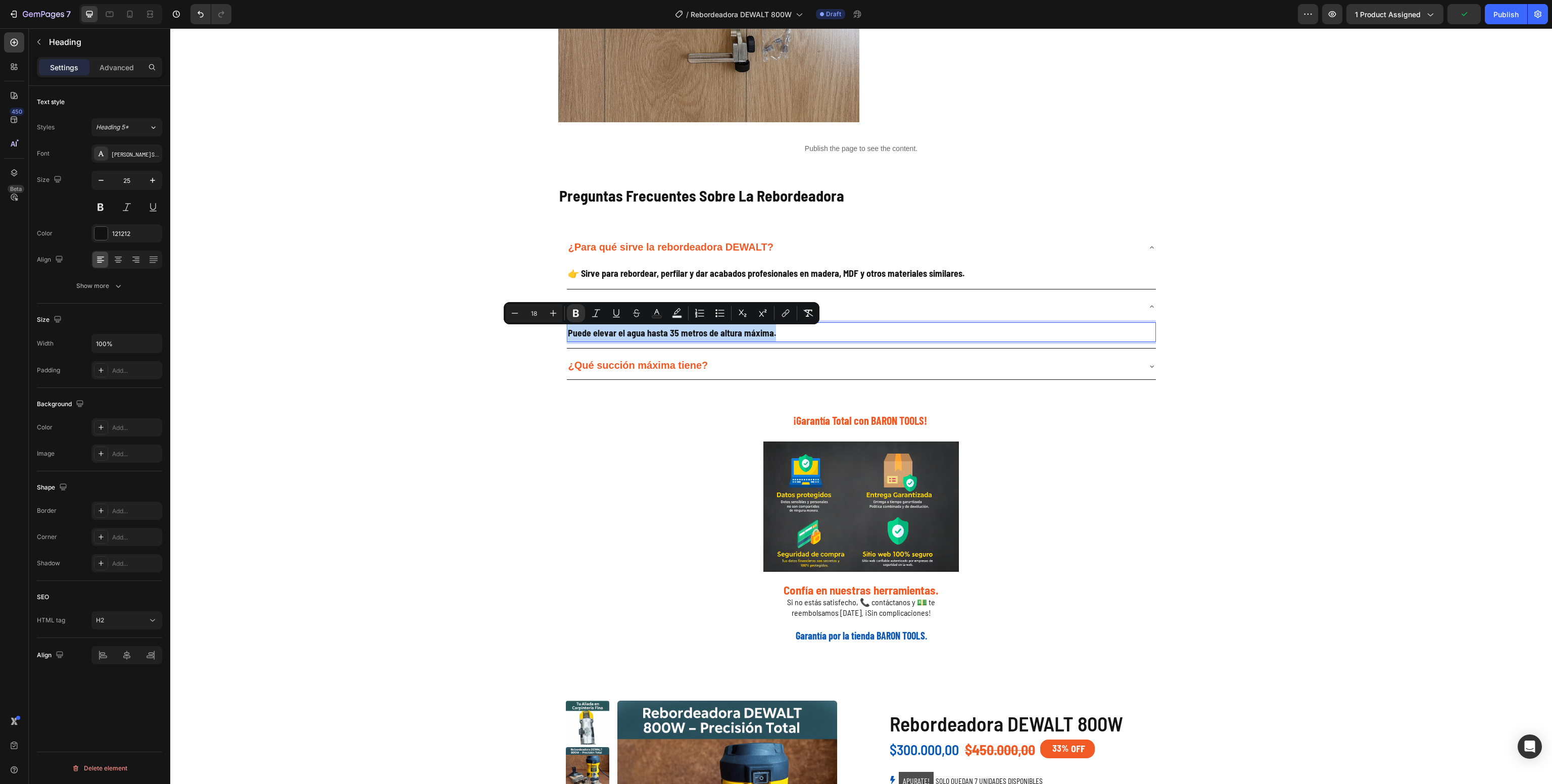
click at [659, 333] on strong "Puede elevar el agua hasta 35 metros de altura máxima." at bounding box center [672, 333] width 208 height 11
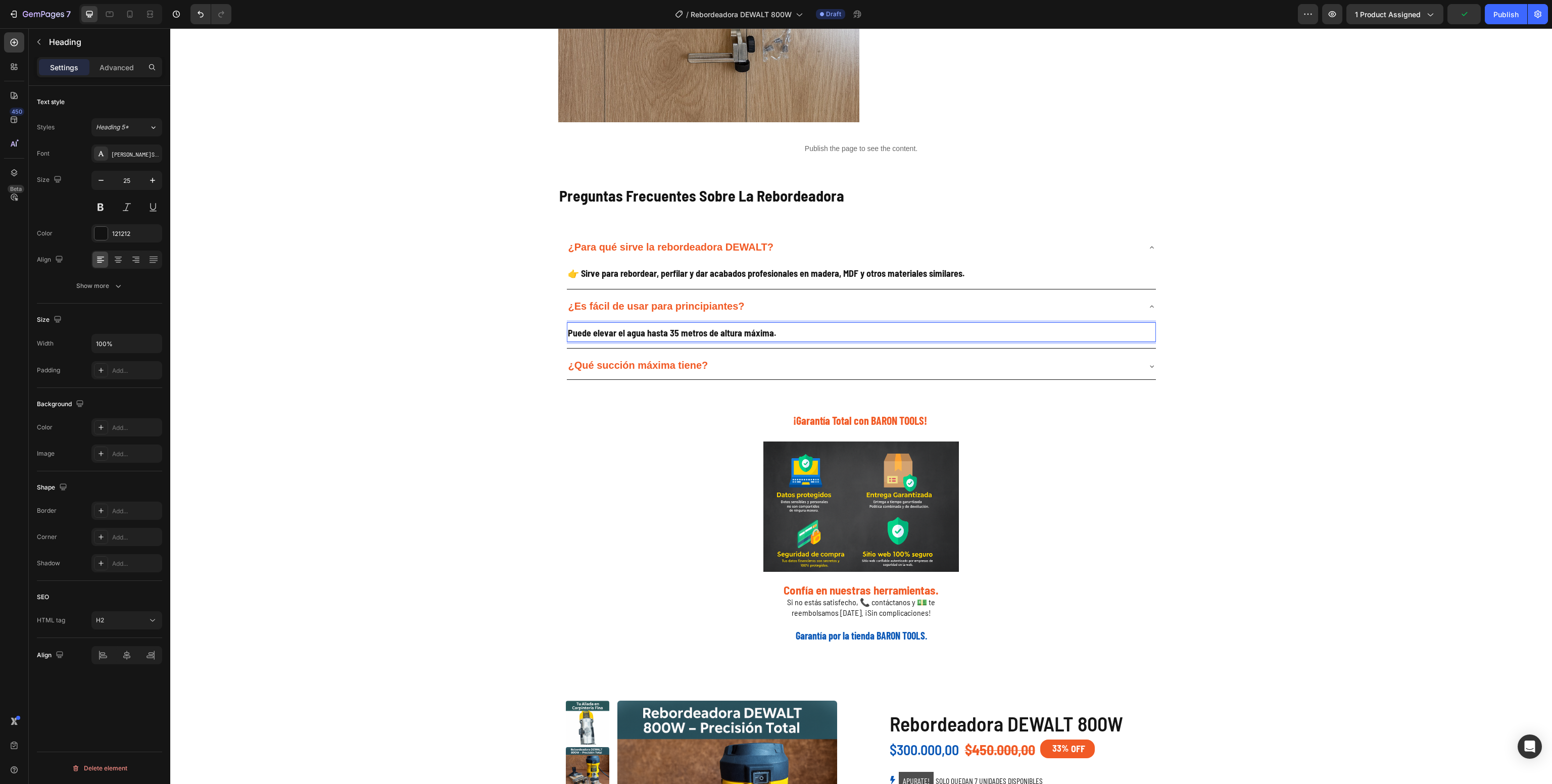
click at [659, 333] on strong "Puede elevar el agua hasta 35 metros de altura máxima." at bounding box center [672, 333] width 208 height 11
click at [655, 333] on strong "Puede elevar el agua hasta 35 metros de altura máxima." at bounding box center [672, 333] width 208 height 11
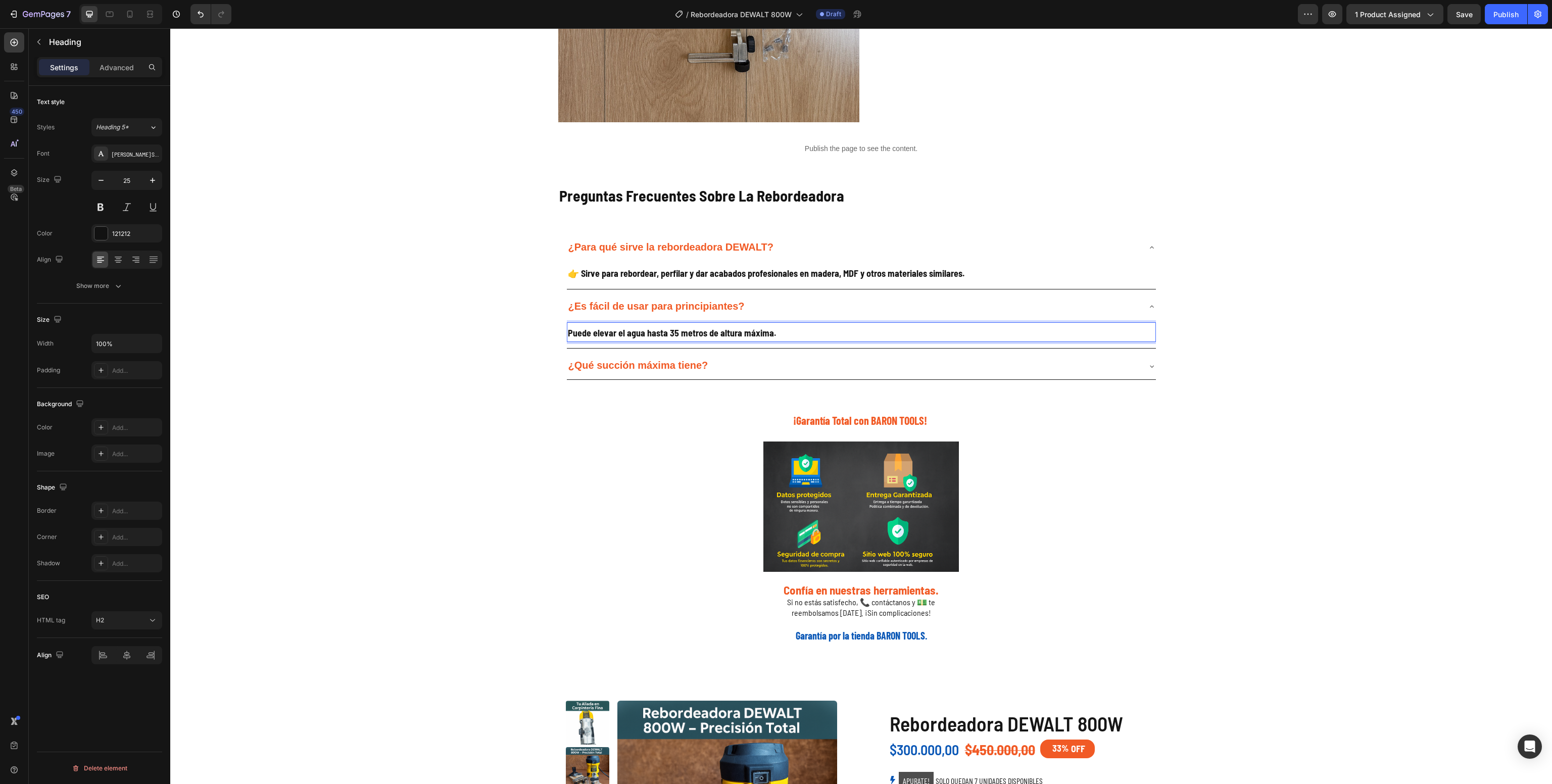
click at [655, 333] on strong "Puede elevar el agua hasta 35 metros de altura máxima." at bounding box center [672, 333] width 208 height 11
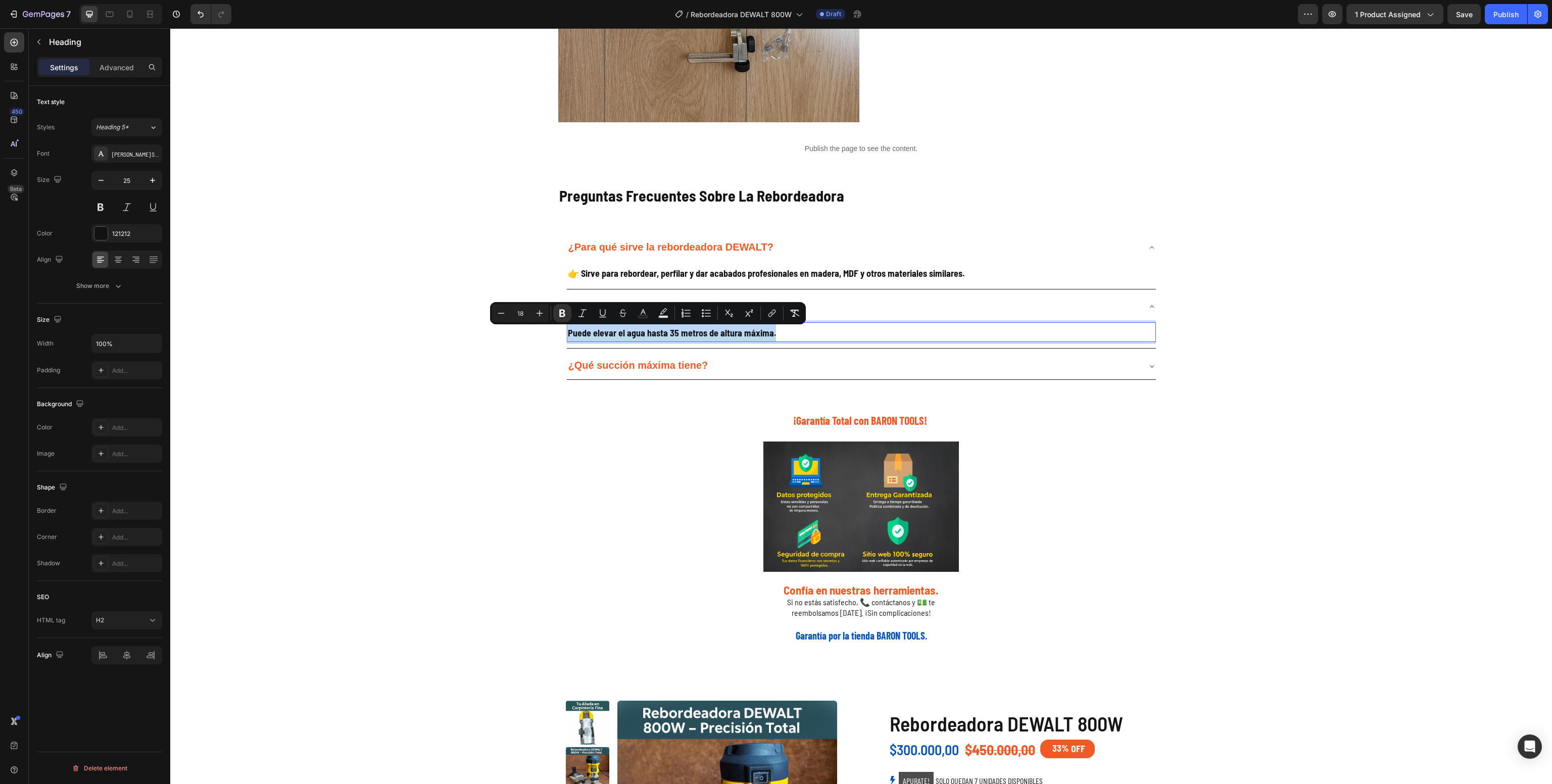
click at [655, 333] on strong "Puede elevar el agua hasta 35 metros de altura máxima." at bounding box center [672, 333] width 208 height 11
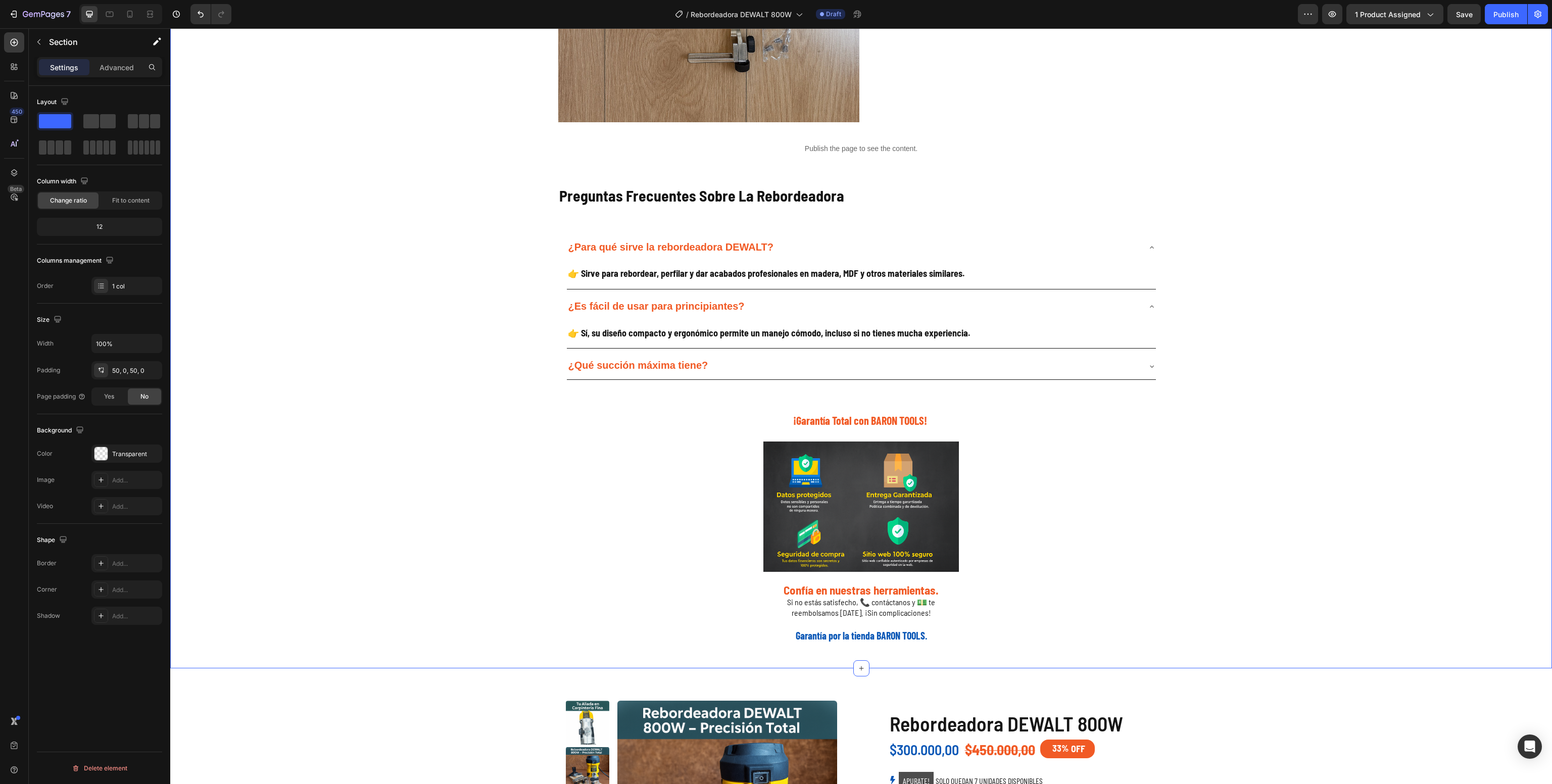
click at [446, 357] on div "Galería de Producto Heading Image Image Image Image Image Image Image Image Ima…" at bounding box center [861, 135] width 1382 height 1015
click at [650, 367] on strong "¿Qué succión máxima tiene?" at bounding box center [638, 365] width 140 height 11
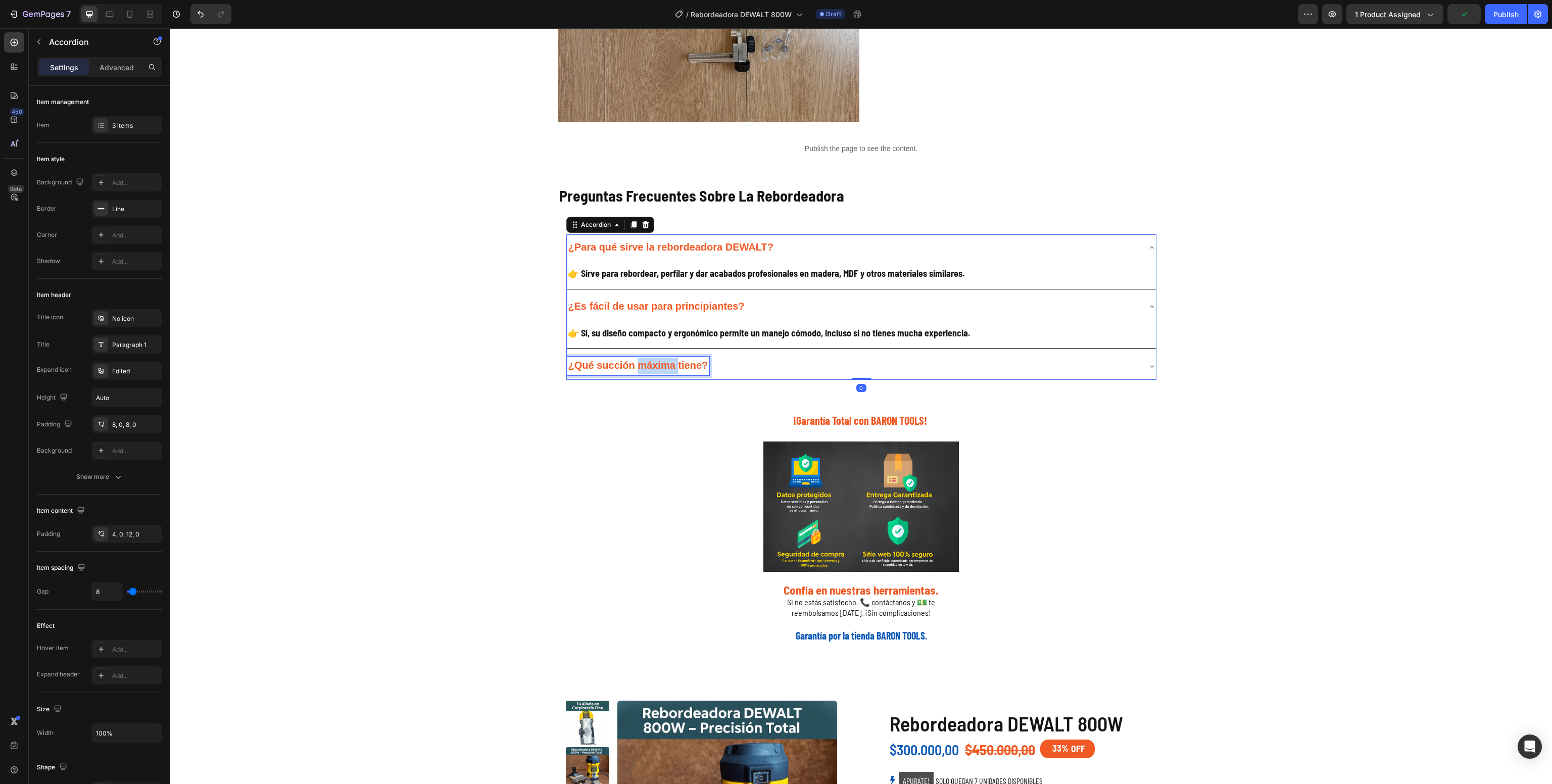
click at [655, 367] on strong "¿Qué succión máxima tiene?" at bounding box center [638, 365] width 140 height 11
click at [650, 367] on strong "¿Qué succión máxima tiene?" at bounding box center [638, 365] width 140 height 11
click at [763, 369] on div "¿Qué tamaño de [PERSON_NAME] utiliza?" at bounding box center [853, 366] width 573 height 18
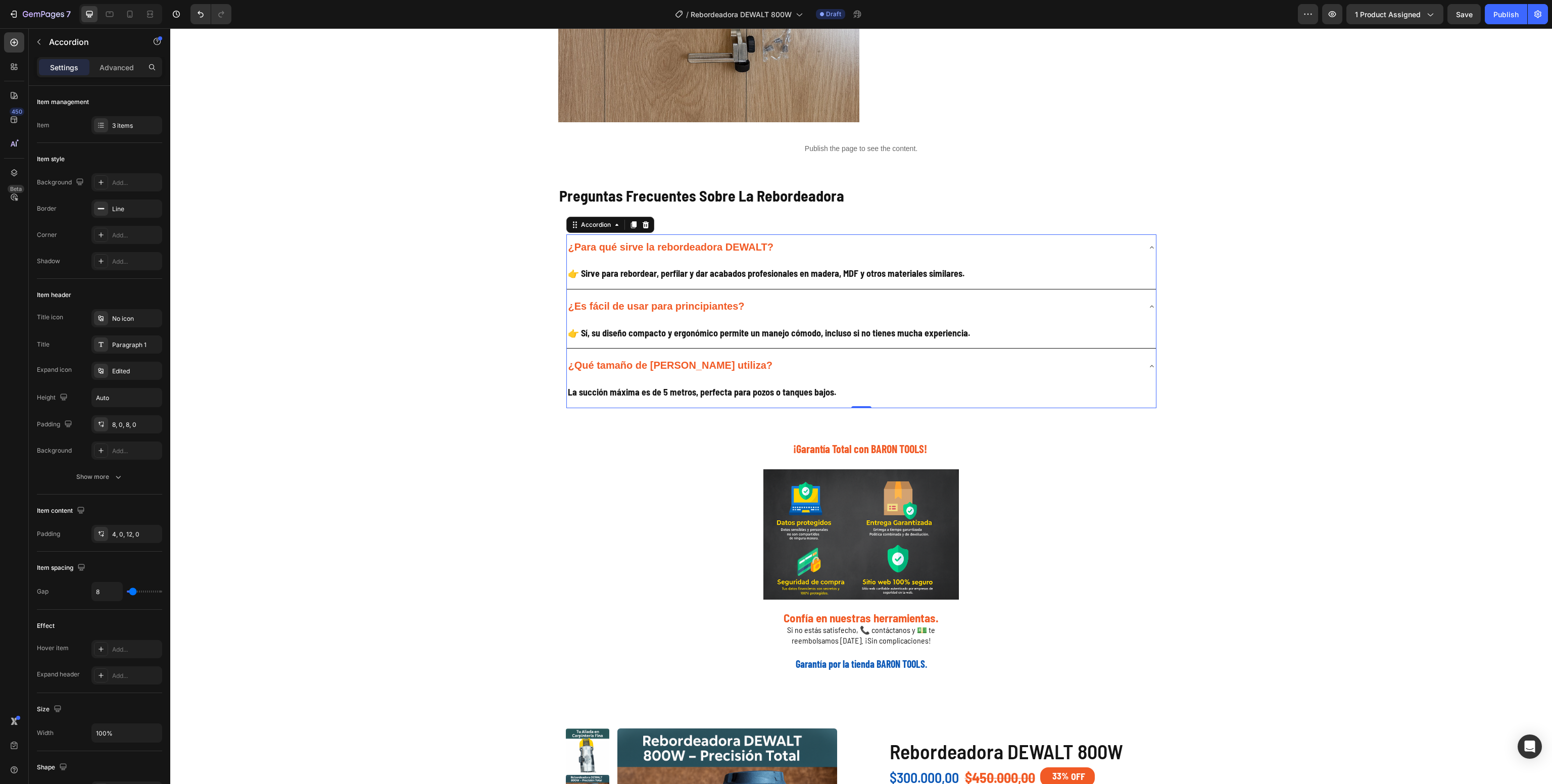
click at [708, 404] on div "La succión máxima es de 5 metros, perfecta para pozos o tanques bajos. Heading" at bounding box center [861, 393] width 590 height 29
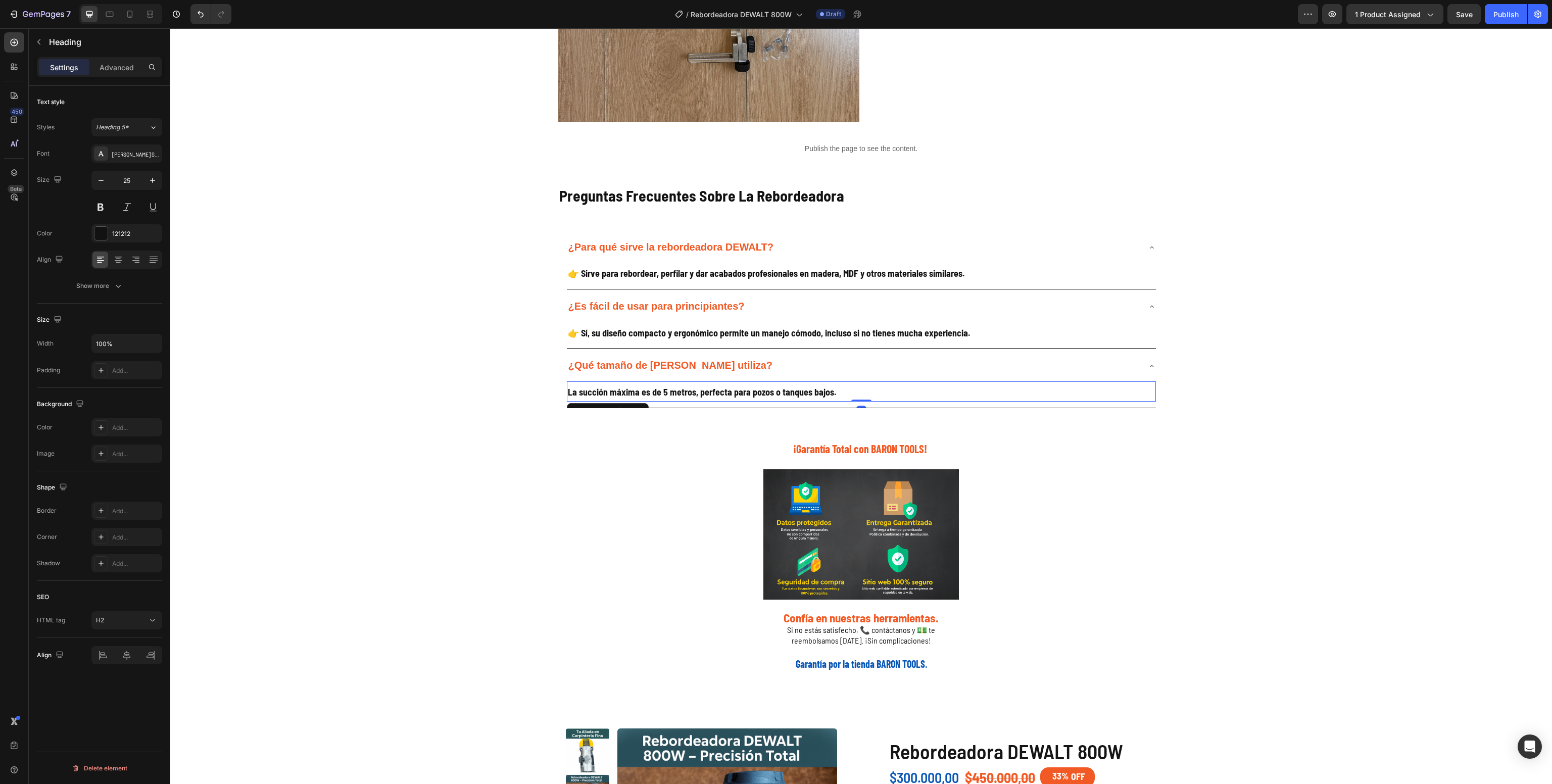
click at [706, 402] on h2 "La succión máxima es de 5 metros, perfecta para pozos o tanques bajos." at bounding box center [861, 392] width 590 height 21
click at [706, 401] on p "La succión máxima es de 5 metros, perfecta para pozos o tanques bajos." at bounding box center [862, 391] width 587 height 18
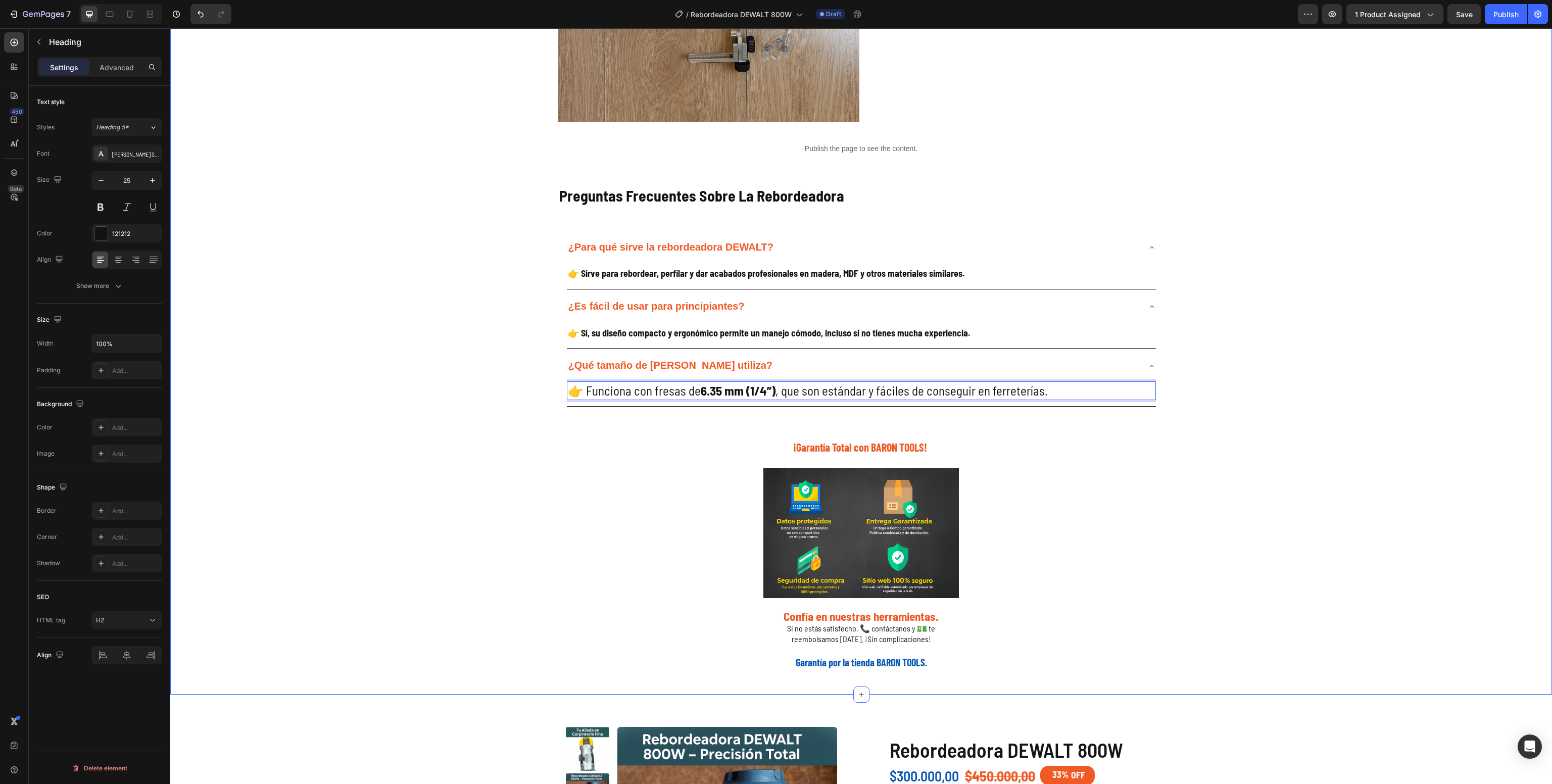
click at [469, 423] on div "Galería de Producto Heading Image Image Image Image Image Image Image Image Ima…" at bounding box center [861, 149] width 1382 height 1042
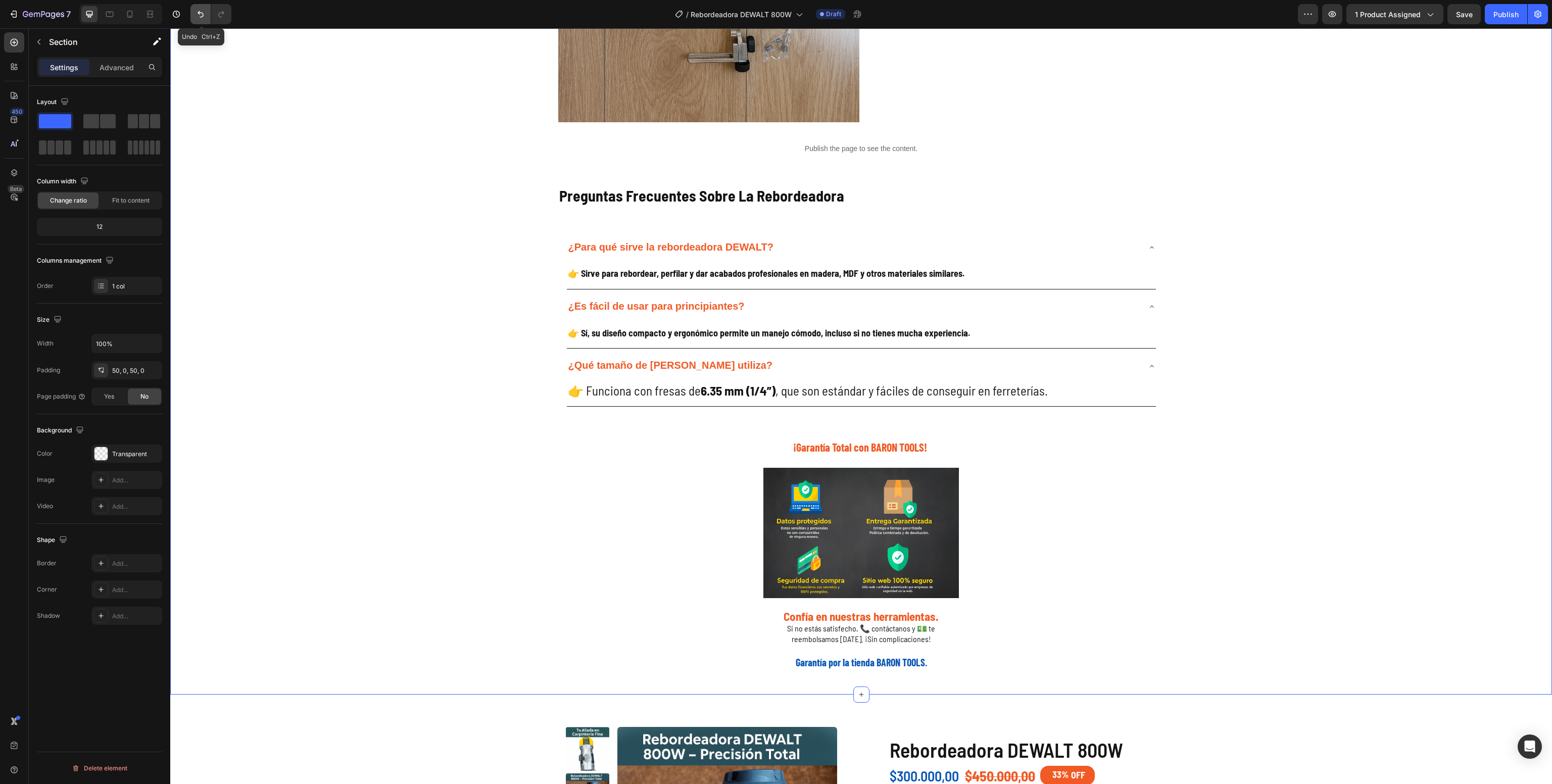
click at [196, 16] on icon "Undo/Redo" at bounding box center [200, 14] width 10 height 10
click at [195, 15] on icon "Undo/Redo" at bounding box center [200, 14] width 10 height 10
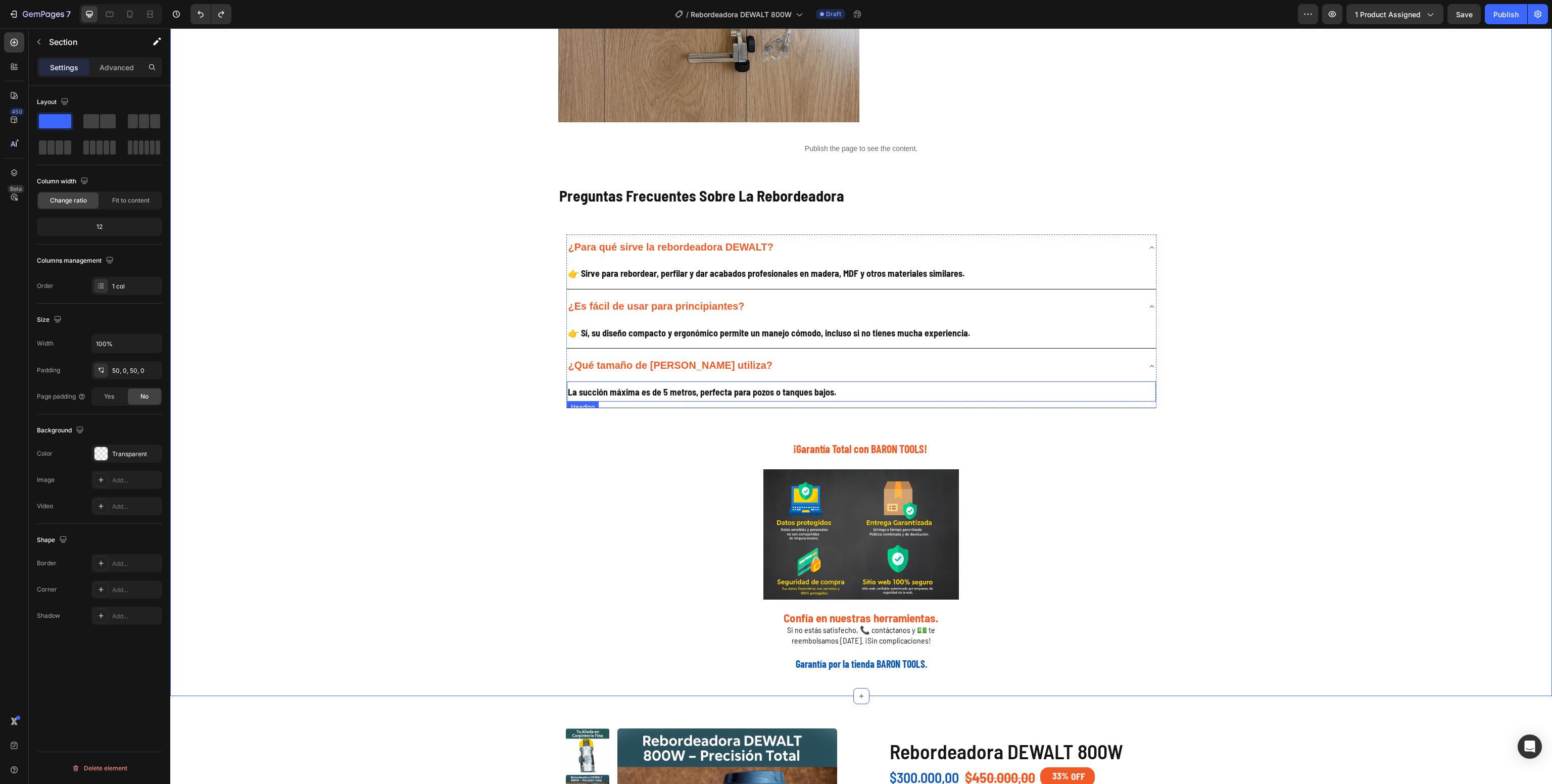
click at [649, 396] on strong "La succión máxima es de 5 metros, perfecta para pozos o tanques bajos." at bounding box center [702, 392] width 268 height 11
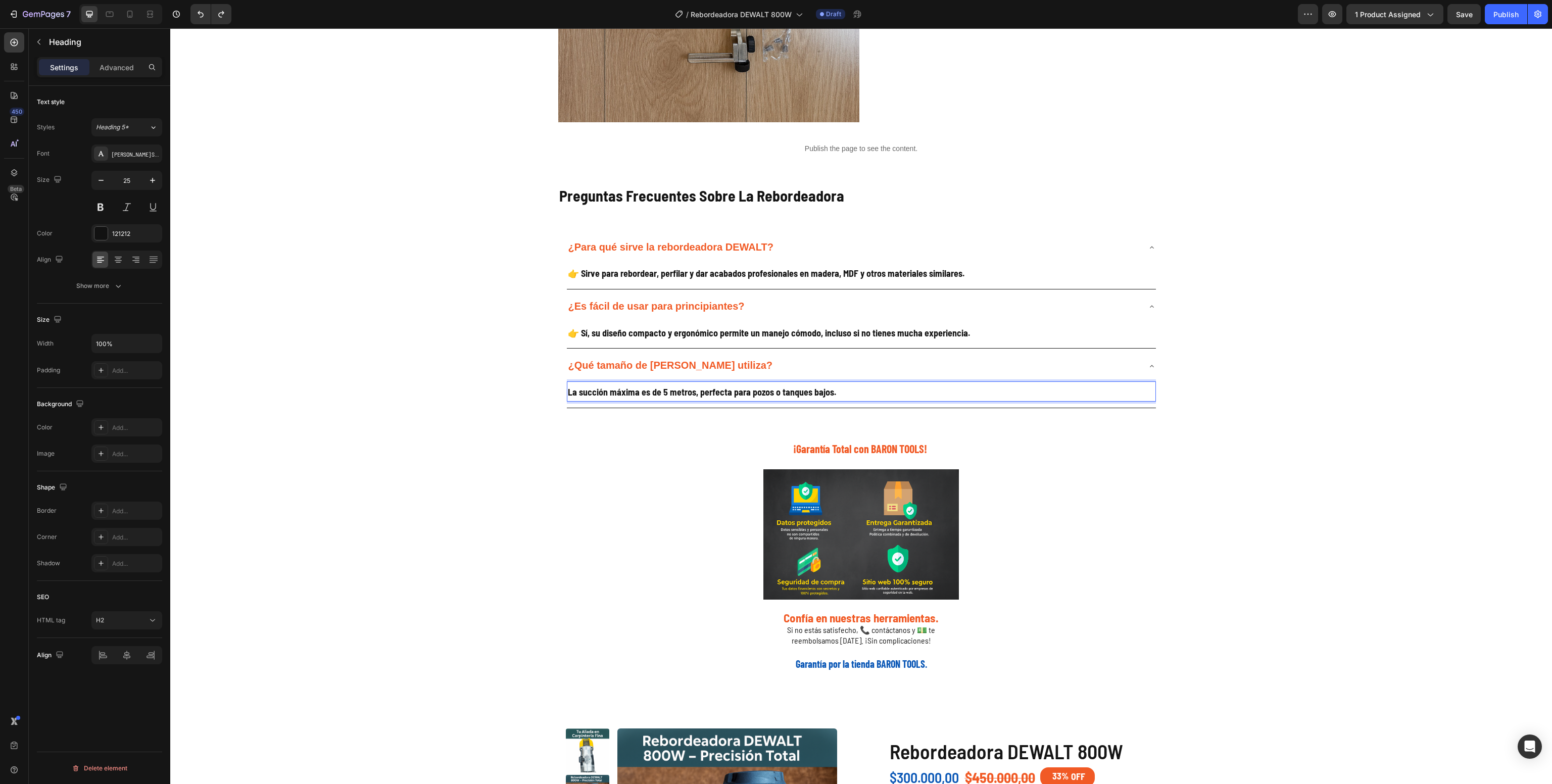
click at [654, 396] on strong "La succión máxima es de 5 metros, perfecta para pozos o tanques bajos." at bounding box center [702, 392] width 268 height 11
click at [649, 396] on strong "La succión máxima es de 5 metros, perfecta para pozos o tanques bajos." at bounding box center [702, 392] width 268 height 11
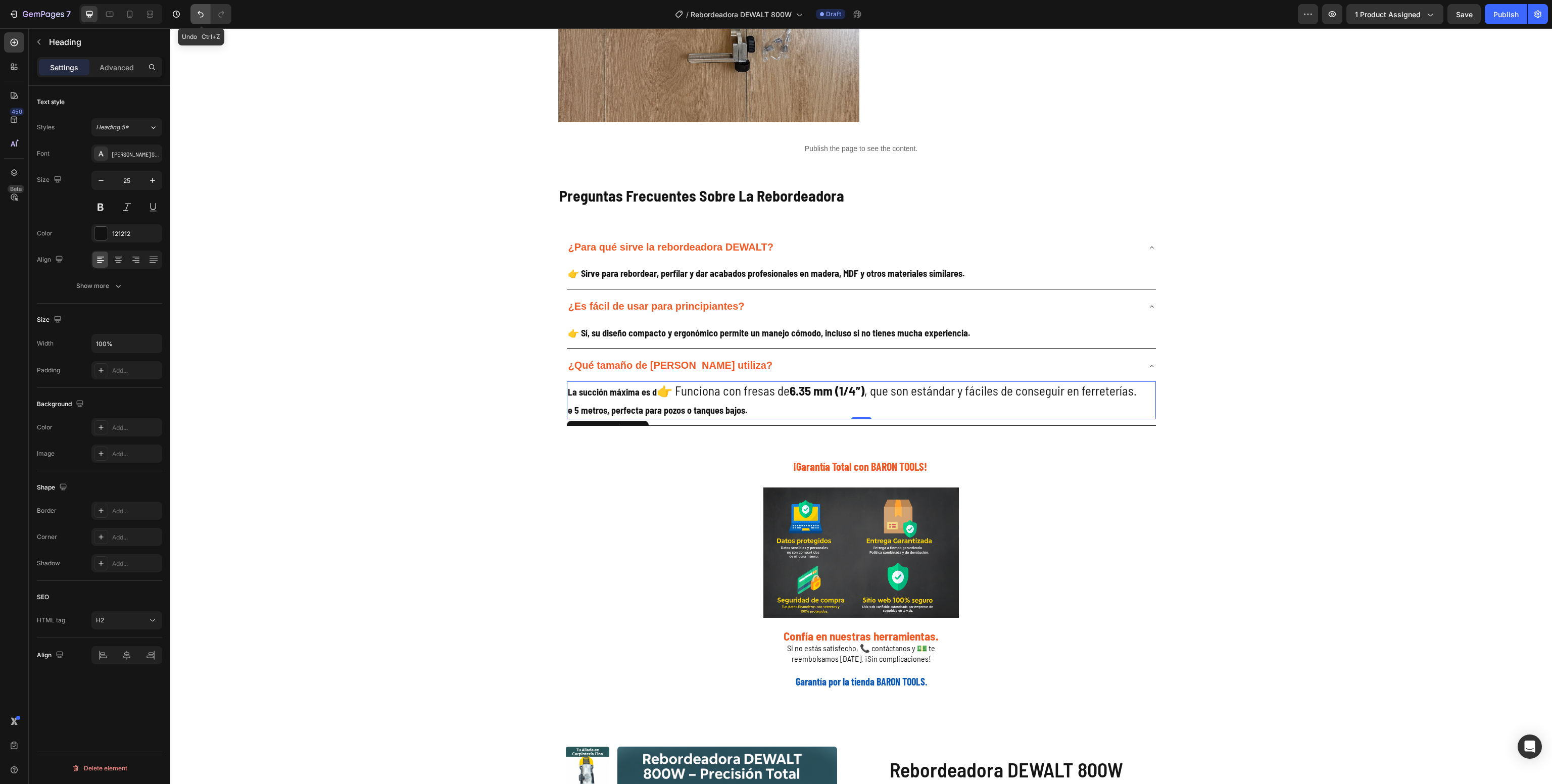
click at [203, 15] on icon "Undo/Redo" at bounding box center [200, 14] width 6 height 7
click at [338, 317] on div "Galería de Producto Heading Image Image Image Image Image Image Image Image Ima…" at bounding box center [861, 159] width 1382 height 1061
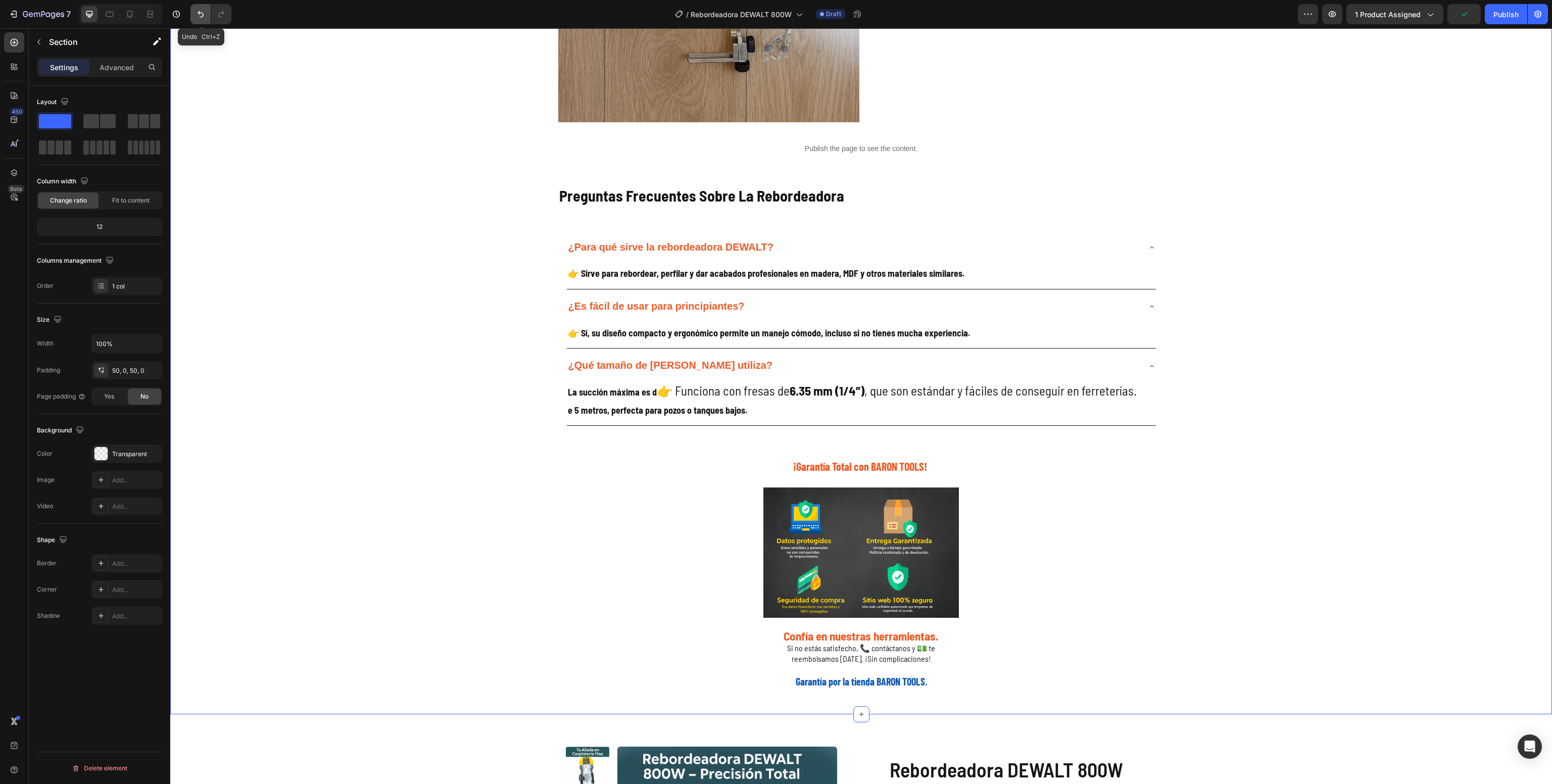
click at [195, 21] on button "Undo/Redo" at bounding box center [200, 15] width 21 height 21
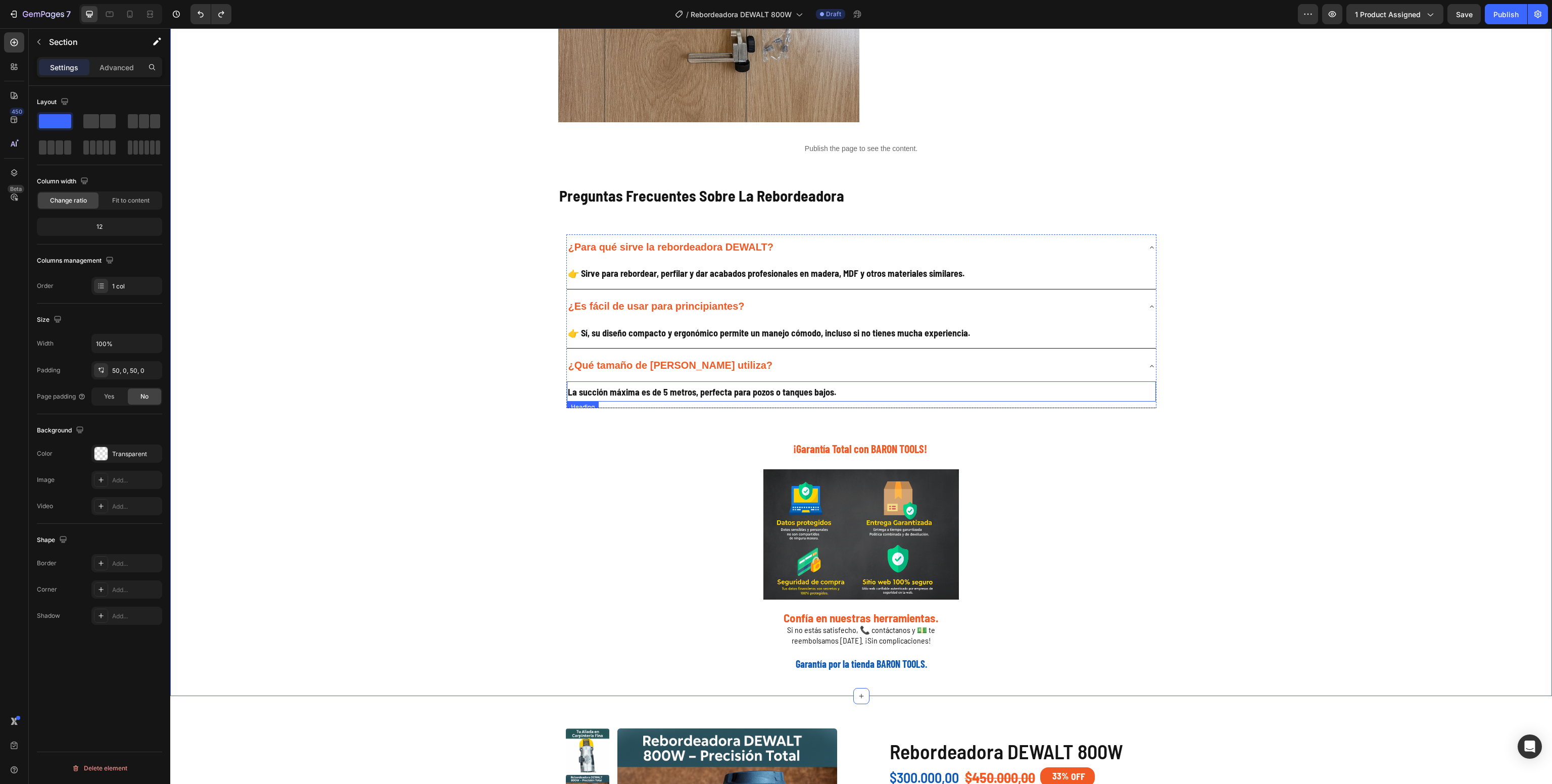
click at [728, 397] on strong "La succión máxima es de 5 metros, perfecta para pozos o tanques bajos." at bounding box center [702, 392] width 268 height 11
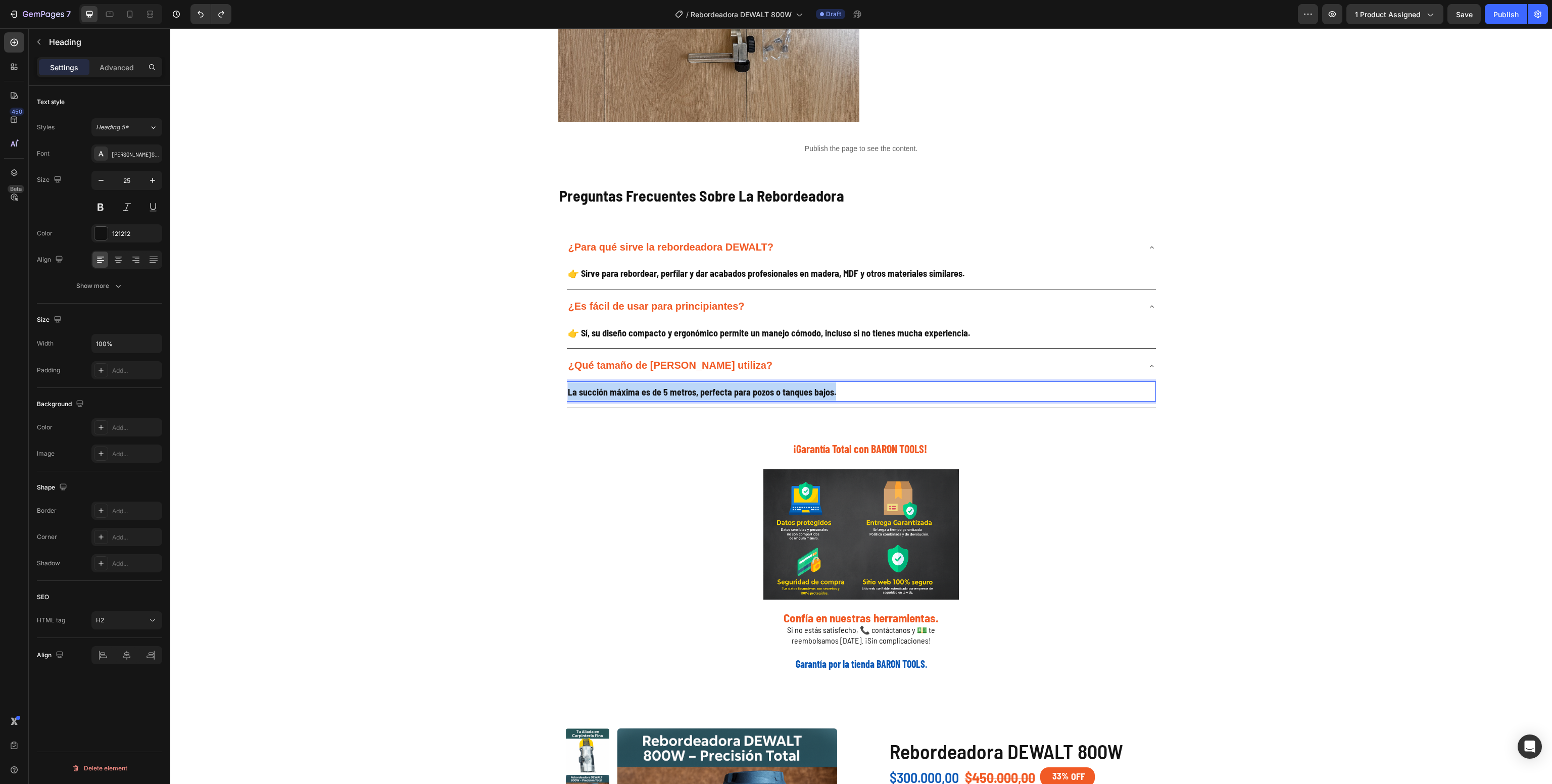
click at [724, 397] on strong "La succión máxima es de 5 metros, perfecta para pozos o tanques bajos." at bounding box center [702, 392] width 268 height 11
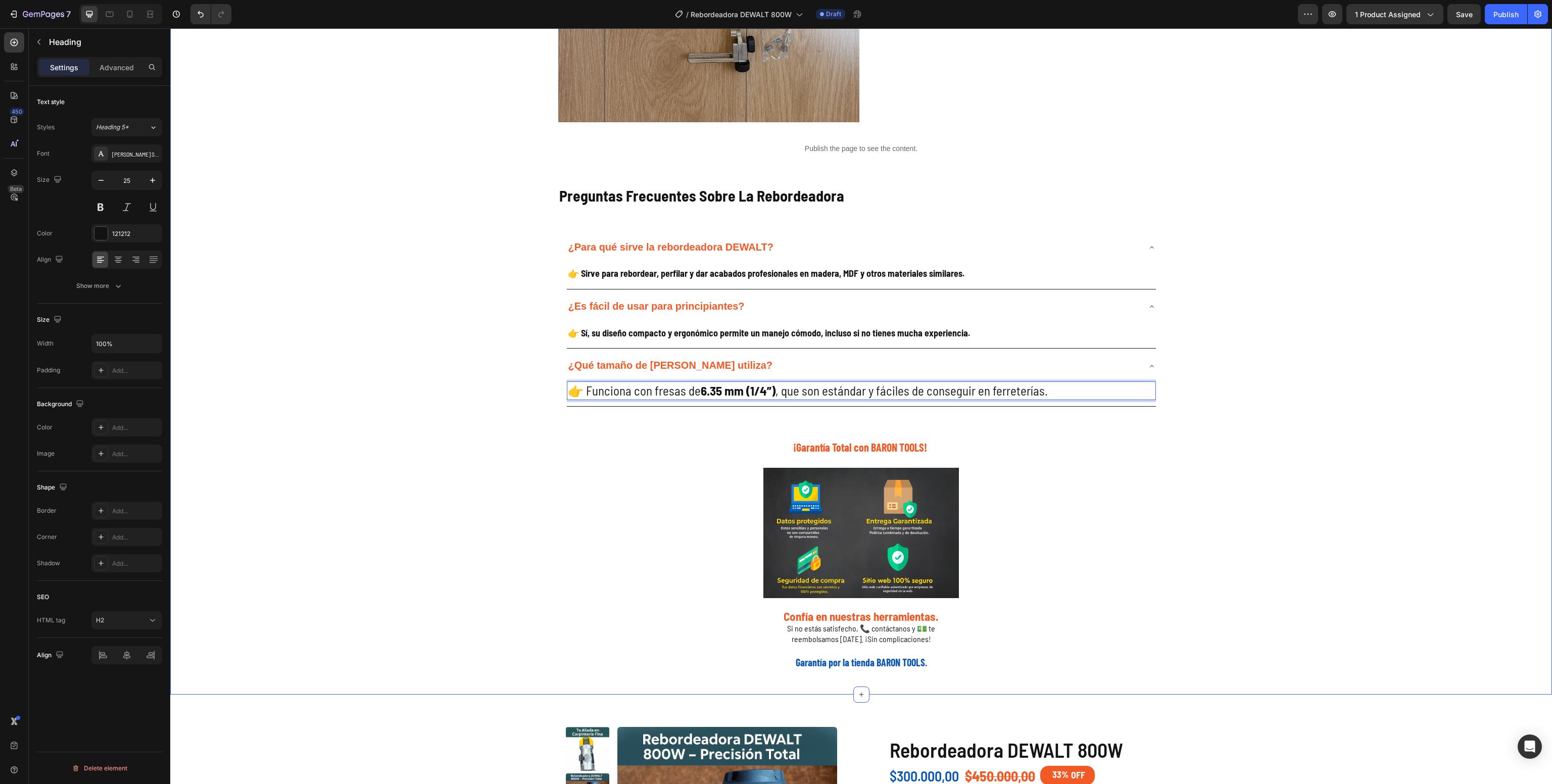
click at [474, 477] on div "Galería de Producto Heading Image Image Image Image Image Image Image Image Ima…" at bounding box center [861, 149] width 1382 height 1042
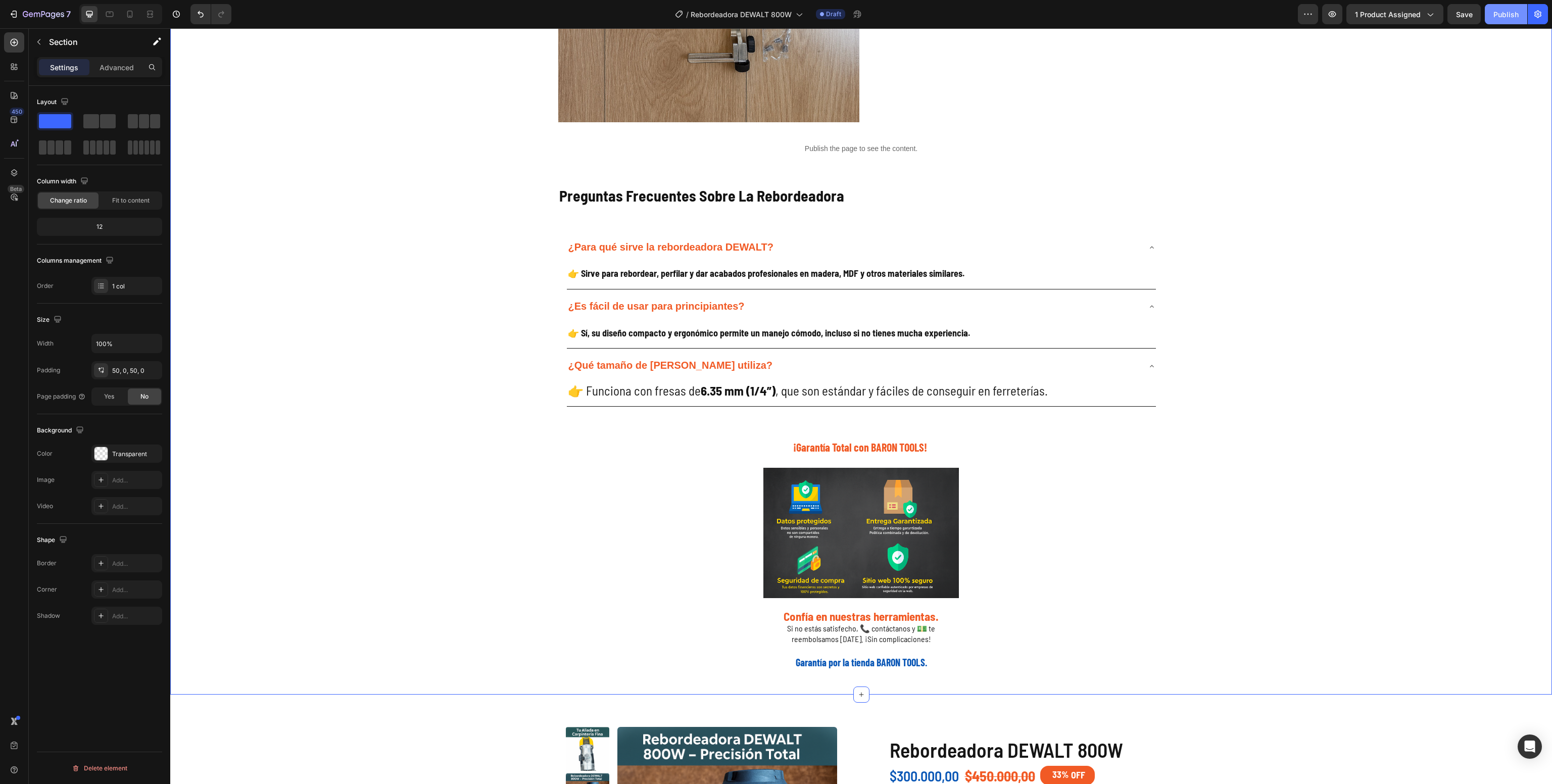
click at [1509, 10] on div "Publish" at bounding box center [1506, 14] width 25 height 10
